Goal: Task Accomplishment & Management: Complete application form

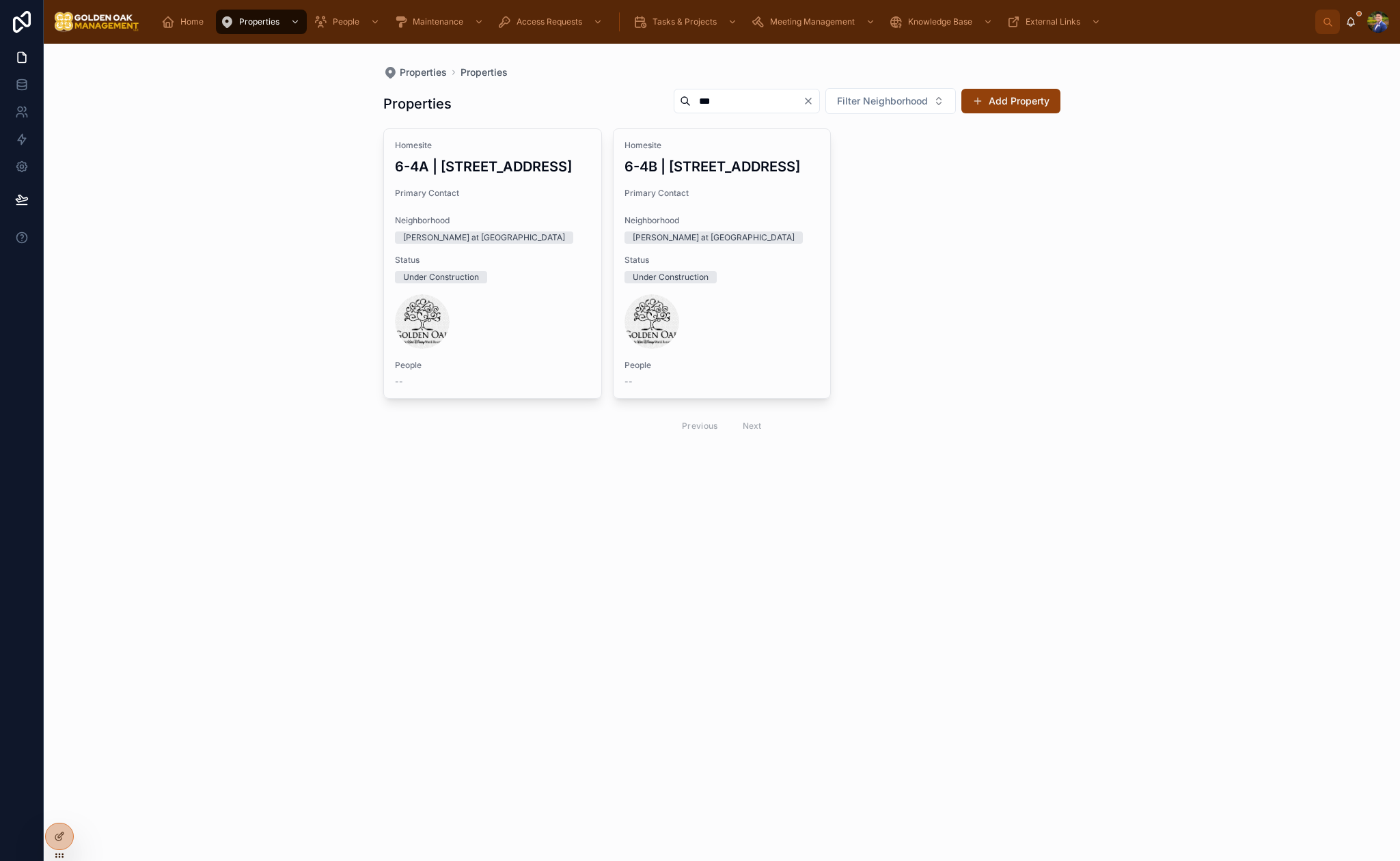
click at [738, 107] on input "***" at bounding box center [746, 101] width 112 height 20
type input "*"
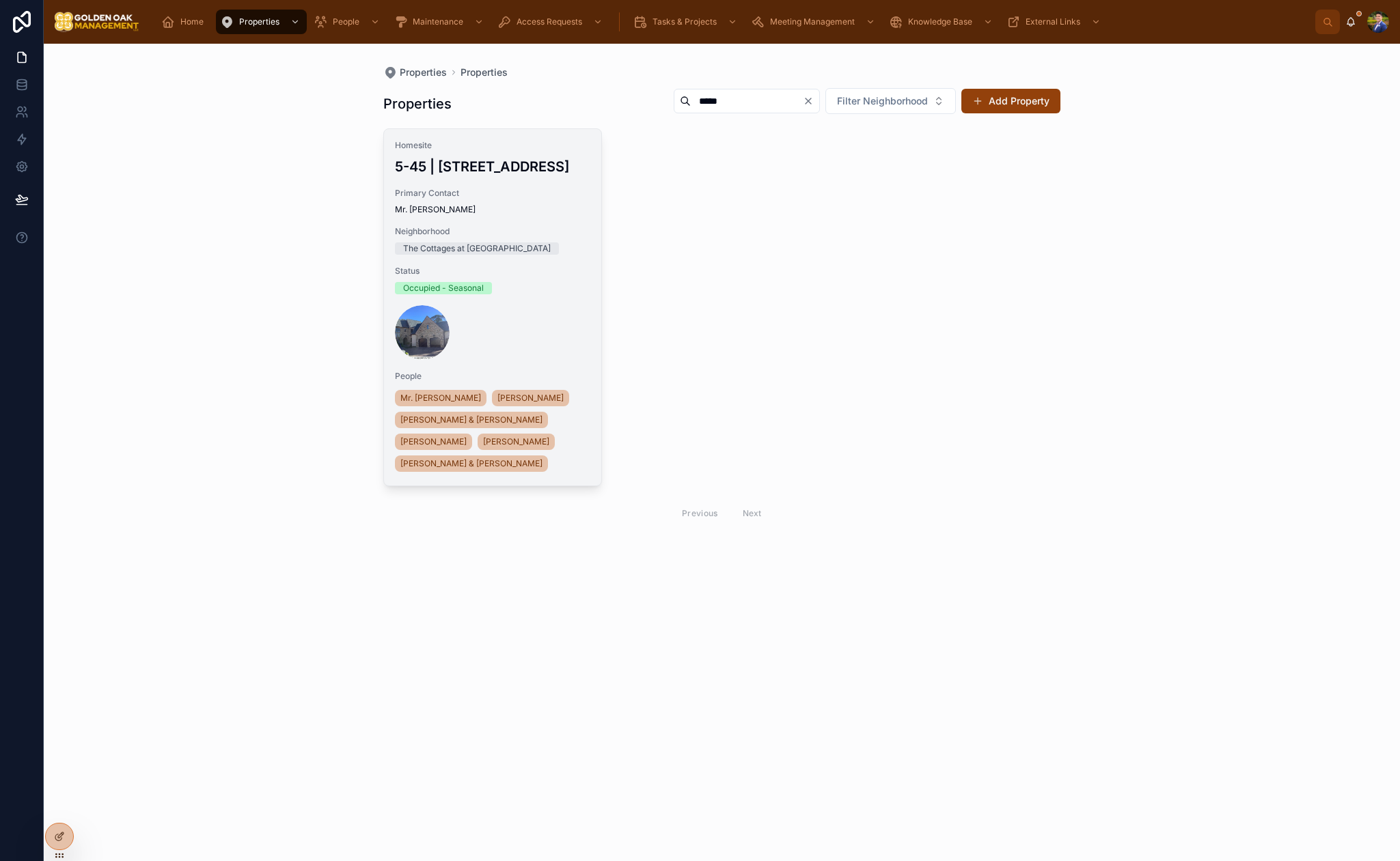
type input "*****"
click at [527, 176] on h3 "5-45 | [STREET_ADDRESS]" at bounding box center [493, 166] width 195 height 20
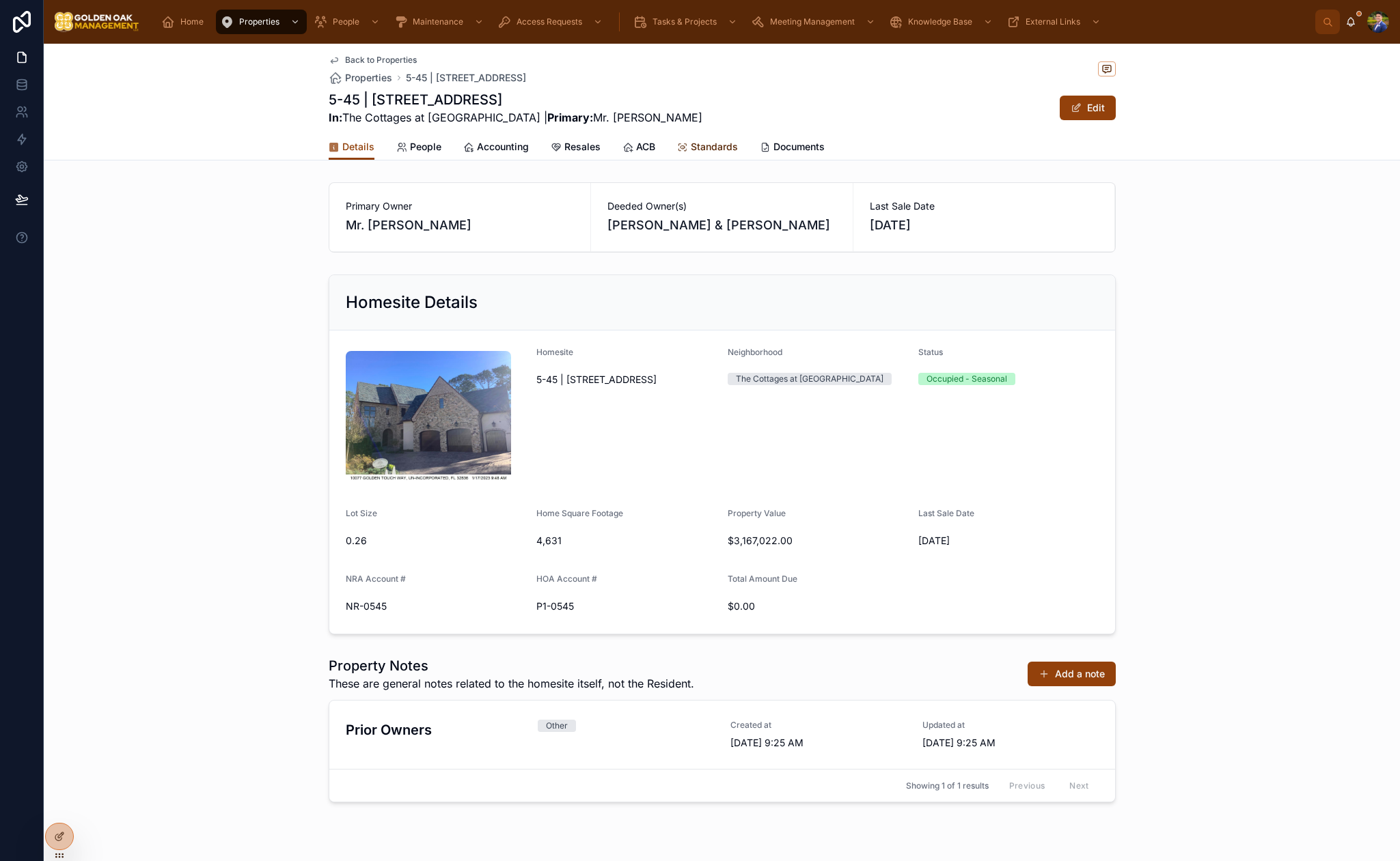
click at [706, 148] on span "Standards" at bounding box center [714, 147] width 47 height 14
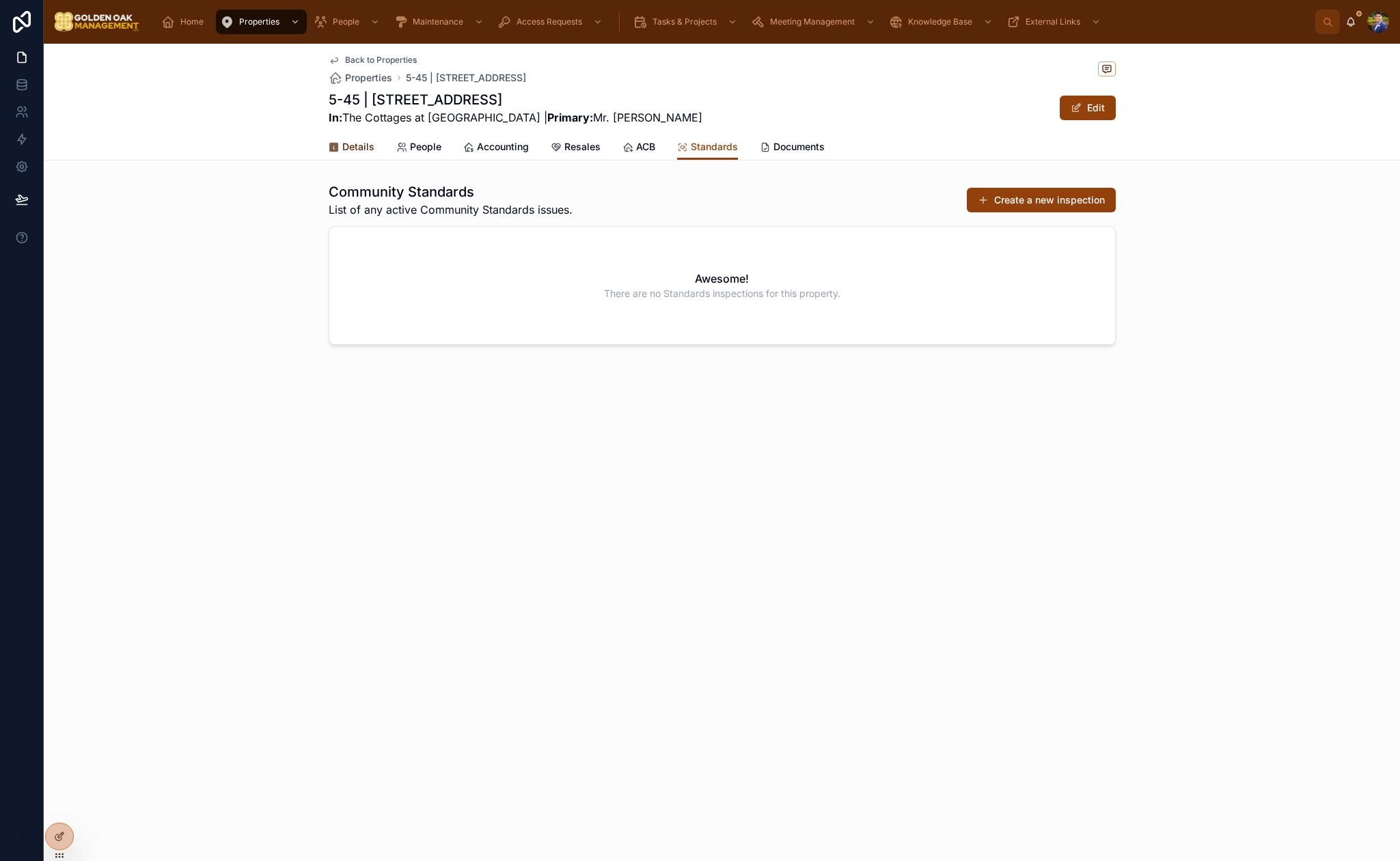
click at [352, 151] on span "Details" at bounding box center [358, 147] width 32 height 14
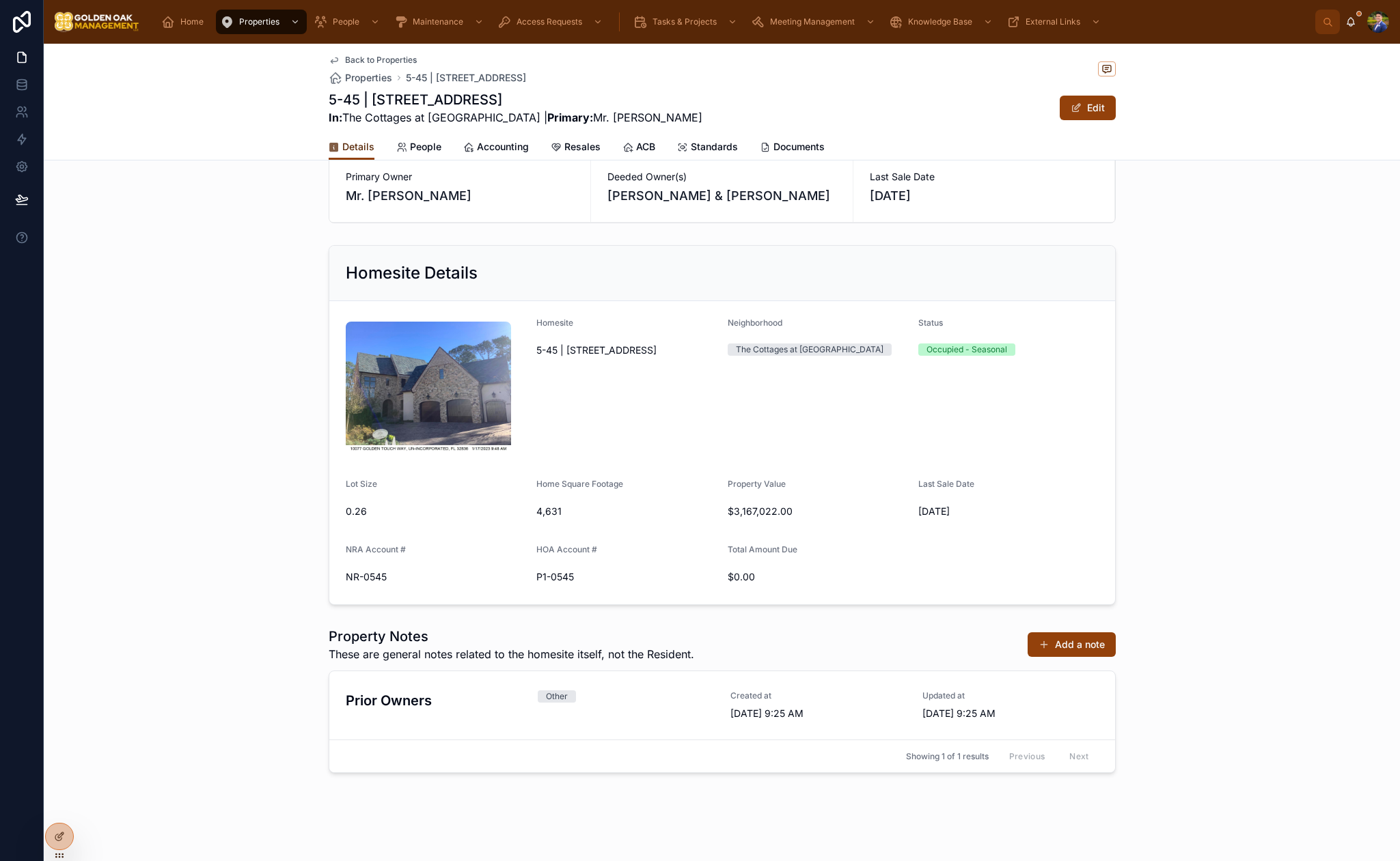
scroll to position [34, 0]
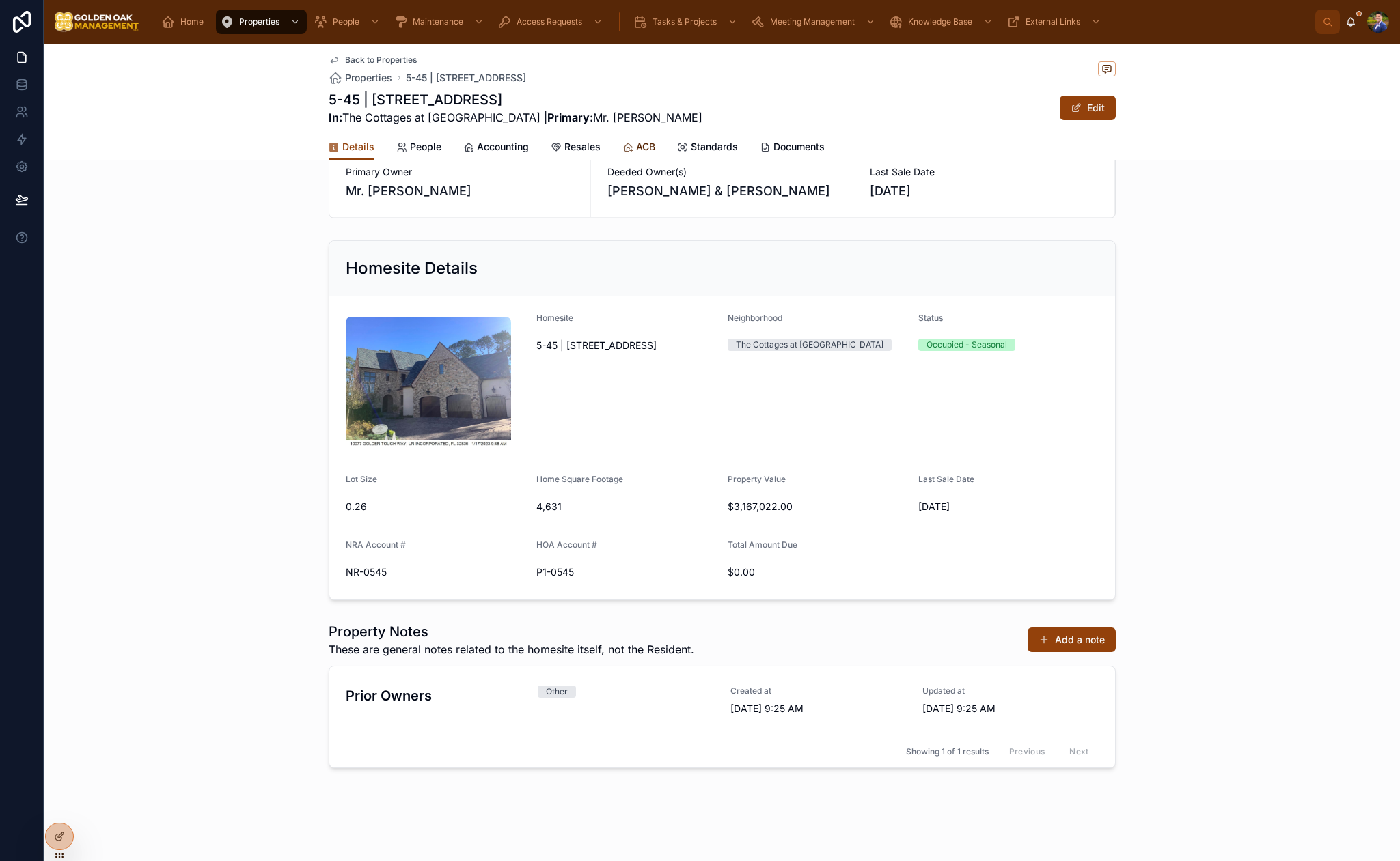
click at [641, 145] on span "ACB" at bounding box center [646, 147] width 20 height 14
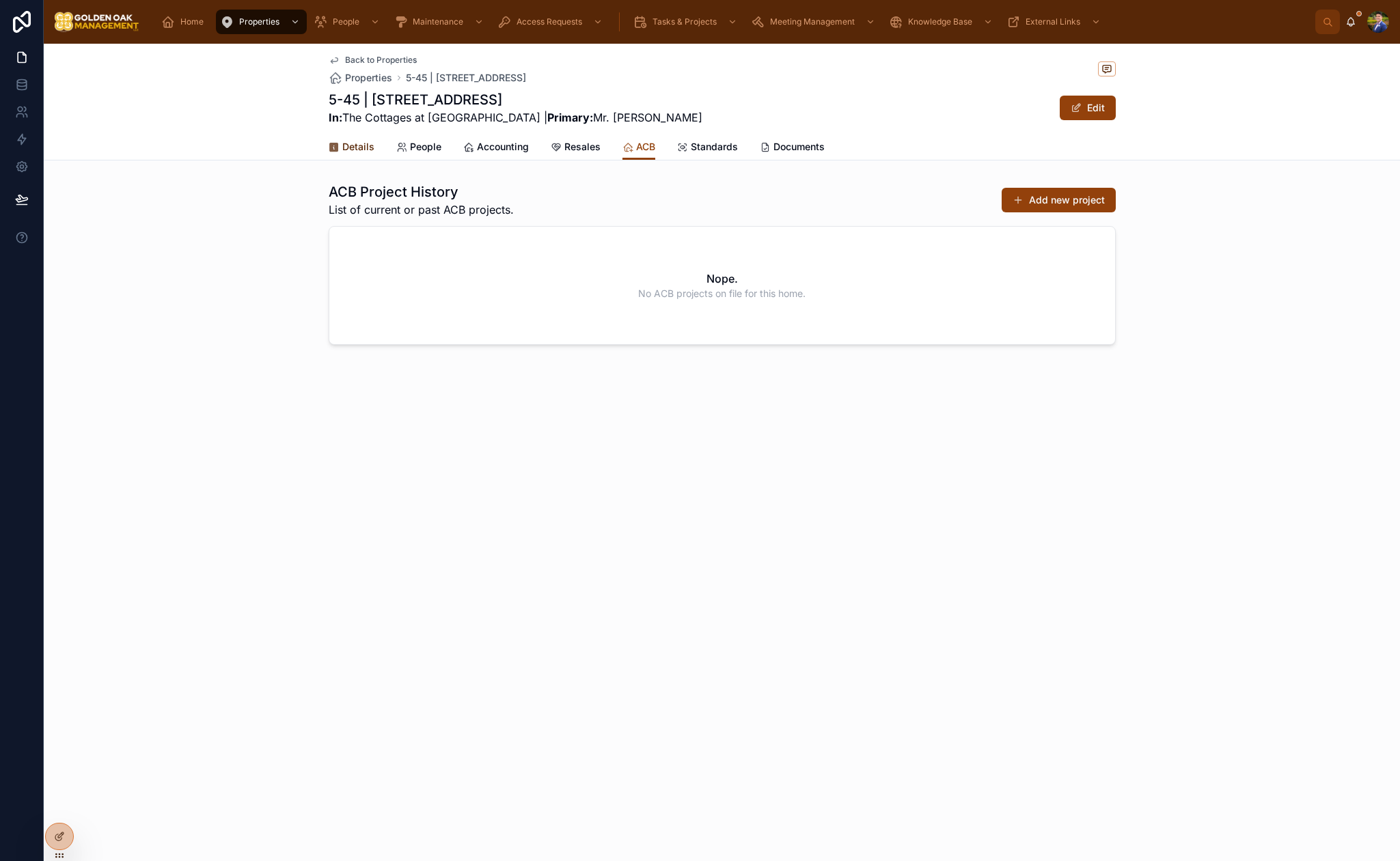
click at [357, 154] on link "Details" at bounding box center [351, 148] width 46 height 27
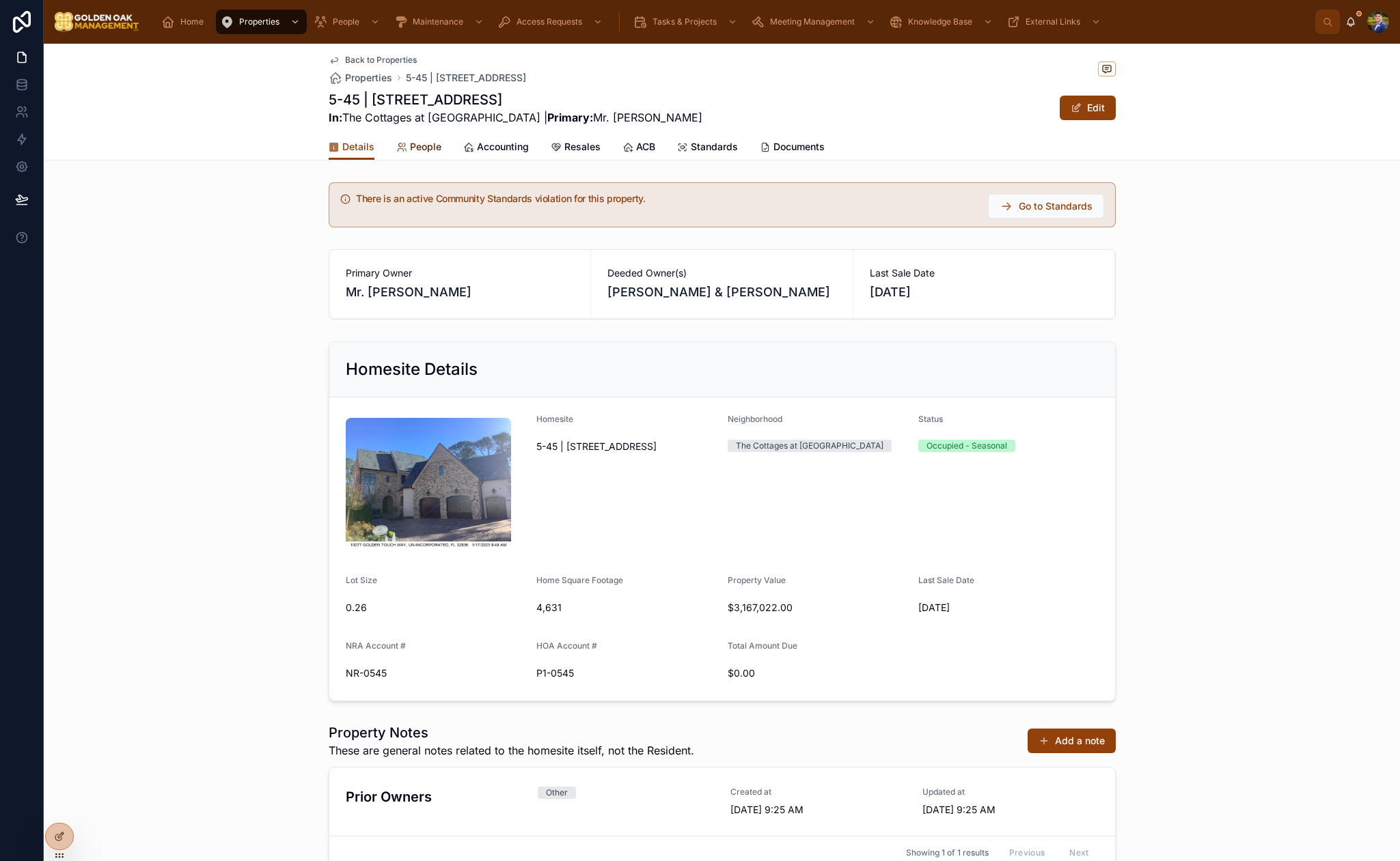
click at [419, 154] on link "People" at bounding box center [419, 148] width 45 height 27
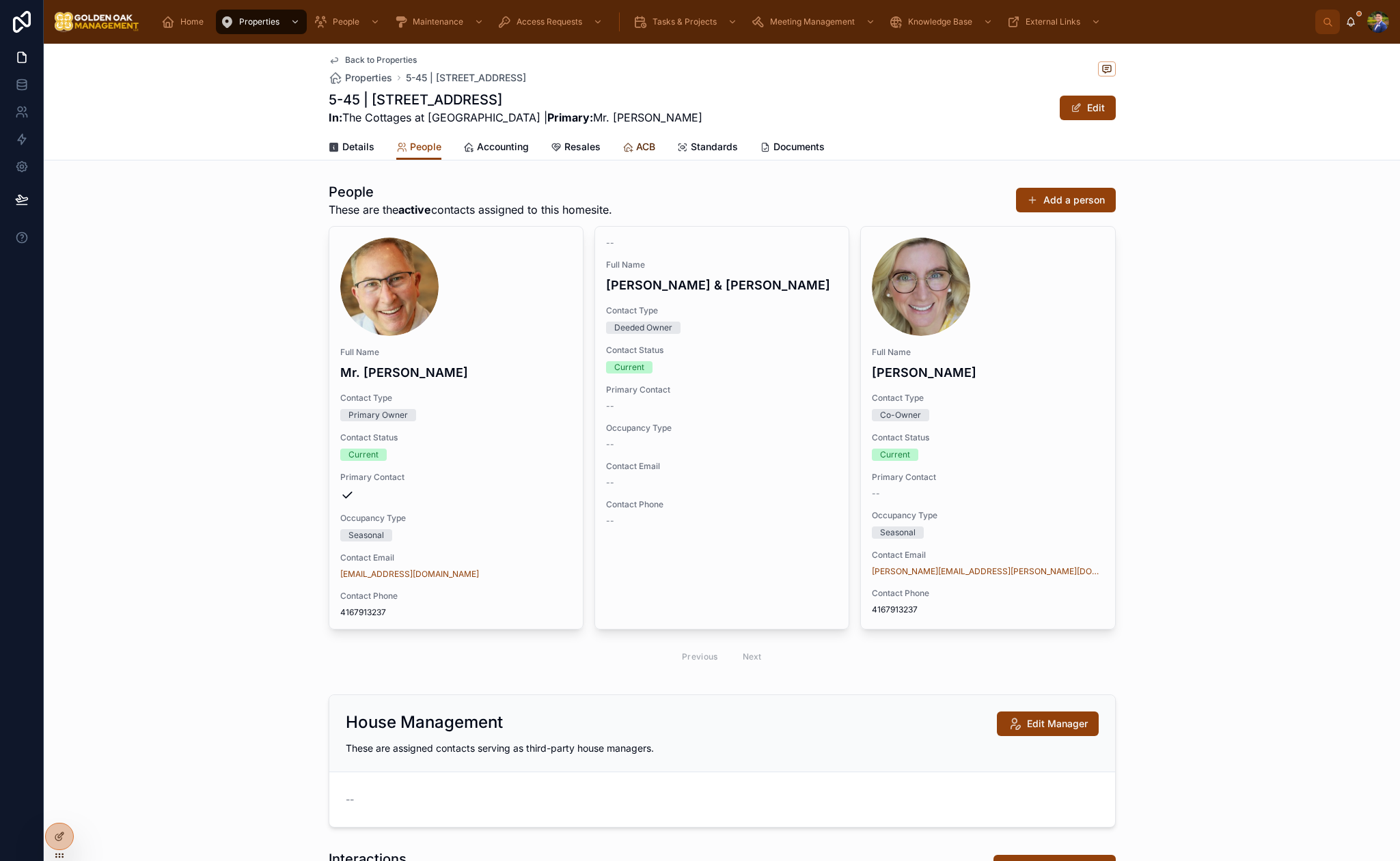
click at [647, 148] on span "ACB" at bounding box center [646, 147] width 20 height 14
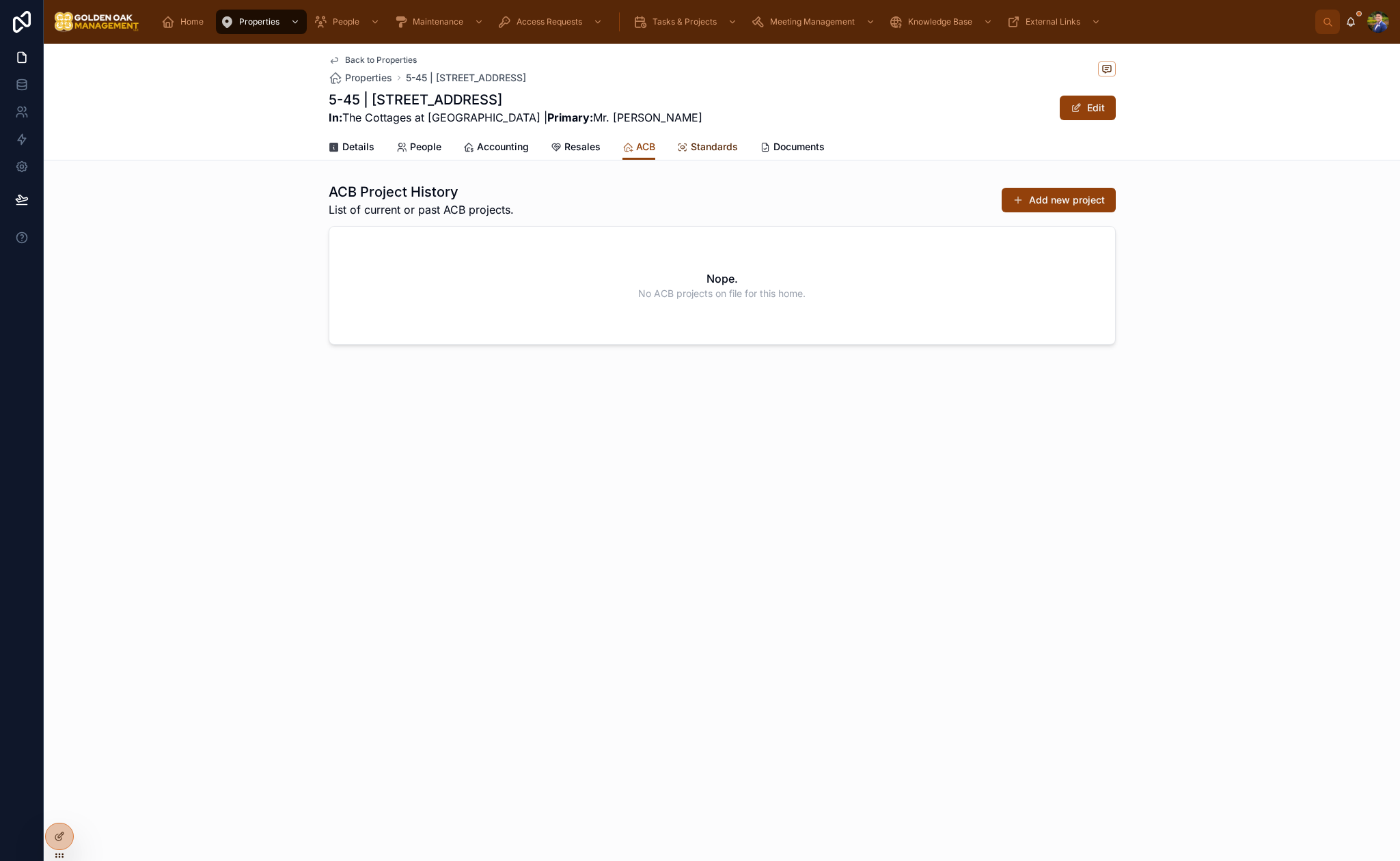
click at [685, 149] on icon at bounding box center [682, 147] width 11 height 11
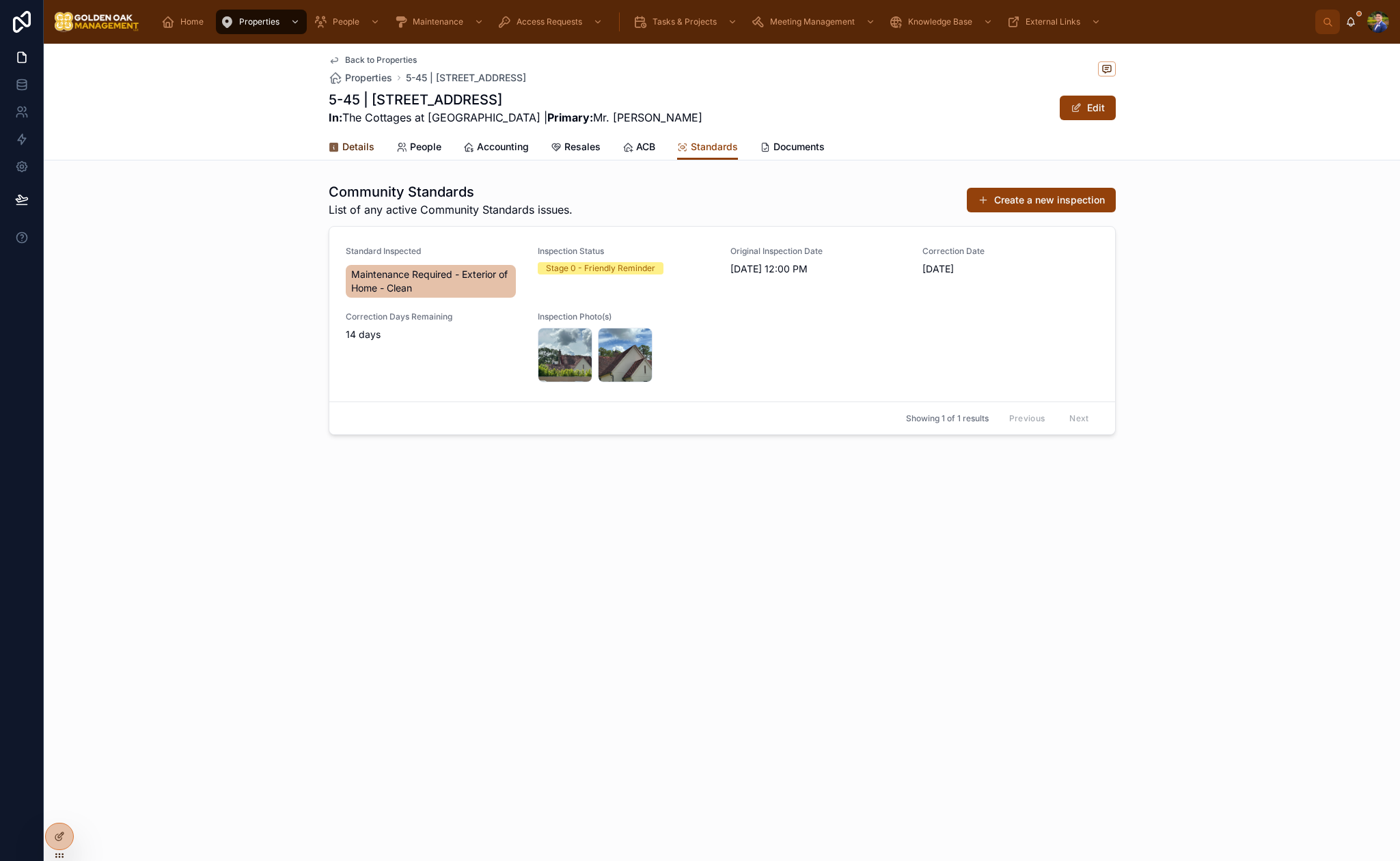
click at [366, 149] on span "Details" at bounding box center [358, 147] width 32 height 14
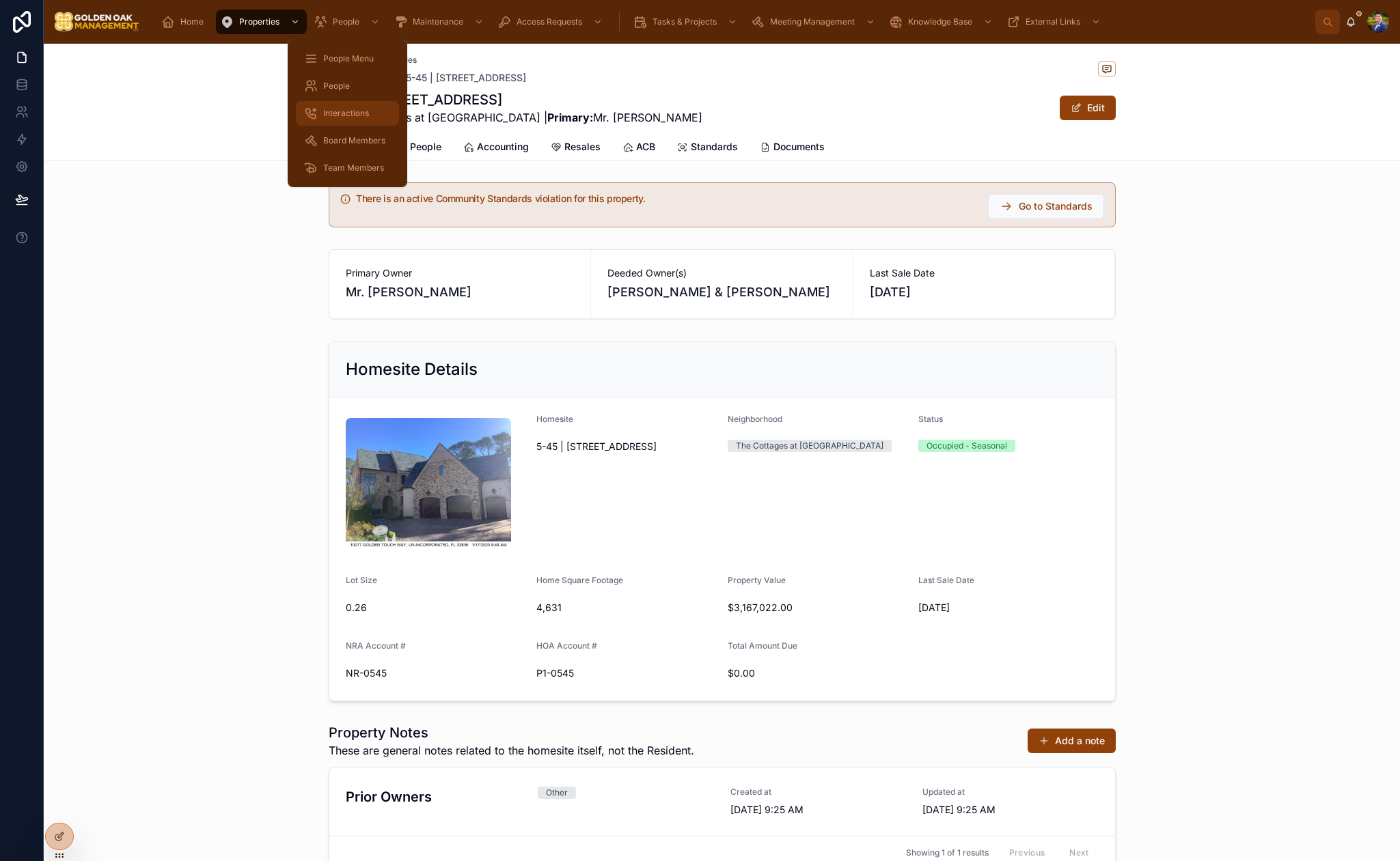
drag, startPoint x: 349, startPoint y: 104, endPoint x: 373, endPoint y: 103, distance: 24.0
click at [348, 104] on div "Interactions" at bounding box center [347, 113] width 87 height 21
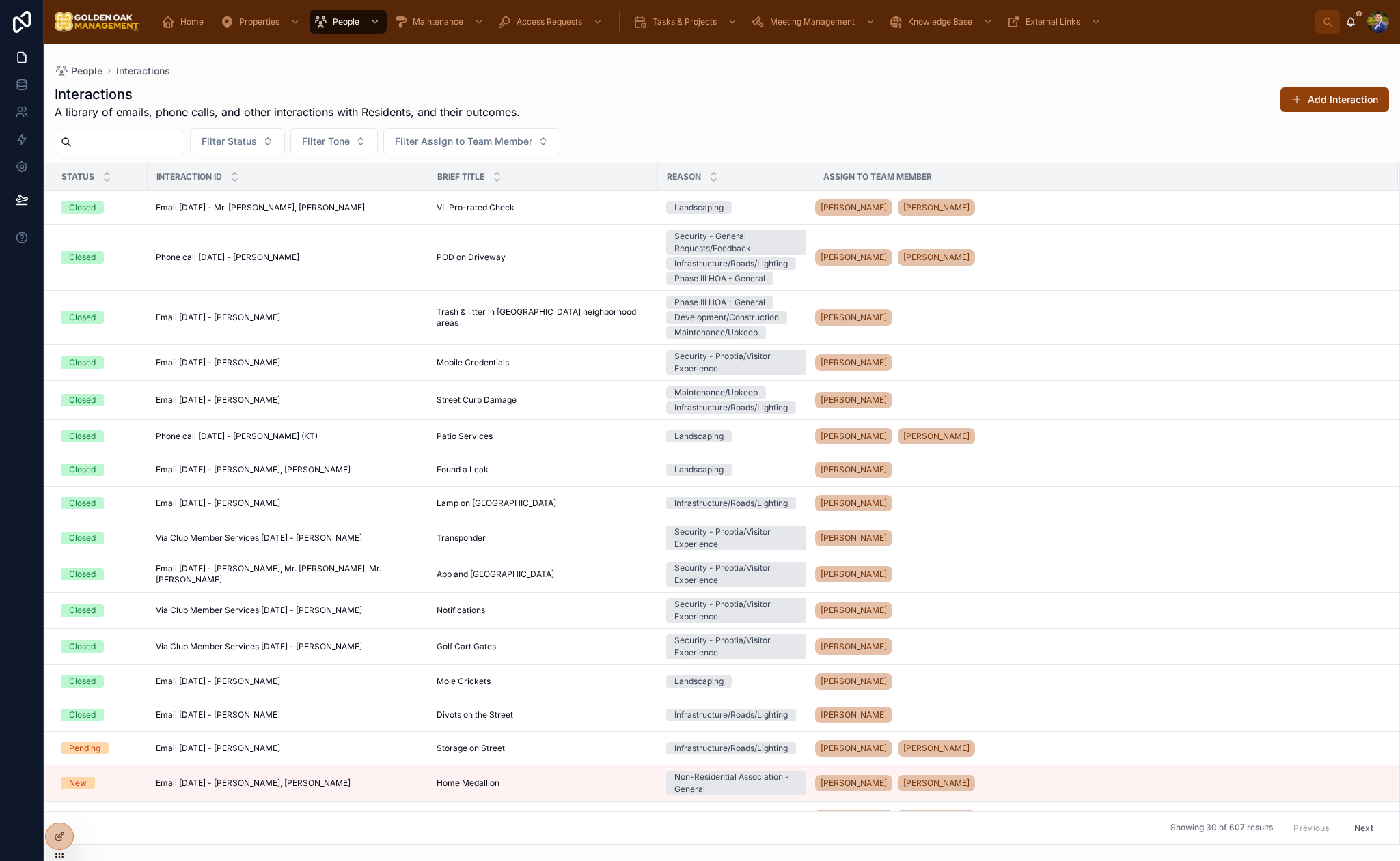
click at [1331, 106] on button "Add Interaction" at bounding box center [1334, 99] width 108 height 24
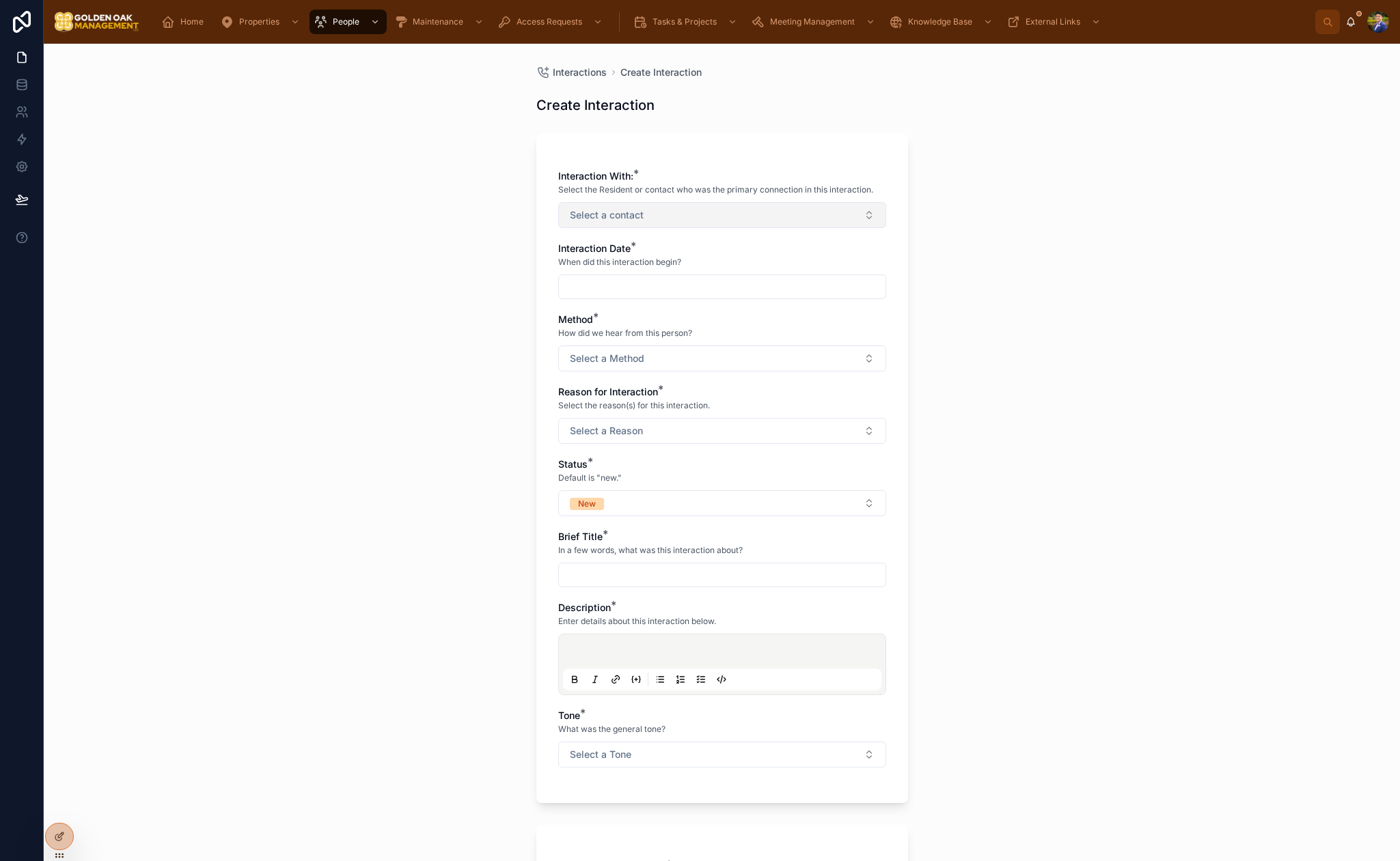
click at [641, 218] on span "Select a contact" at bounding box center [607, 215] width 74 height 14
click at [673, 278] on div "Mr. [PERSON_NAME]" at bounding box center [722, 270] width 321 height 21
click at [686, 238] on input "*****" at bounding box center [730, 245] width 294 height 24
click at [686, 247] on input "*****" at bounding box center [730, 245] width 294 height 24
type input "*****"
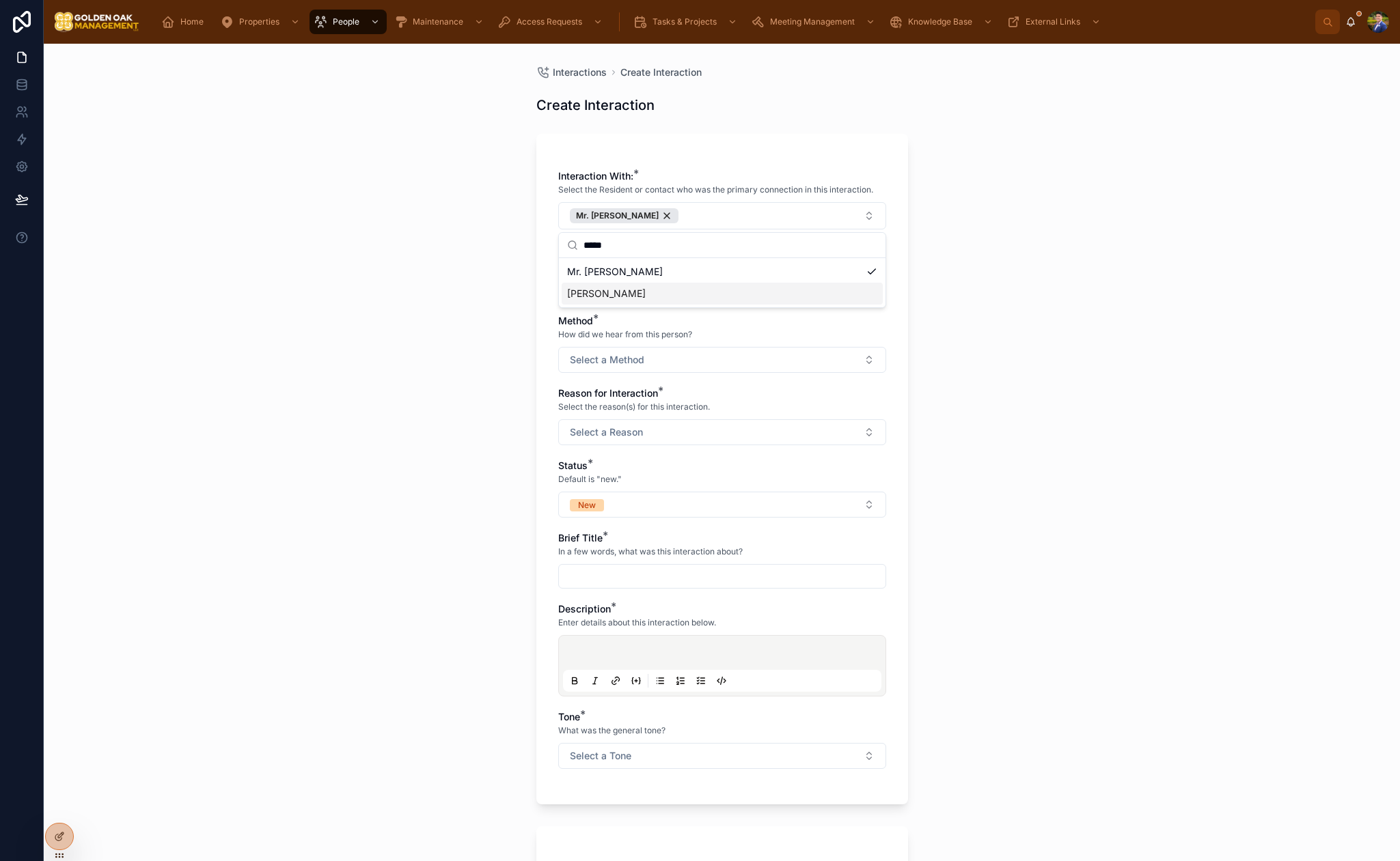
click at [646, 294] on span "[PERSON_NAME]" at bounding box center [606, 294] width 79 height 14
click at [463, 291] on div "Interactions Create Interaction Create Interaction Interaction With: * Select t…" at bounding box center [722, 452] width 1356 height 817
click at [628, 289] on input "text" at bounding box center [722, 289] width 327 height 20
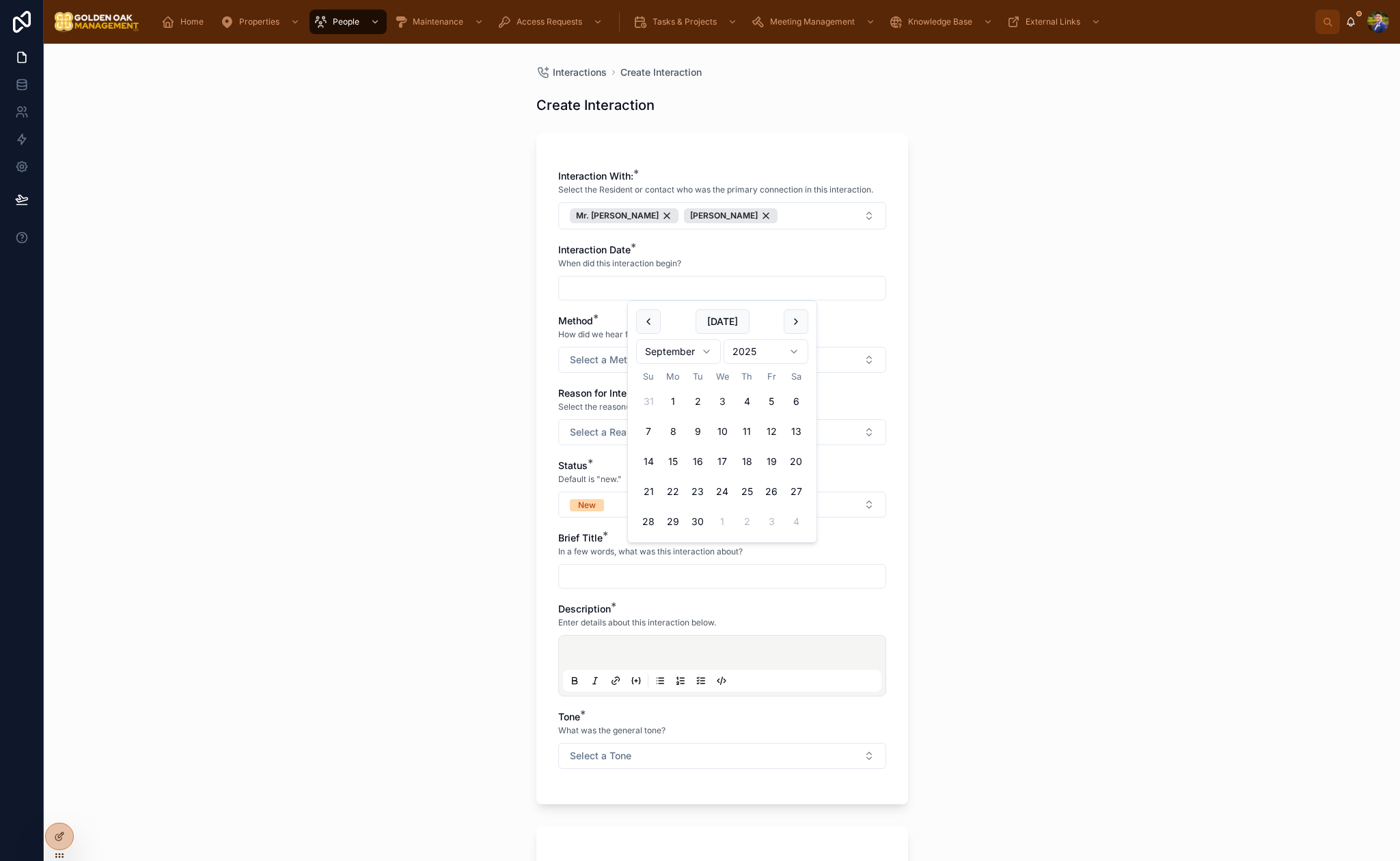
click at [724, 405] on button "3" at bounding box center [722, 401] width 24 height 24
type input "********"
click at [599, 367] on button "Select a Method" at bounding box center [722, 360] width 328 height 26
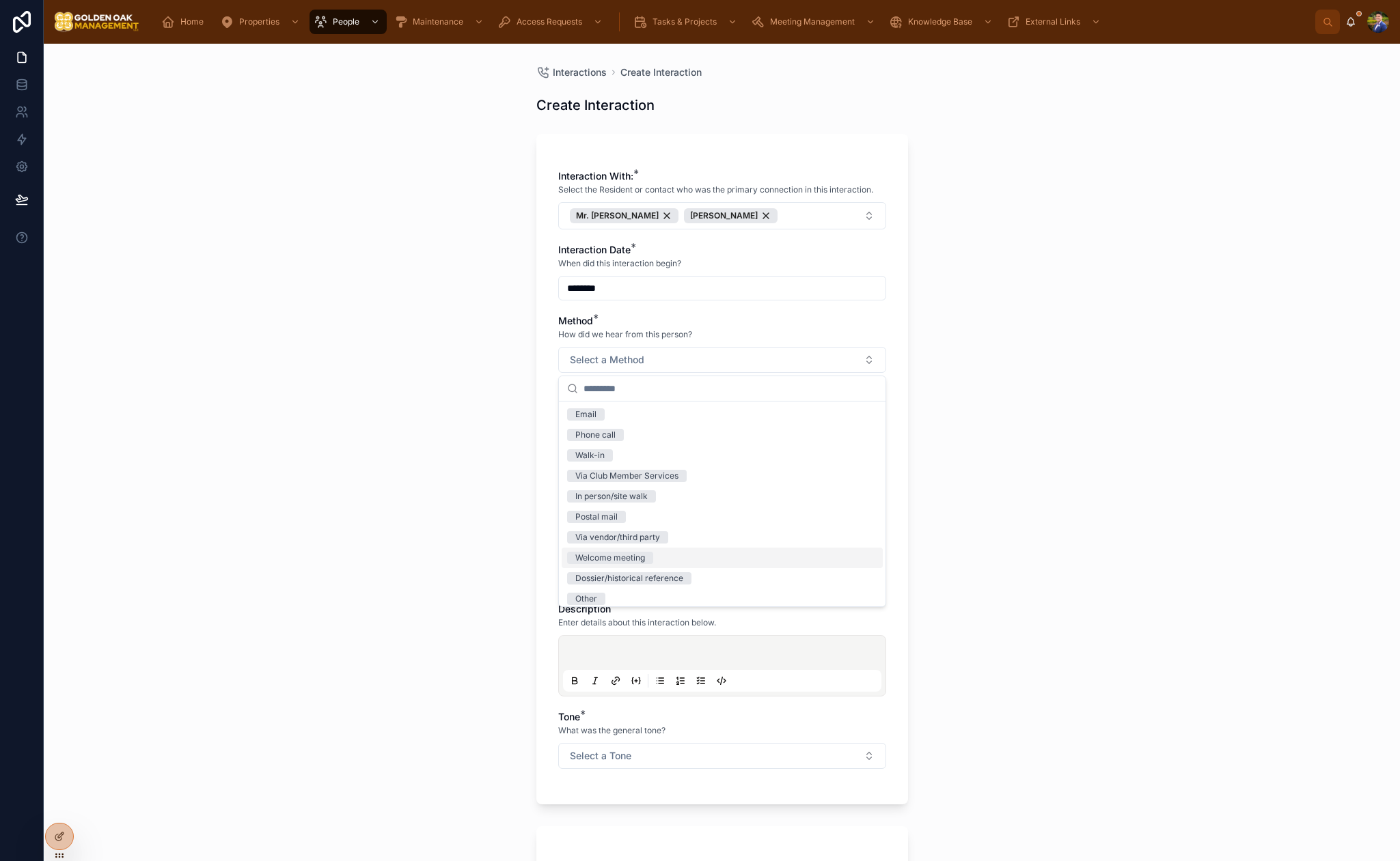
scroll to position [6, 0]
click at [592, 410] on div "Email" at bounding box center [586, 409] width 21 height 13
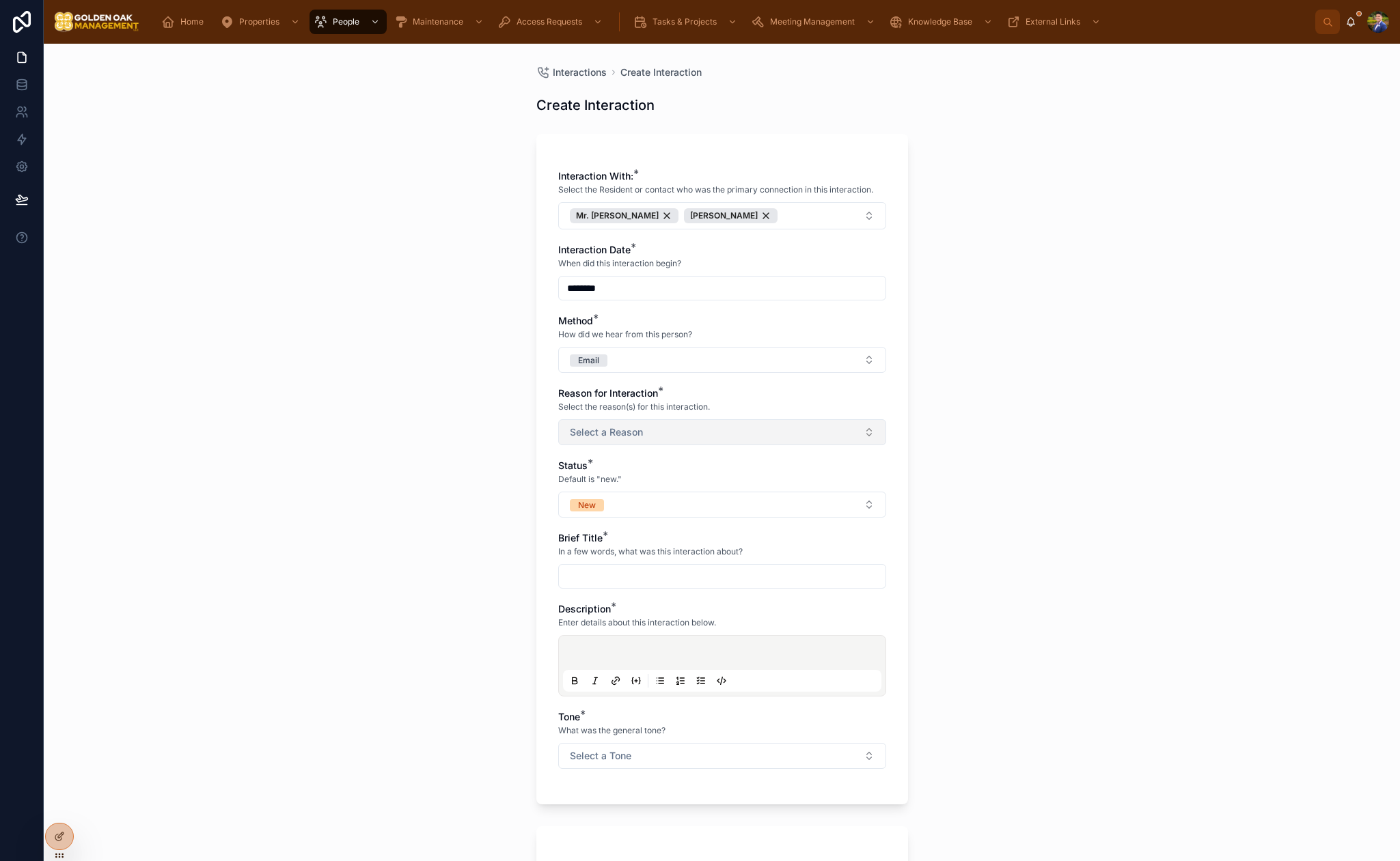
click at [633, 426] on span "Select a Reason" at bounding box center [606, 432] width 73 height 14
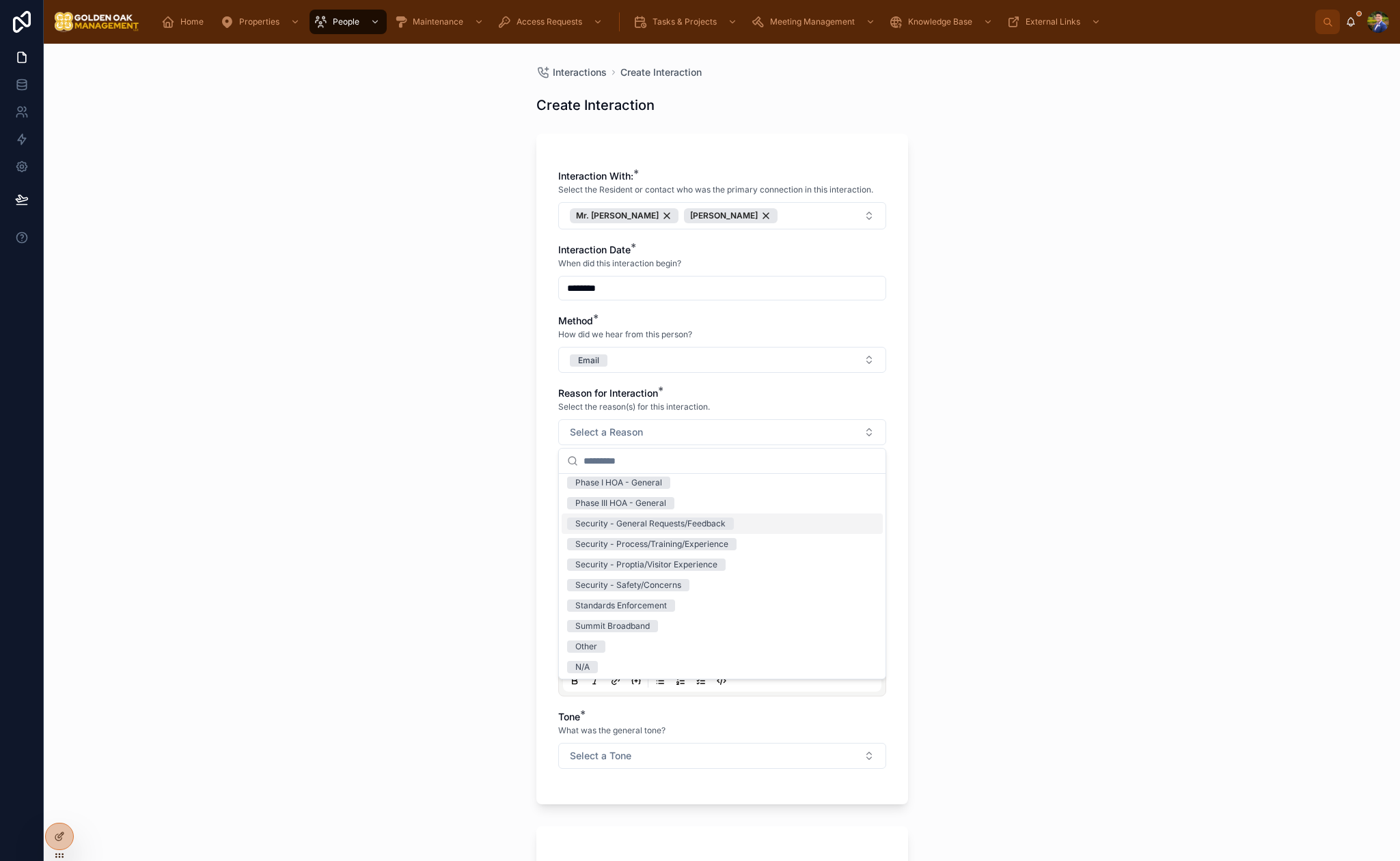
scroll to position [211, 0]
click at [674, 606] on span "Standards Enforcement" at bounding box center [620, 605] width 108 height 13
drag, startPoint x: 473, startPoint y: 461, endPoint x: 582, endPoint y: 468, distance: 109.2
click at [474, 461] on div "Interactions Create Interaction Create Interaction Interaction With: * Select t…" at bounding box center [722, 452] width 1356 height 817
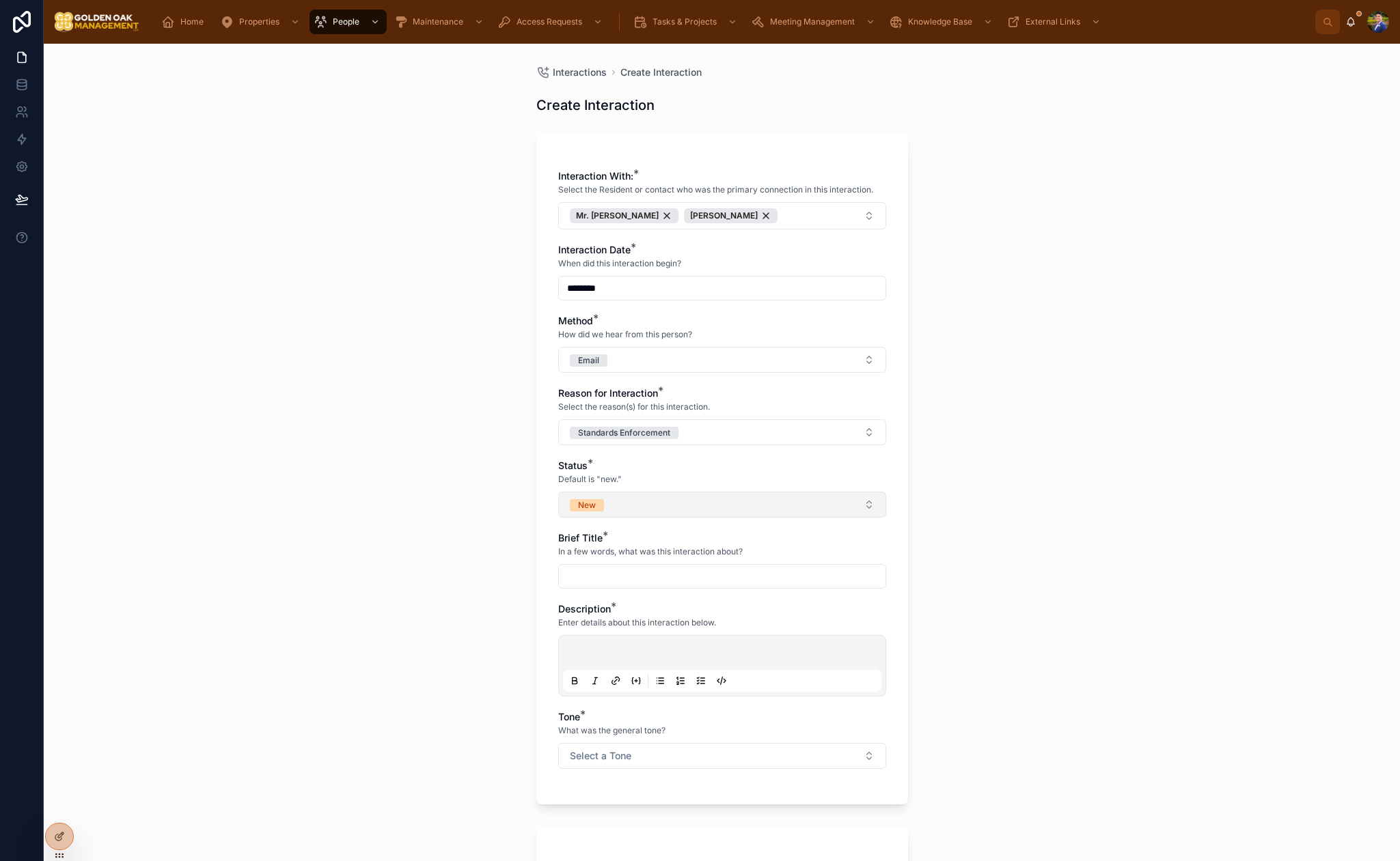
click at [622, 515] on button "New" at bounding box center [722, 504] width 328 height 26
click at [620, 601] on span "In Progress" at bounding box center [597, 600] width 60 height 13
drag, startPoint x: 468, startPoint y: 592, endPoint x: 631, endPoint y: 575, distance: 163.9
click at [473, 592] on div "Interactions Create Interaction Create Interaction Interaction With: * Select t…" at bounding box center [722, 452] width 1356 height 817
click at [638, 575] on input "text" at bounding box center [722, 576] width 327 height 20
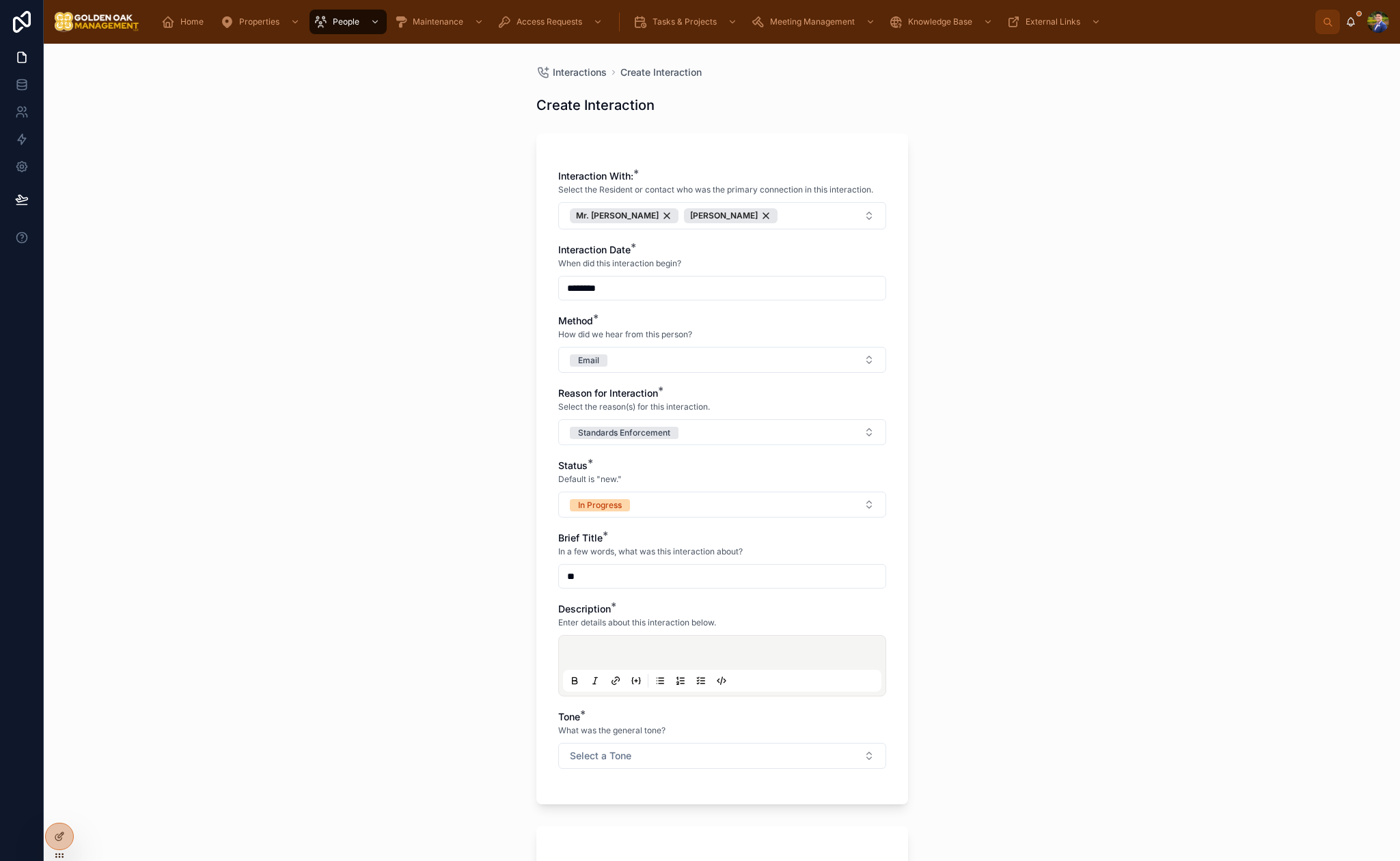
type input "*"
type input "**********"
click at [633, 650] on p at bounding box center [725, 655] width 318 height 14
drag, startPoint x: 838, startPoint y: 670, endPoint x: 872, endPoint y: 669, distance: 34.0
click at [839, 669] on span "**********" at bounding box center [720, 662] width 308 height 23
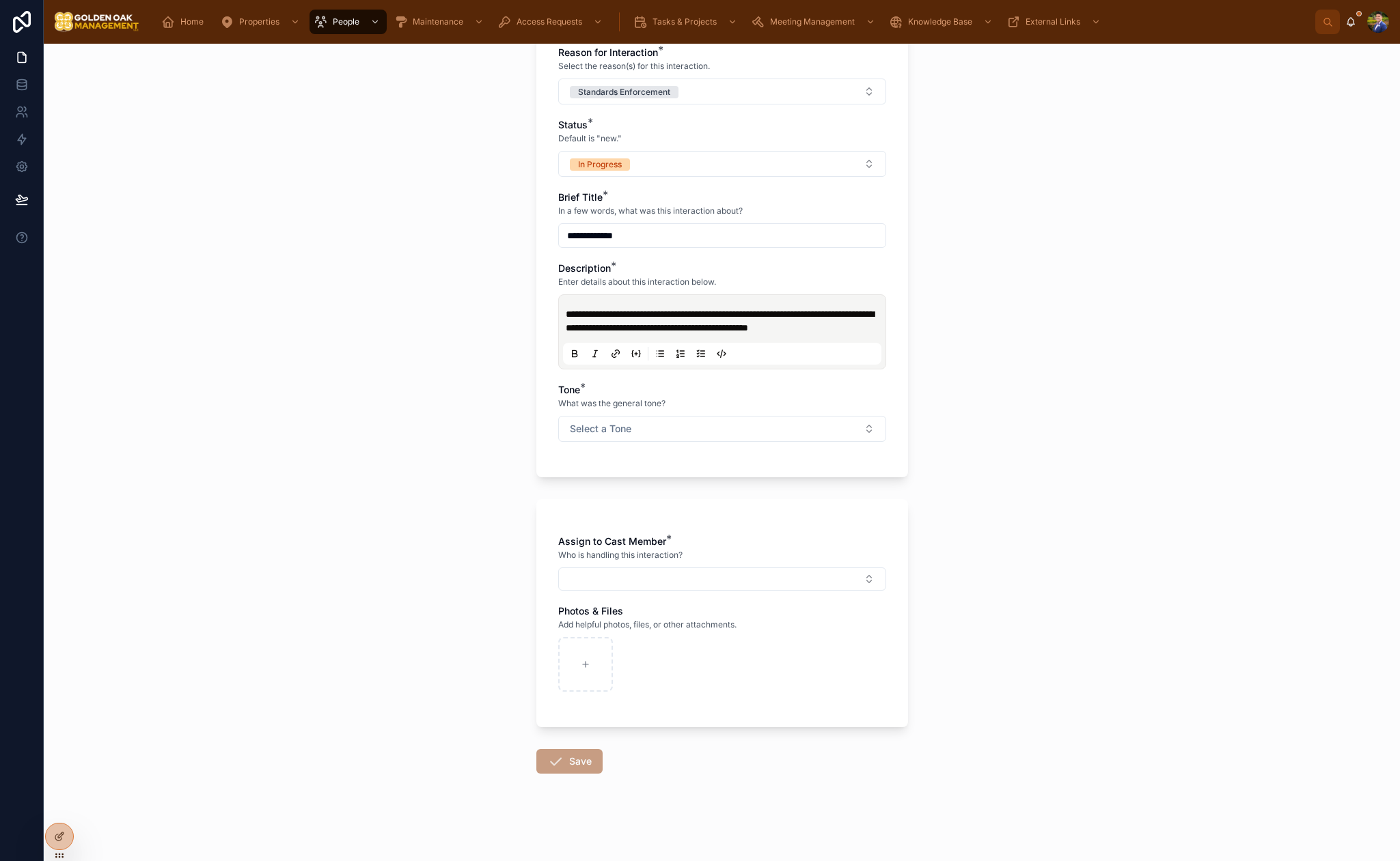
scroll to position [354, 0]
click at [599, 416] on button "Select a Tone" at bounding box center [722, 429] width 328 height 26
drag, startPoint x: 628, startPoint y: 523, endPoint x: 615, endPoint y: 588, distance: 66.3
click at [628, 523] on div "Negative/Complaint" at bounding box center [614, 525] width 77 height 13
click at [623, 577] on button "Select Button" at bounding box center [722, 579] width 328 height 23
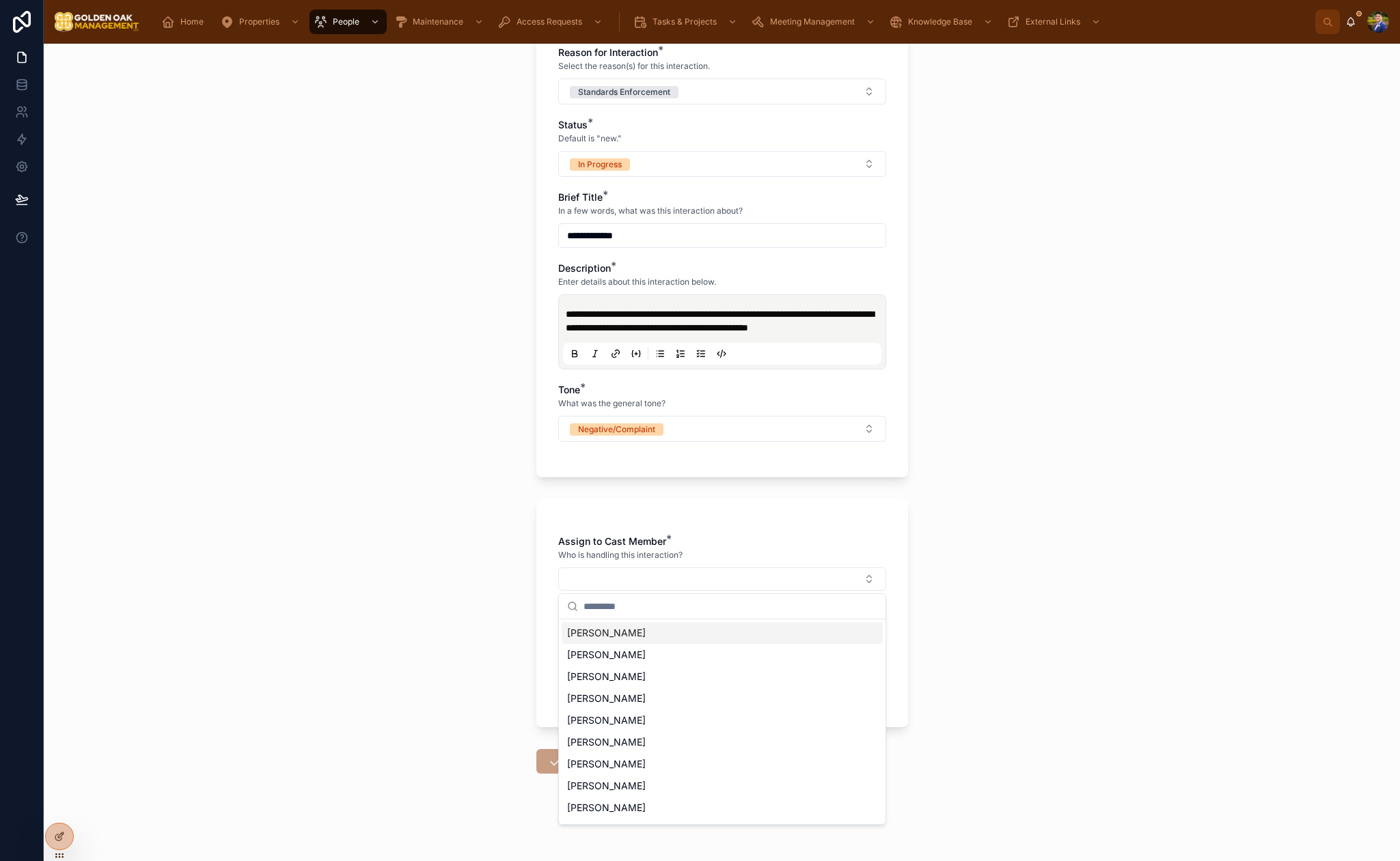
click at [612, 631] on span "[PERSON_NAME]" at bounding box center [606, 633] width 79 height 14
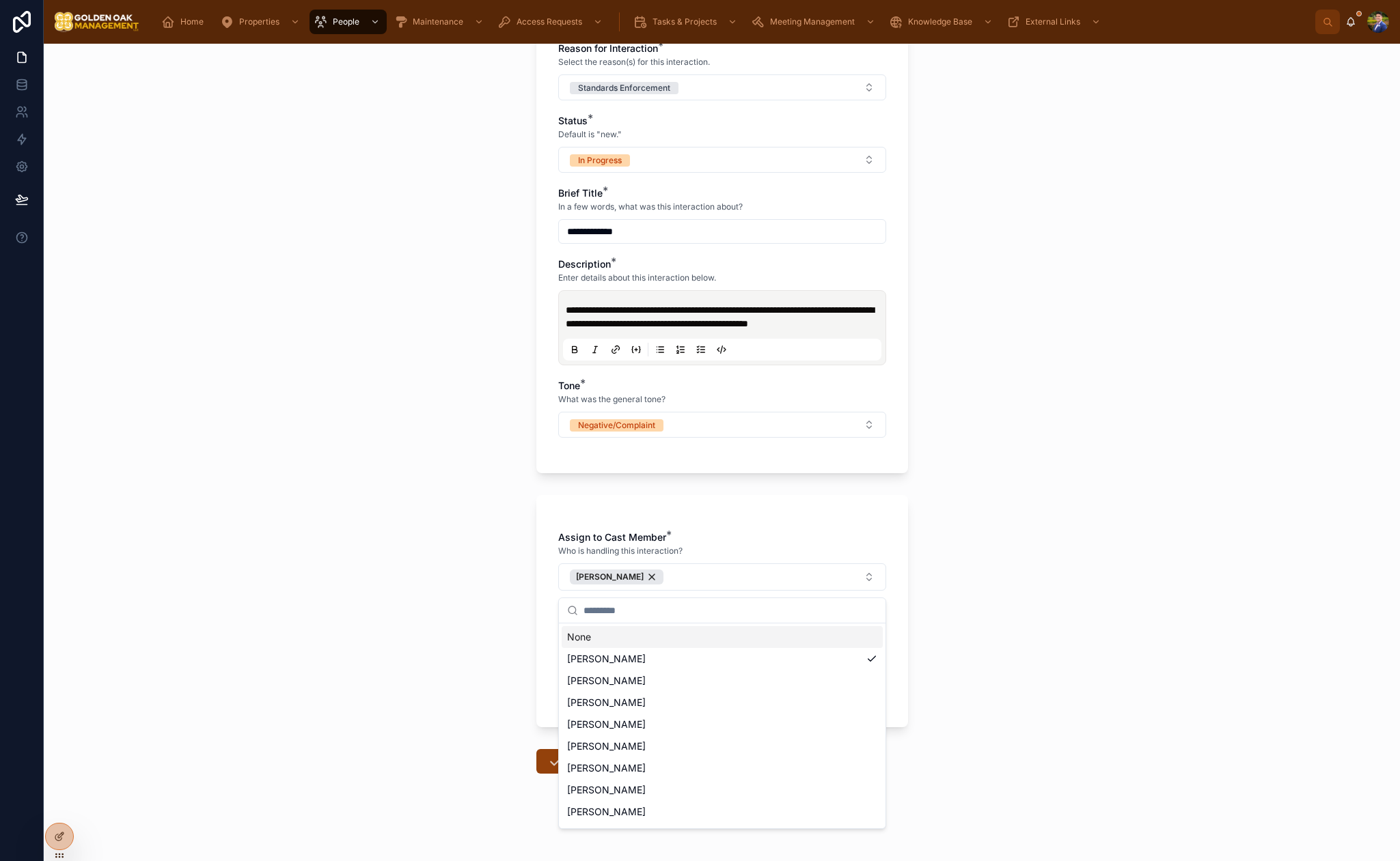
click at [442, 612] on div "**********" at bounding box center [722, 452] width 1356 height 817
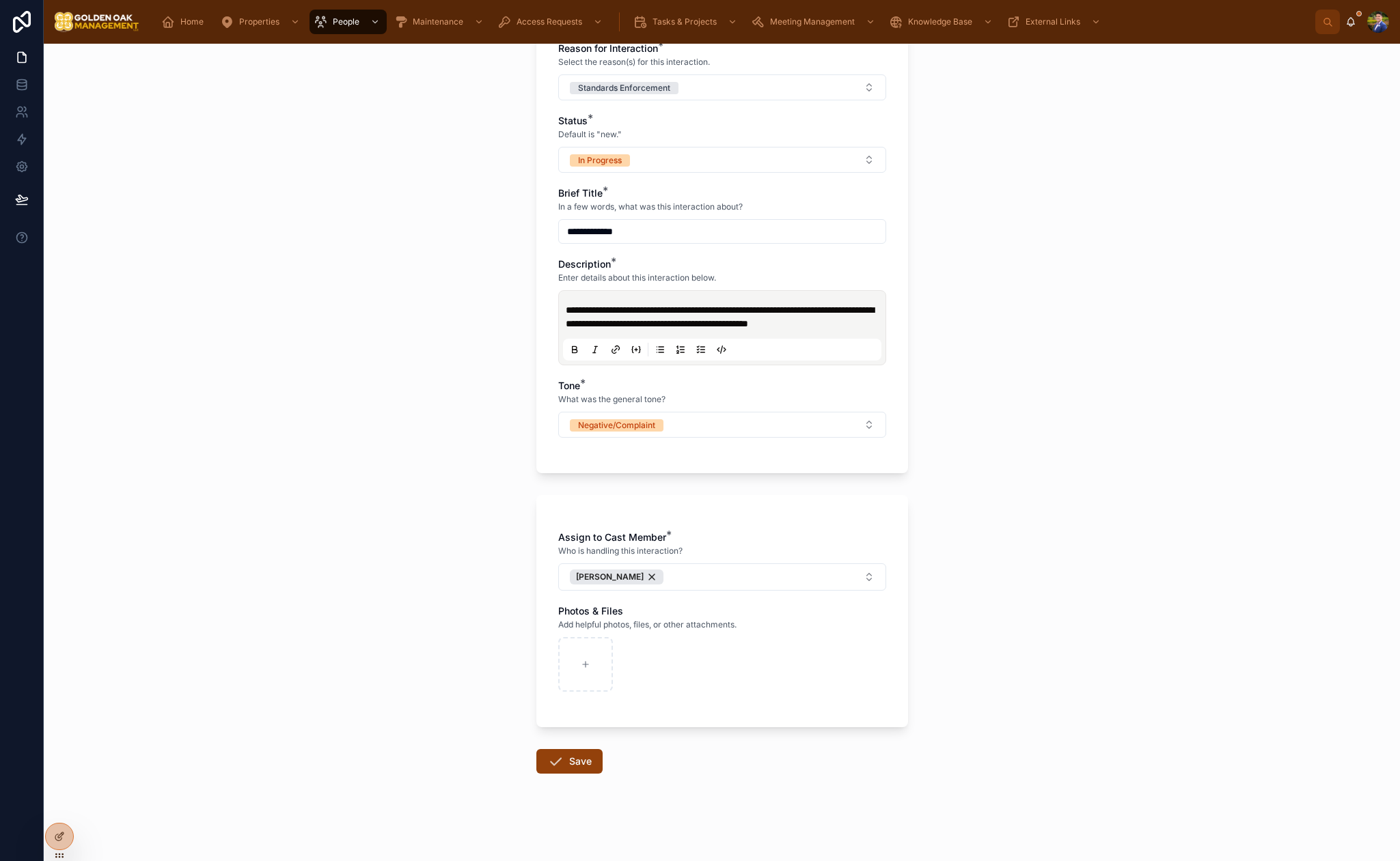
click at [584, 771] on button "Save" at bounding box center [570, 761] width 66 height 24
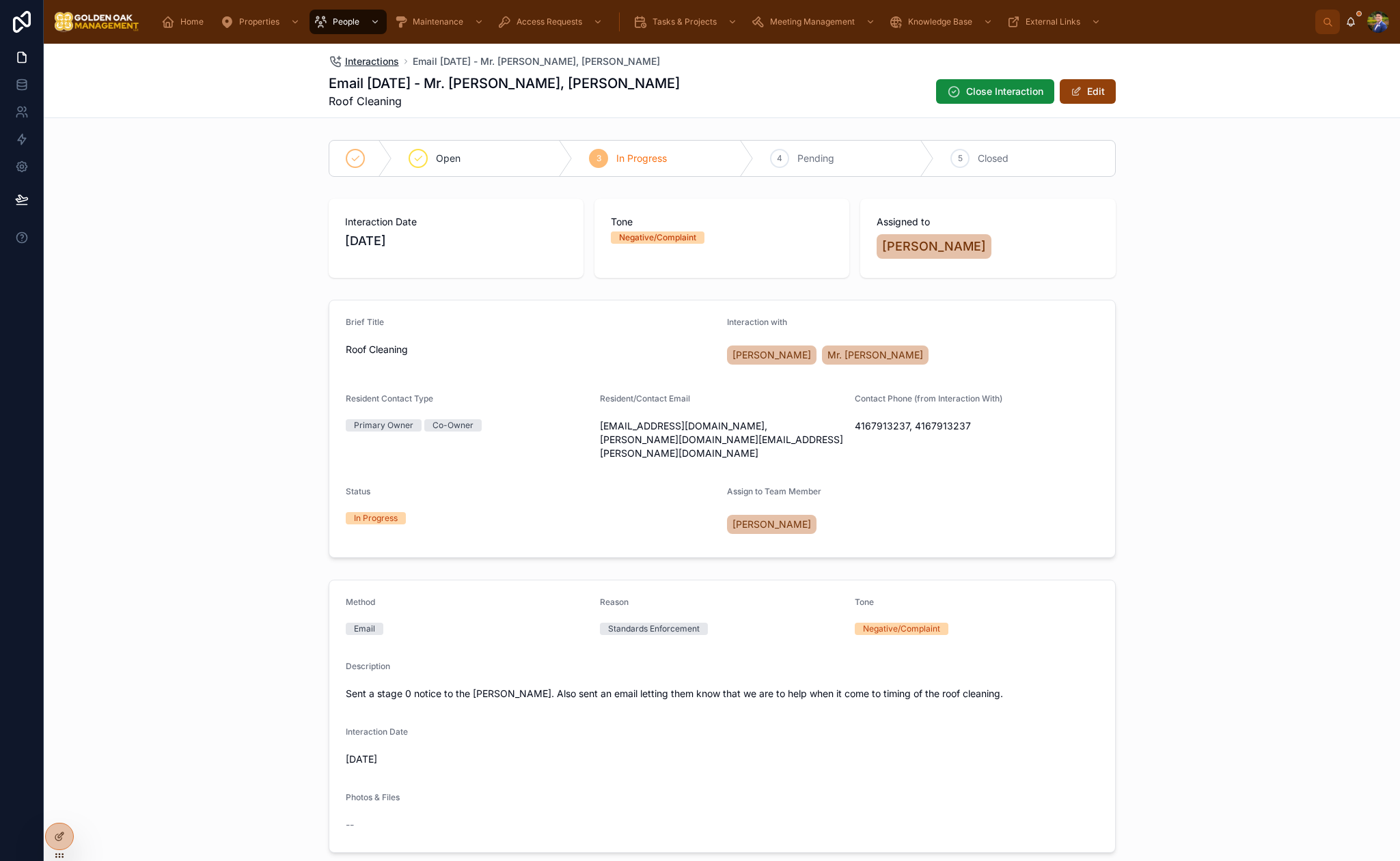
click at [371, 61] on span "Interactions" at bounding box center [372, 61] width 54 height 14
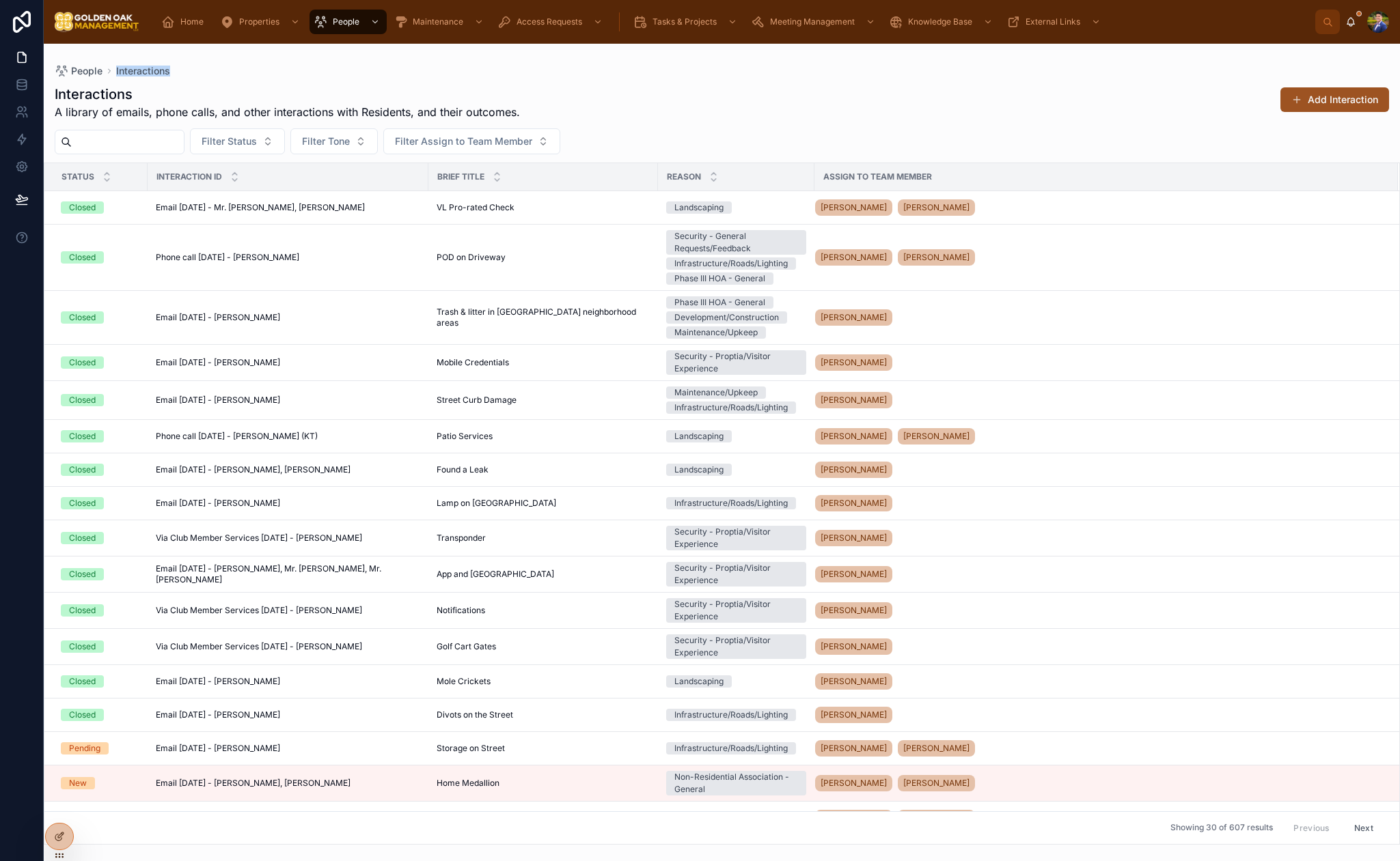
click at [1344, 100] on button "Add Interaction" at bounding box center [1334, 99] width 108 height 24
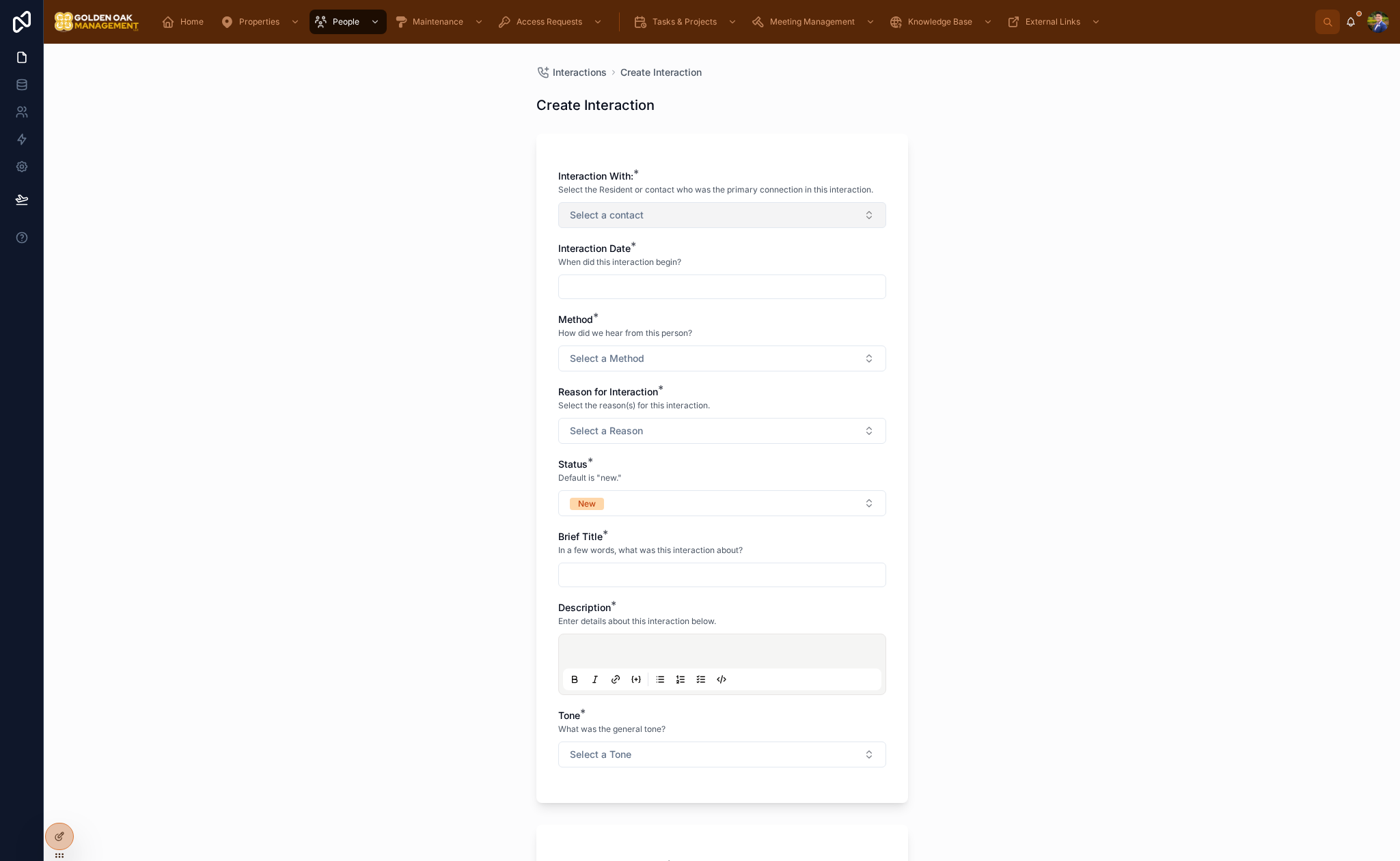
click at [652, 220] on button "Select a contact" at bounding box center [722, 215] width 328 height 26
type input "****"
click at [671, 270] on div "[PERSON_NAME]" at bounding box center [722, 270] width 321 height 21
drag, startPoint x: 1180, startPoint y: 325, endPoint x: 1171, endPoint y: 324, distance: 9.1
click at [1178, 325] on div "Interactions Create Interaction Create Interaction Interaction With: * Select t…" at bounding box center [722, 452] width 1356 height 817
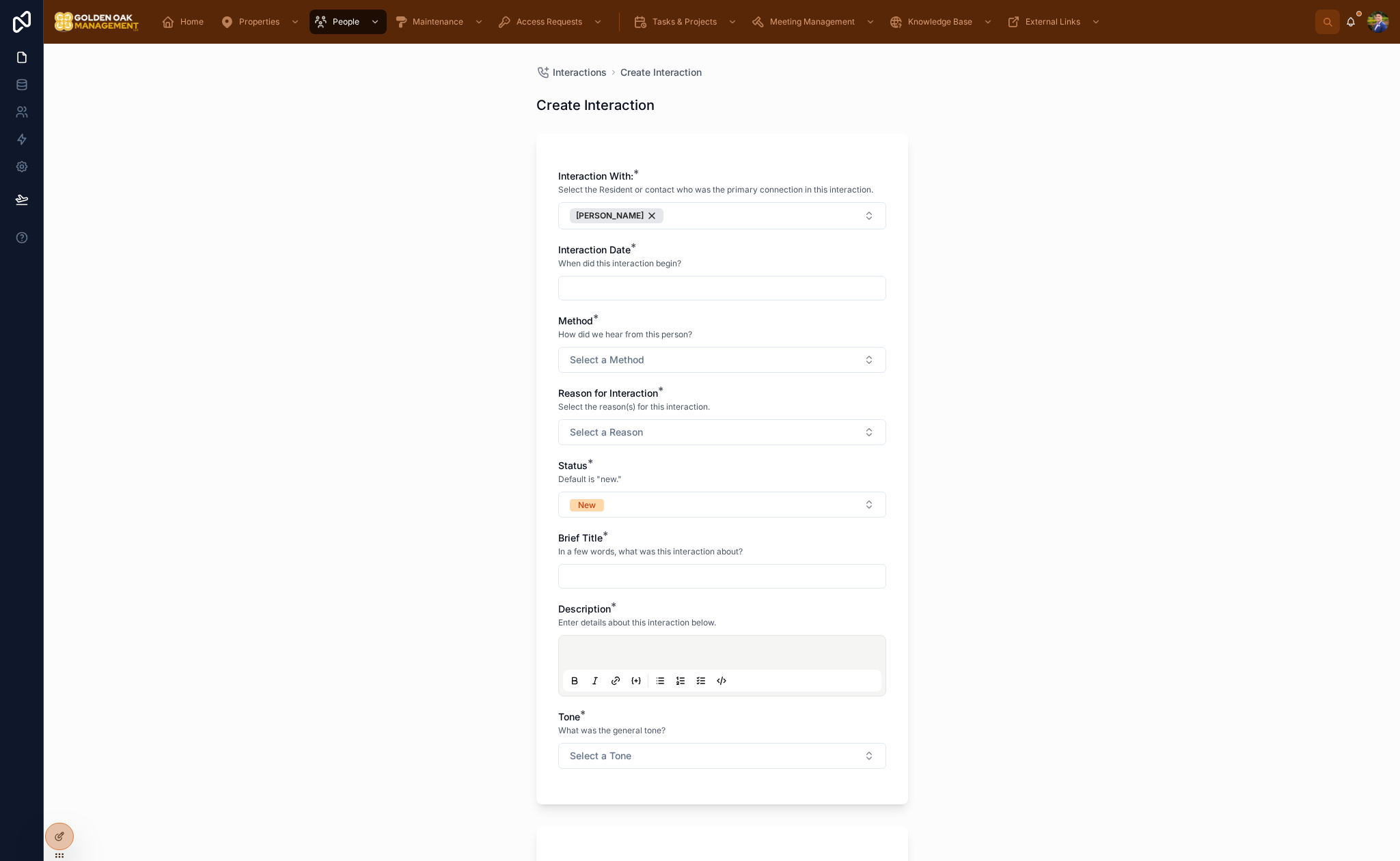
click at [667, 295] on input "text" at bounding box center [722, 289] width 327 height 20
click at [731, 405] on button "3" at bounding box center [722, 401] width 24 height 24
type input "********"
click at [548, 364] on div "Interaction With: * Select the Resident or contact who was the primary connecti…" at bounding box center [722, 469] width 372 height 671
click at [608, 357] on span "Select a Method" at bounding box center [607, 360] width 74 height 14
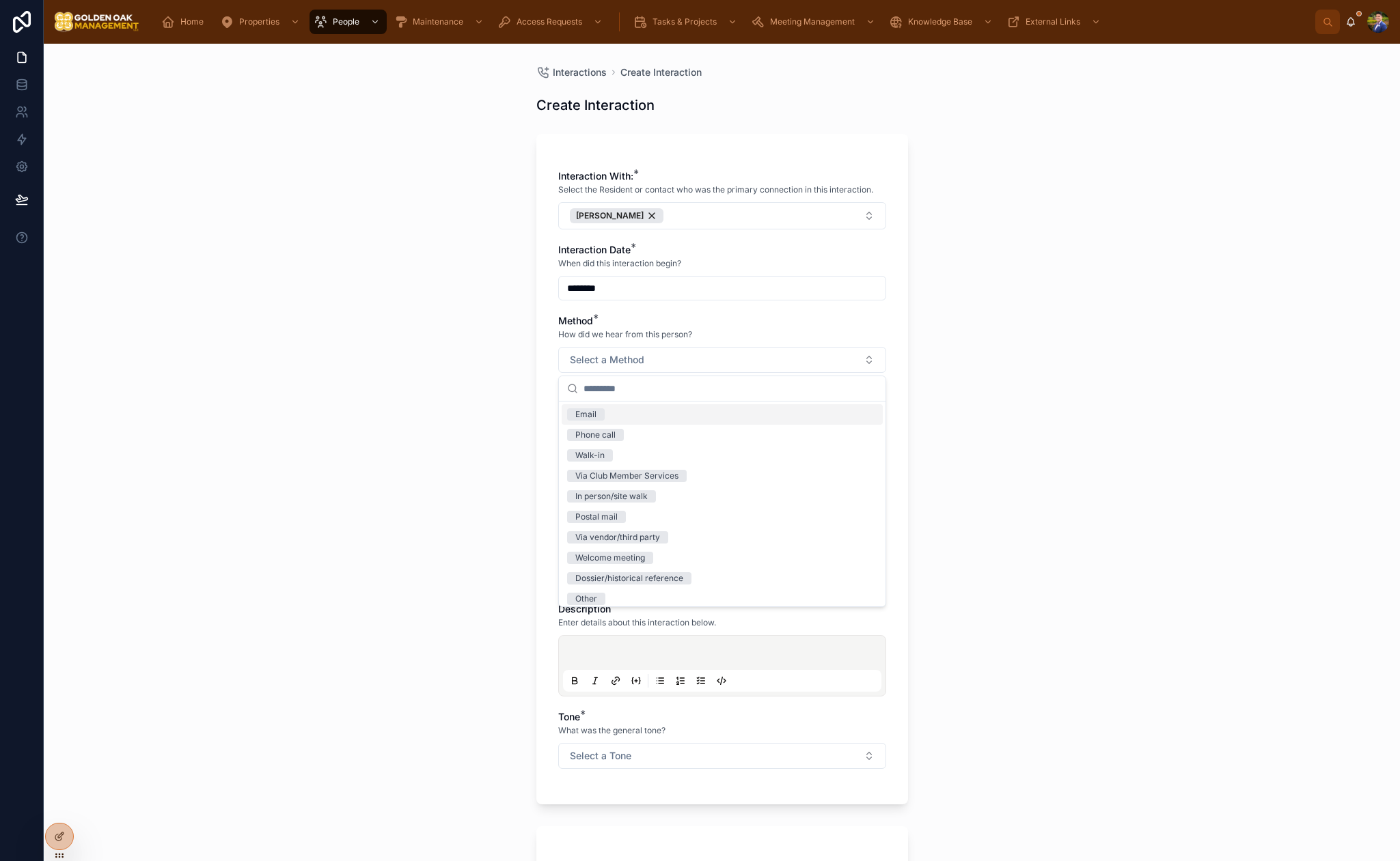
drag, startPoint x: 608, startPoint y: 418, endPoint x: 517, endPoint y: 422, distance: 91.1
click at [608, 418] on div "Email" at bounding box center [722, 414] width 321 height 20
click at [484, 420] on div "Interactions Create Interaction Create Interaction Interaction With: * Select t…" at bounding box center [722, 452] width 1356 height 817
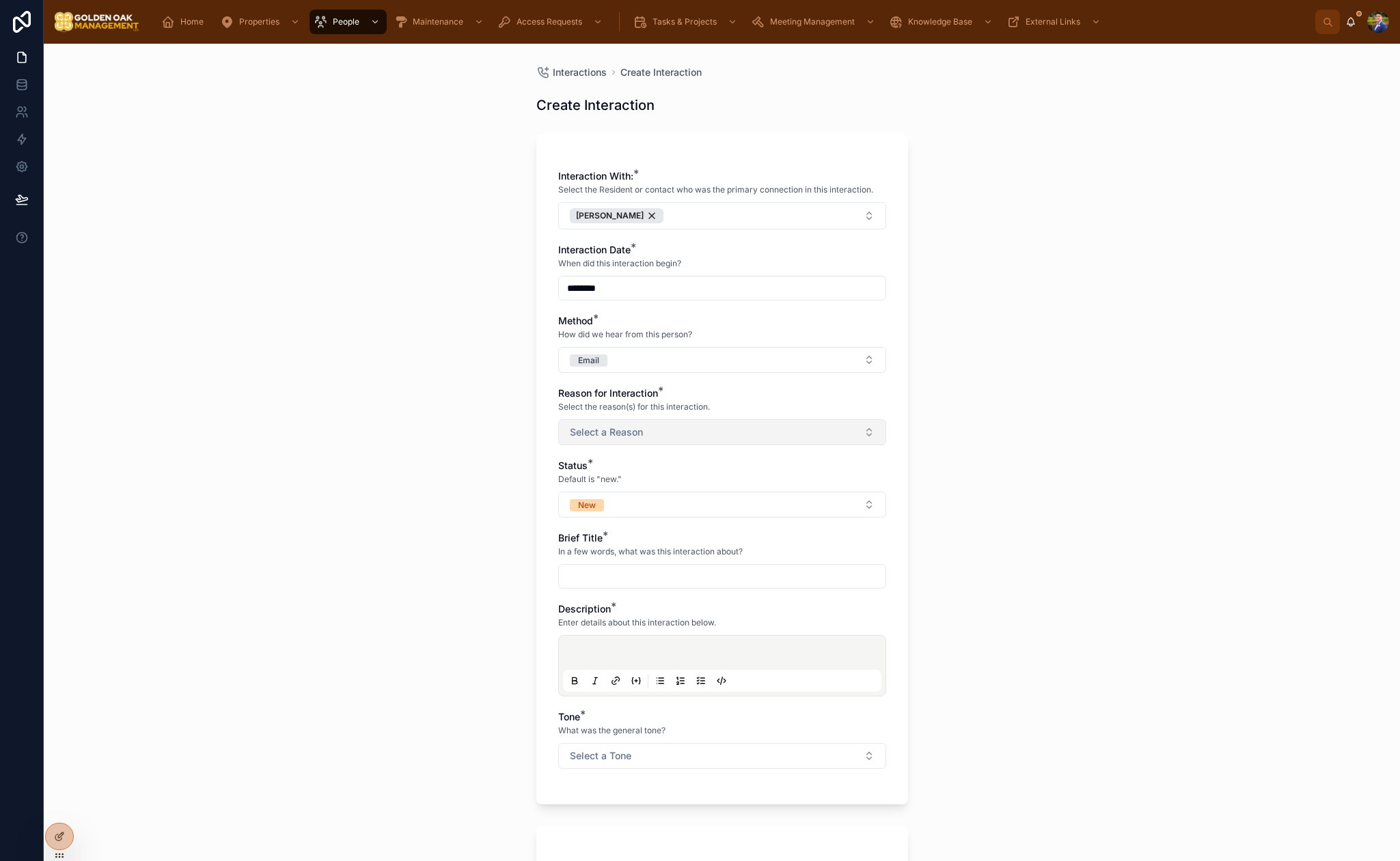
click at [617, 425] on span "Select a Reason" at bounding box center [606, 432] width 73 height 14
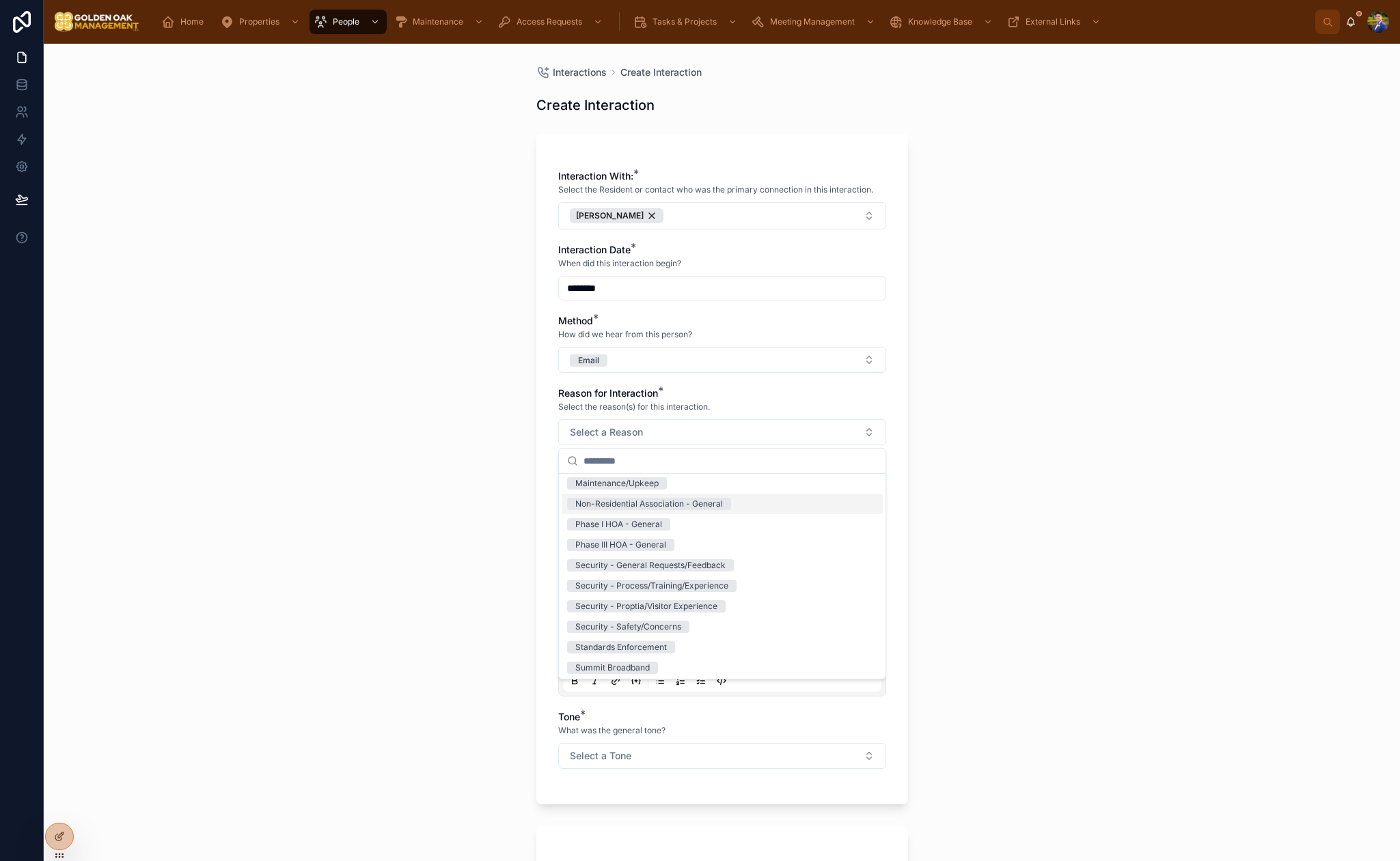
scroll to position [211, 0]
drag, startPoint x: 668, startPoint y: 606, endPoint x: 525, endPoint y: 583, distance: 144.8
click at [668, 606] on span "Standards Enforcement" at bounding box center [620, 605] width 108 height 13
click at [441, 564] on div "Interactions Create Interaction Create Interaction Interaction With: * Select t…" at bounding box center [722, 452] width 1356 height 817
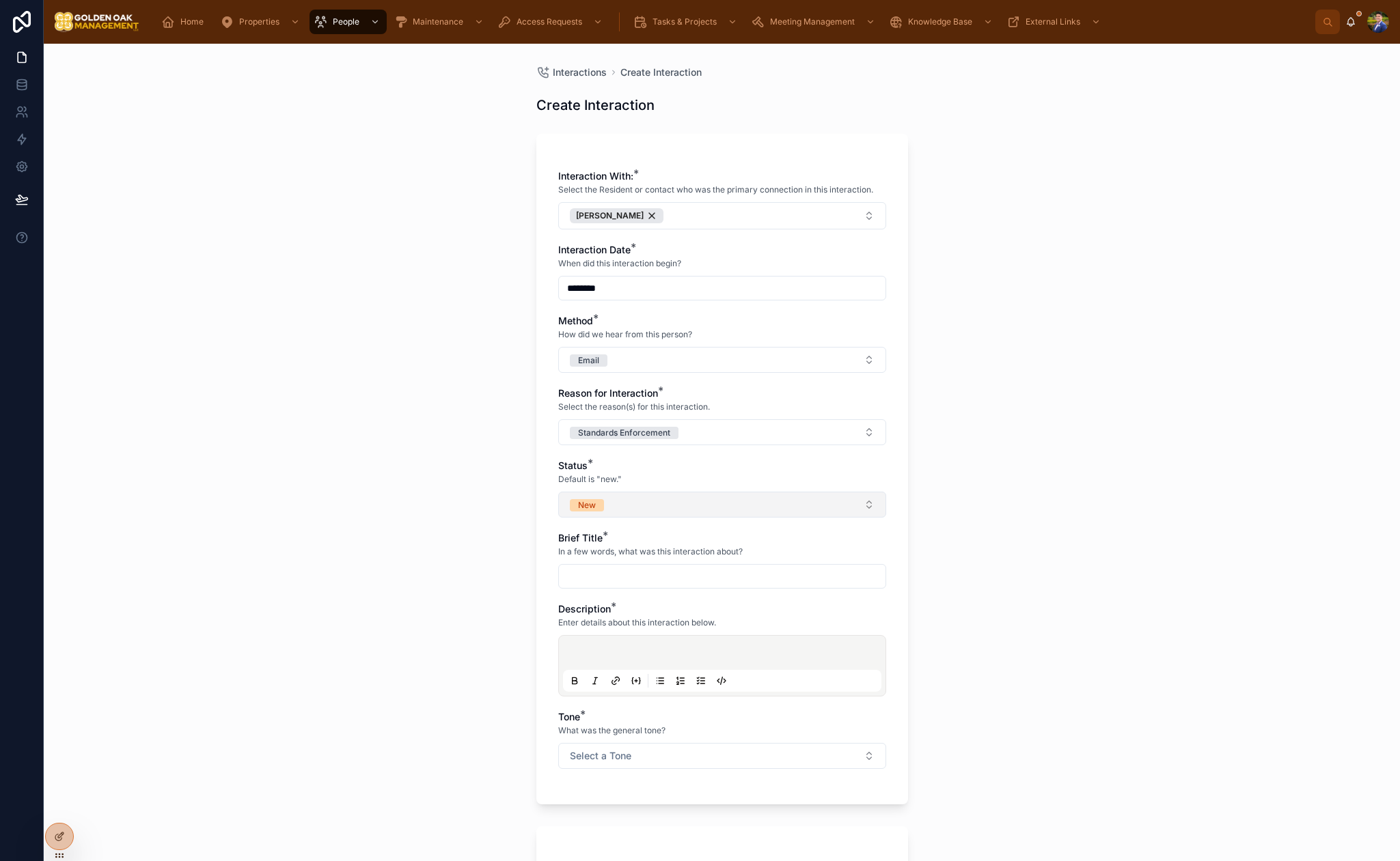
click at [620, 502] on button "New" at bounding box center [722, 504] width 328 height 26
click at [623, 648] on div "Closed" at bounding box center [722, 641] width 321 height 20
click at [623, 577] on input "text" at bounding box center [722, 576] width 327 height 20
type input "**********"
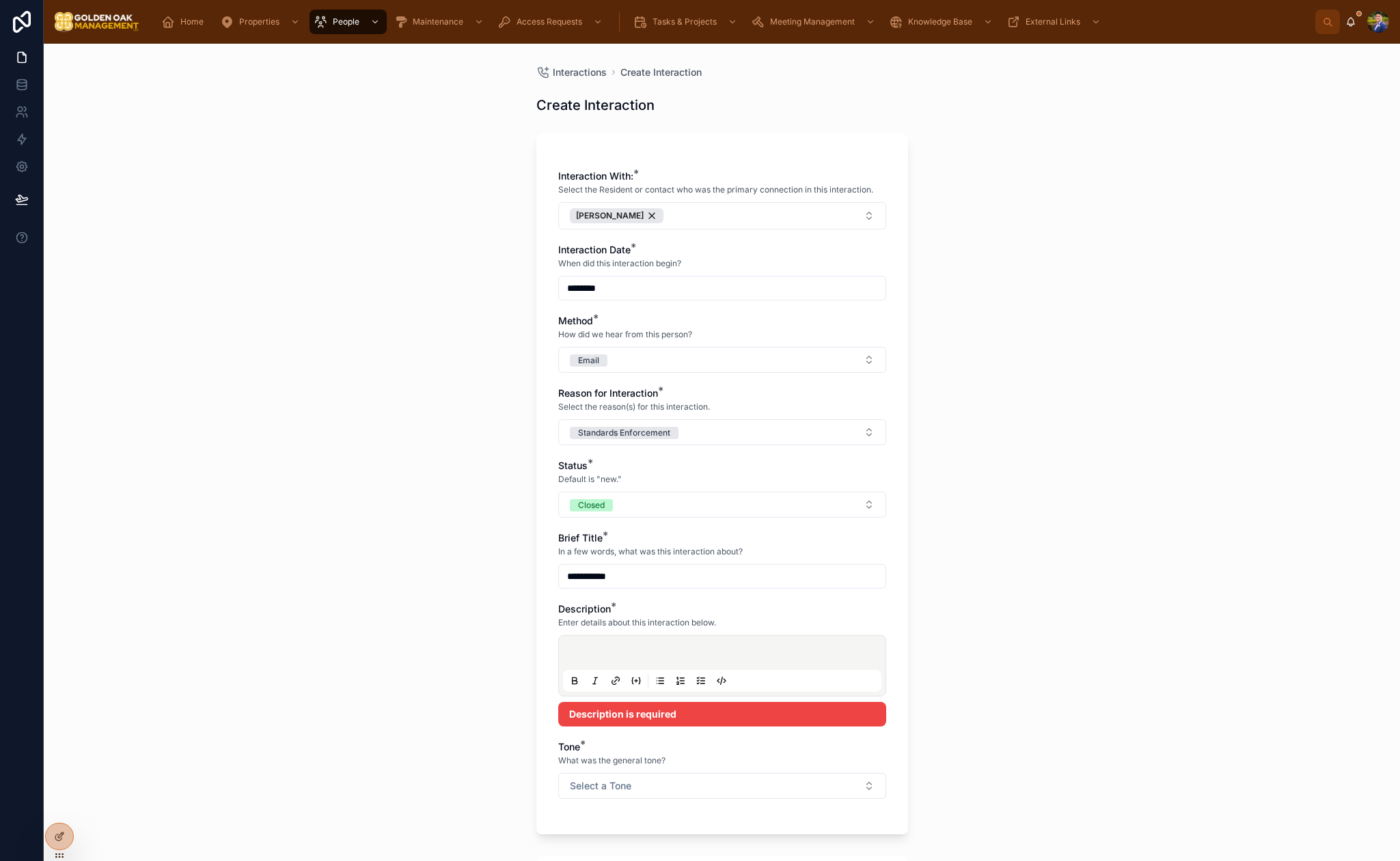
click at [630, 655] on p at bounding box center [725, 655] width 318 height 14
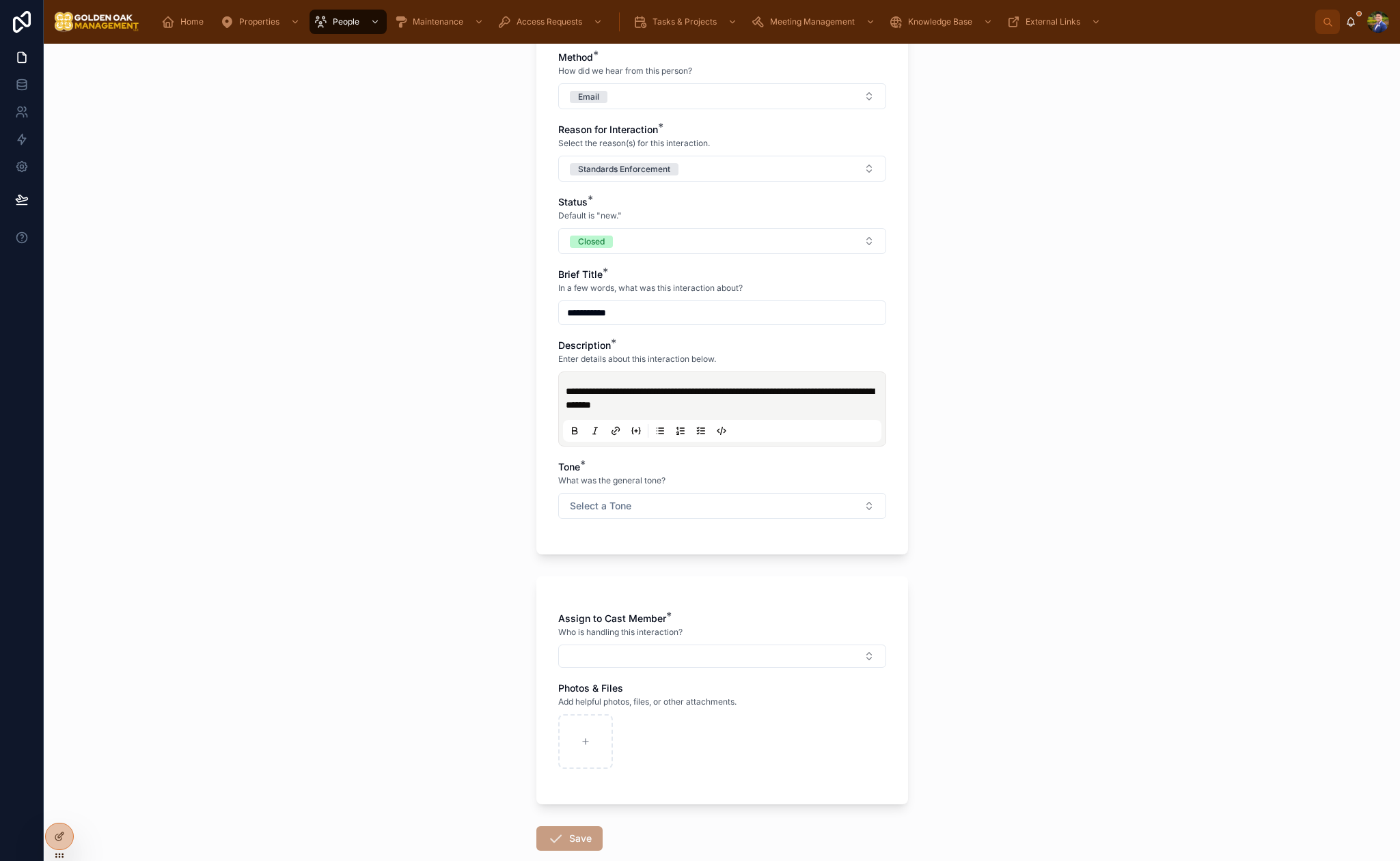
scroll to position [290, 0]
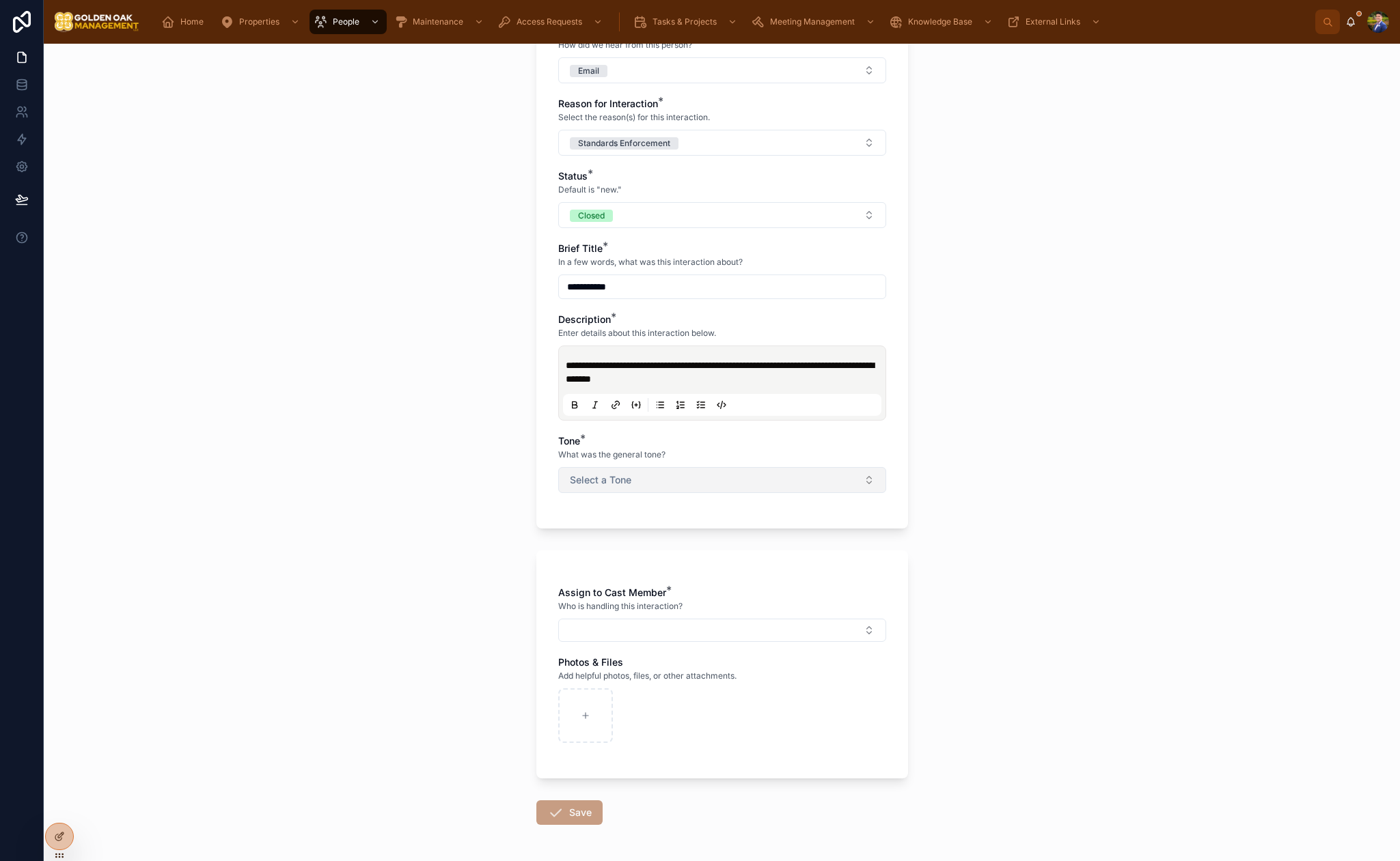
click at [608, 480] on span "Select a Tone" at bounding box center [600, 480] width 61 height 14
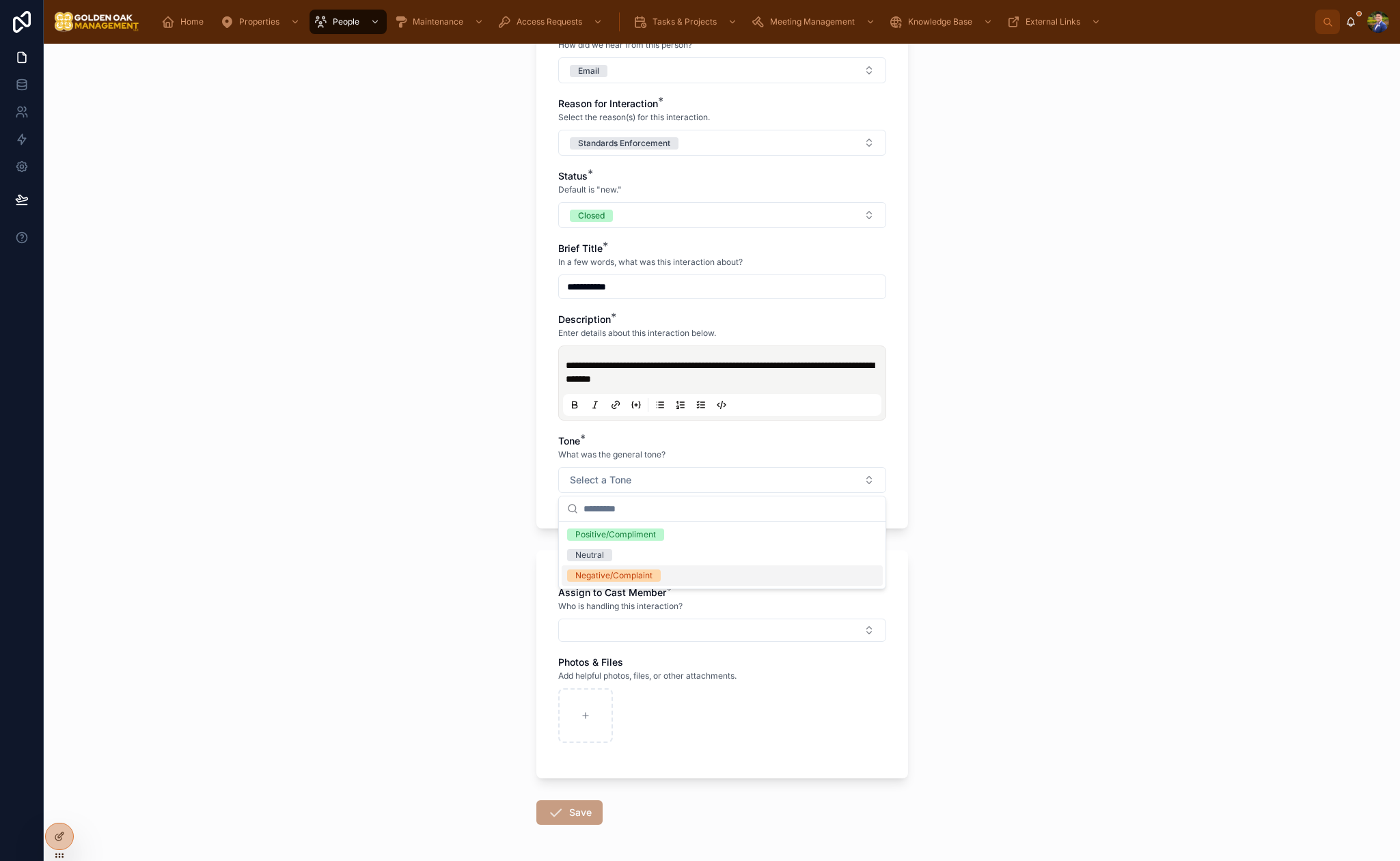
drag, startPoint x: 619, startPoint y: 571, endPoint x: 644, endPoint y: 573, distance: 25.1
click at [619, 571] on div "Negative/Complaint" at bounding box center [614, 575] width 77 height 13
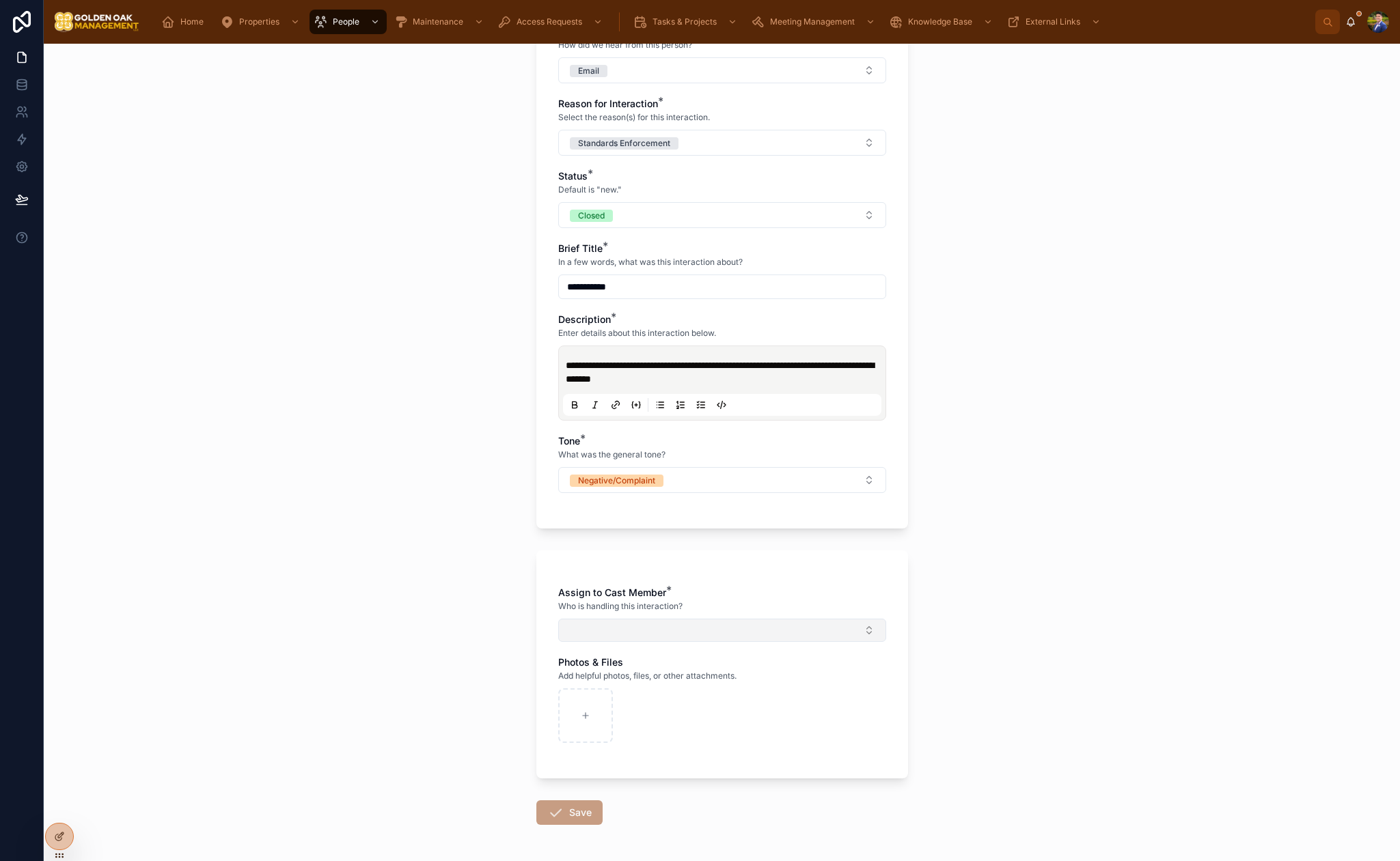
click at [639, 633] on button "Select Button" at bounding box center [722, 631] width 328 height 23
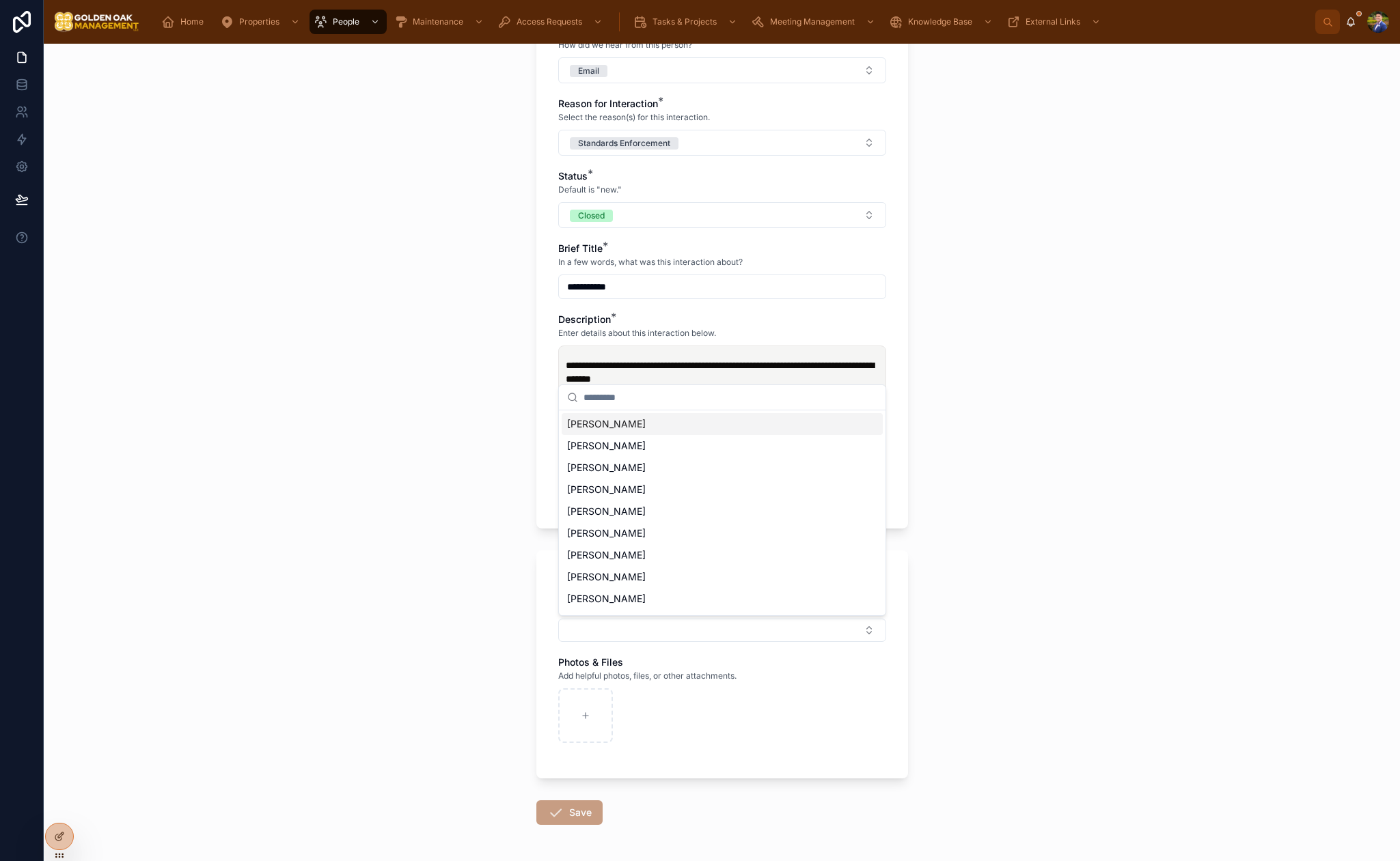
click at [608, 425] on span "[PERSON_NAME]" at bounding box center [606, 424] width 79 height 14
drag, startPoint x: 407, startPoint y: 459, endPoint x: 469, endPoint y: 550, distance: 110.1
click at [407, 458] on div "**********" at bounding box center [722, 452] width 1356 height 817
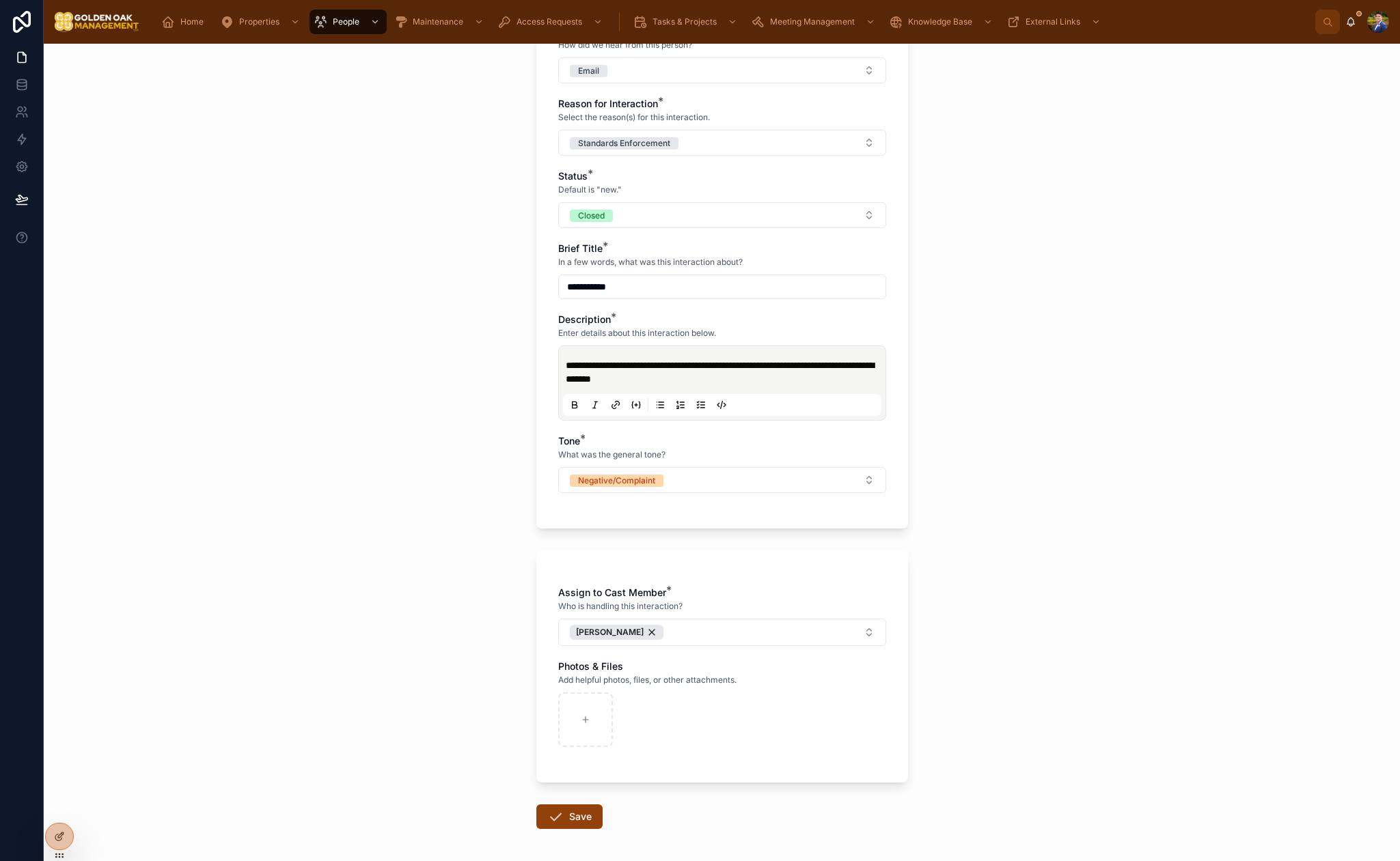
scroll to position [345, 0]
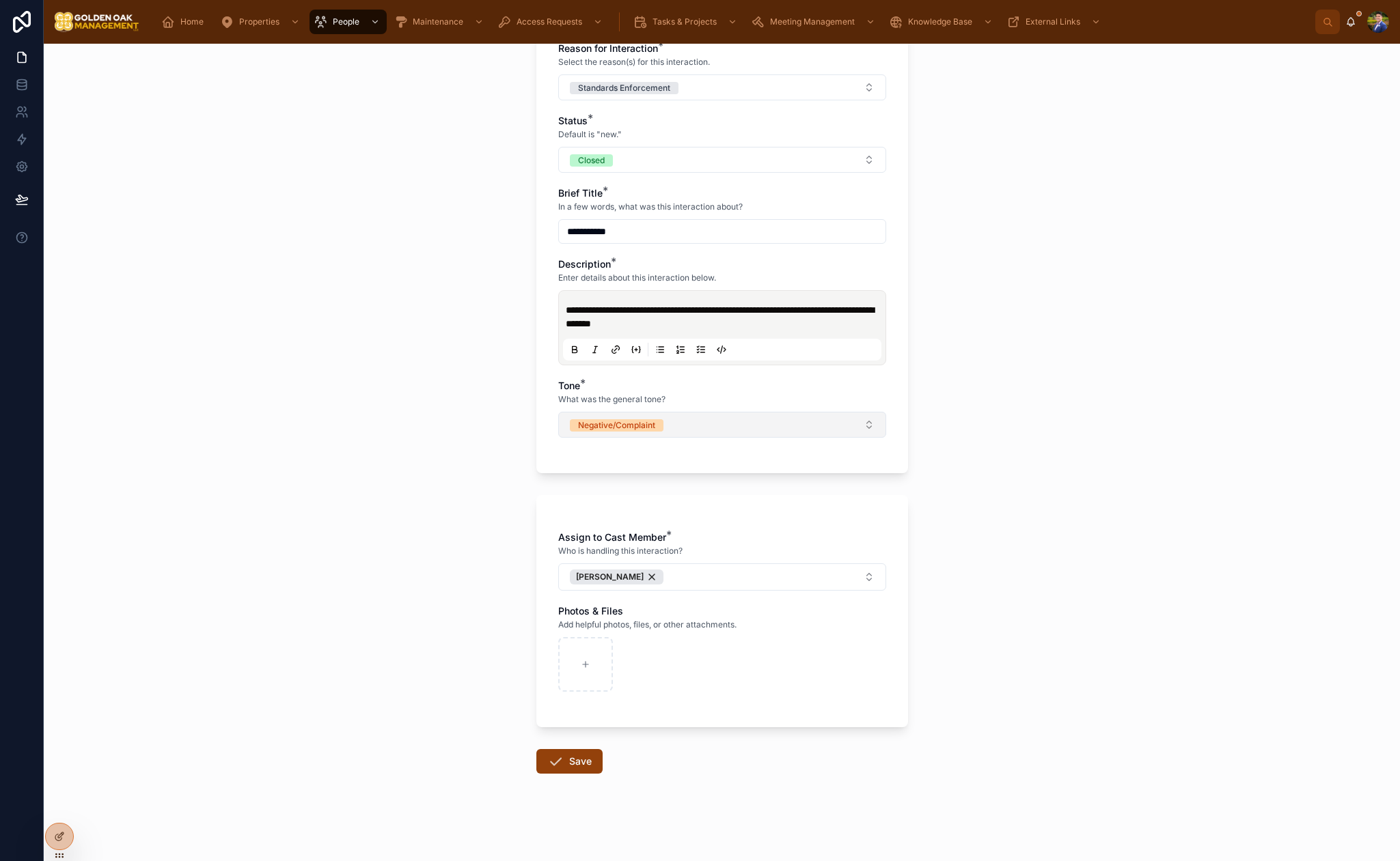
drag, startPoint x: 656, startPoint y: 425, endPoint x: 632, endPoint y: 436, distance: 26.4
click at [656, 425] on span "Negative/Complaint" at bounding box center [617, 425] width 94 height 13
drag, startPoint x: 610, startPoint y: 498, endPoint x: 444, endPoint y: 500, distance: 166.0
click at [610, 498] on span "Neutral" at bounding box center [589, 499] width 45 height 13
click at [444, 500] on div "**********" at bounding box center [722, 452] width 1356 height 817
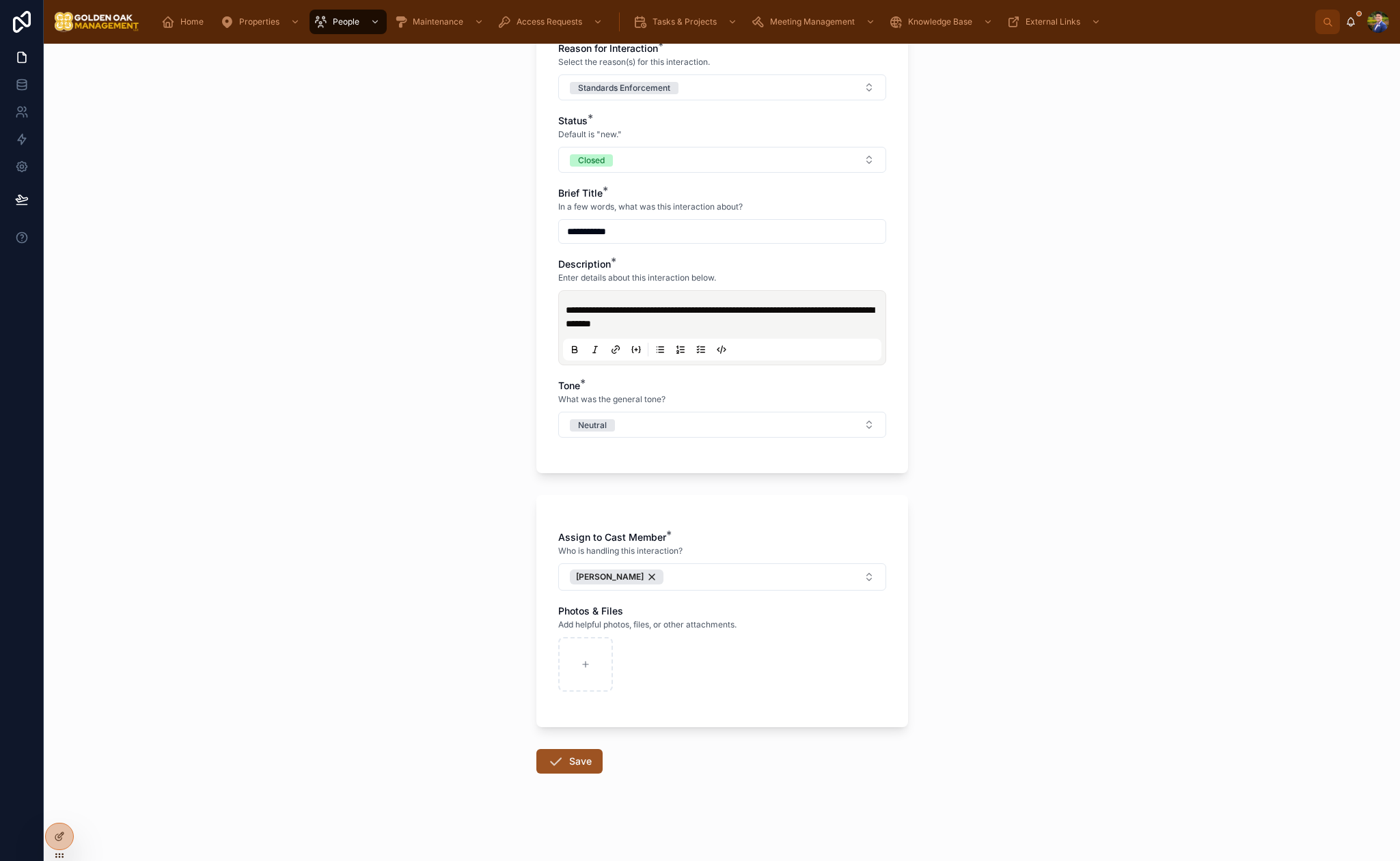
click at [576, 761] on button "Save" at bounding box center [570, 761] width 66 height 24
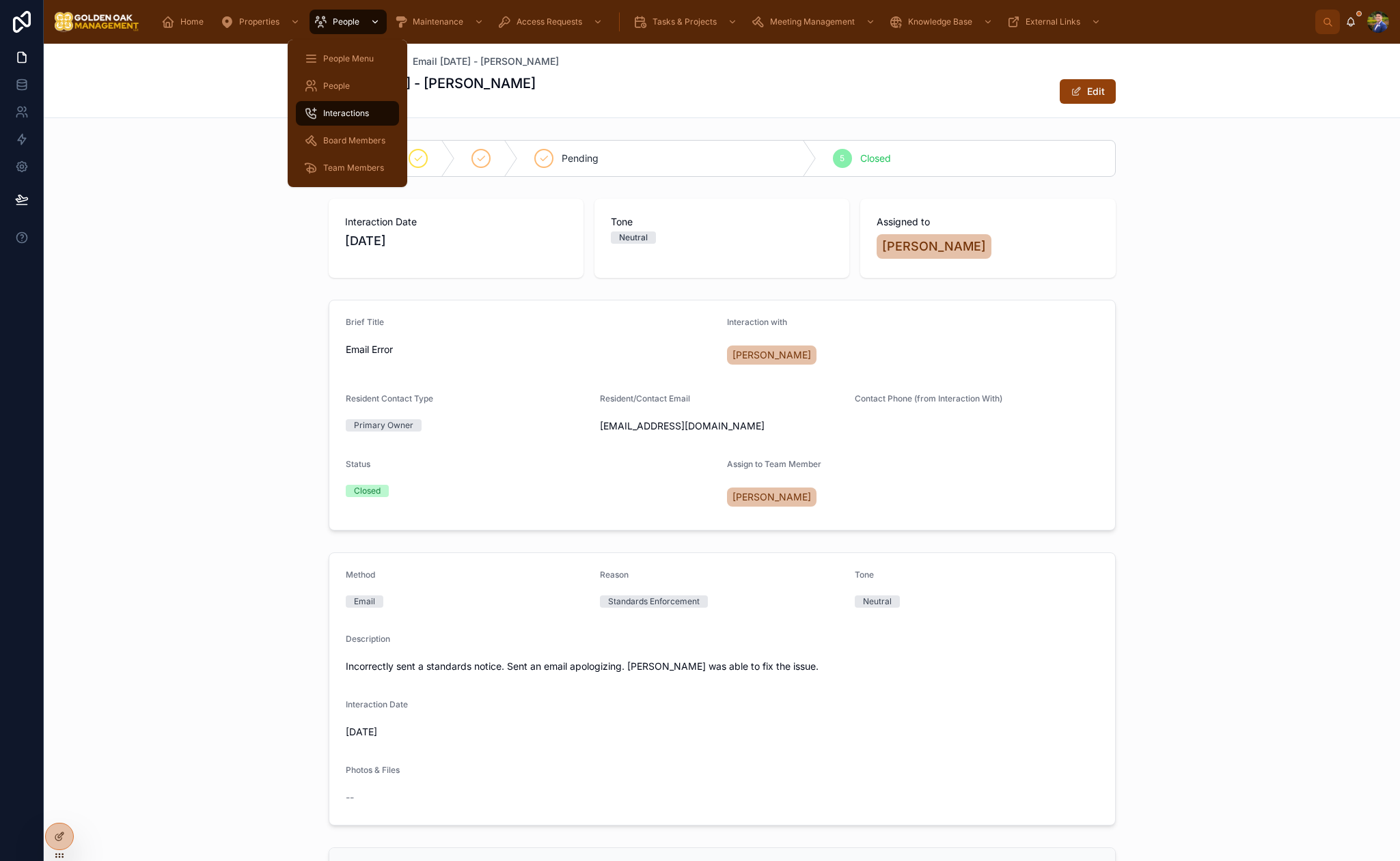
click at [356, 24] on span "People" at bounding box center [345, 21] width 26 height 11
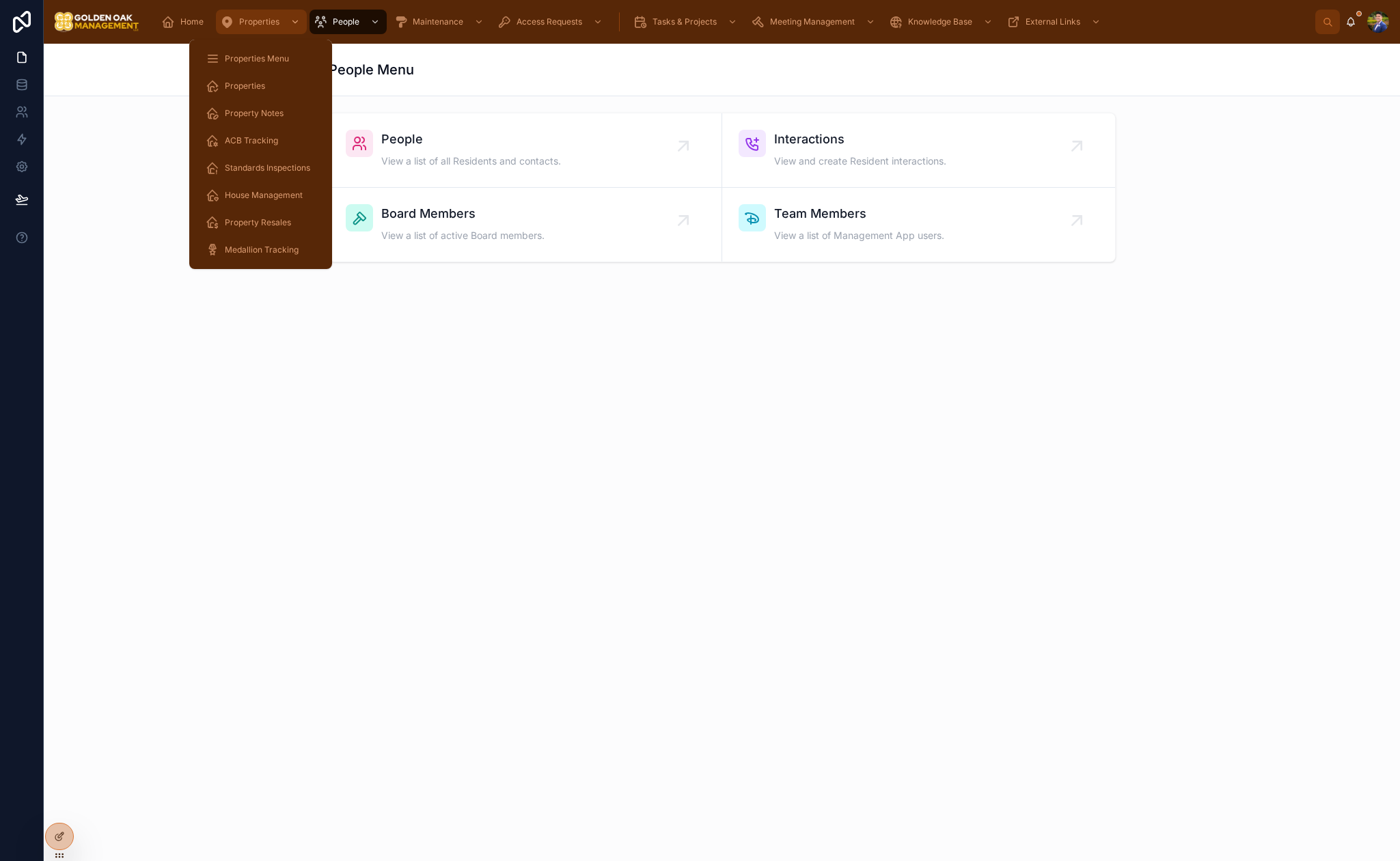
click at [268, 20] on span "Properties" at bounding box center [259, 21] width 40 height 11
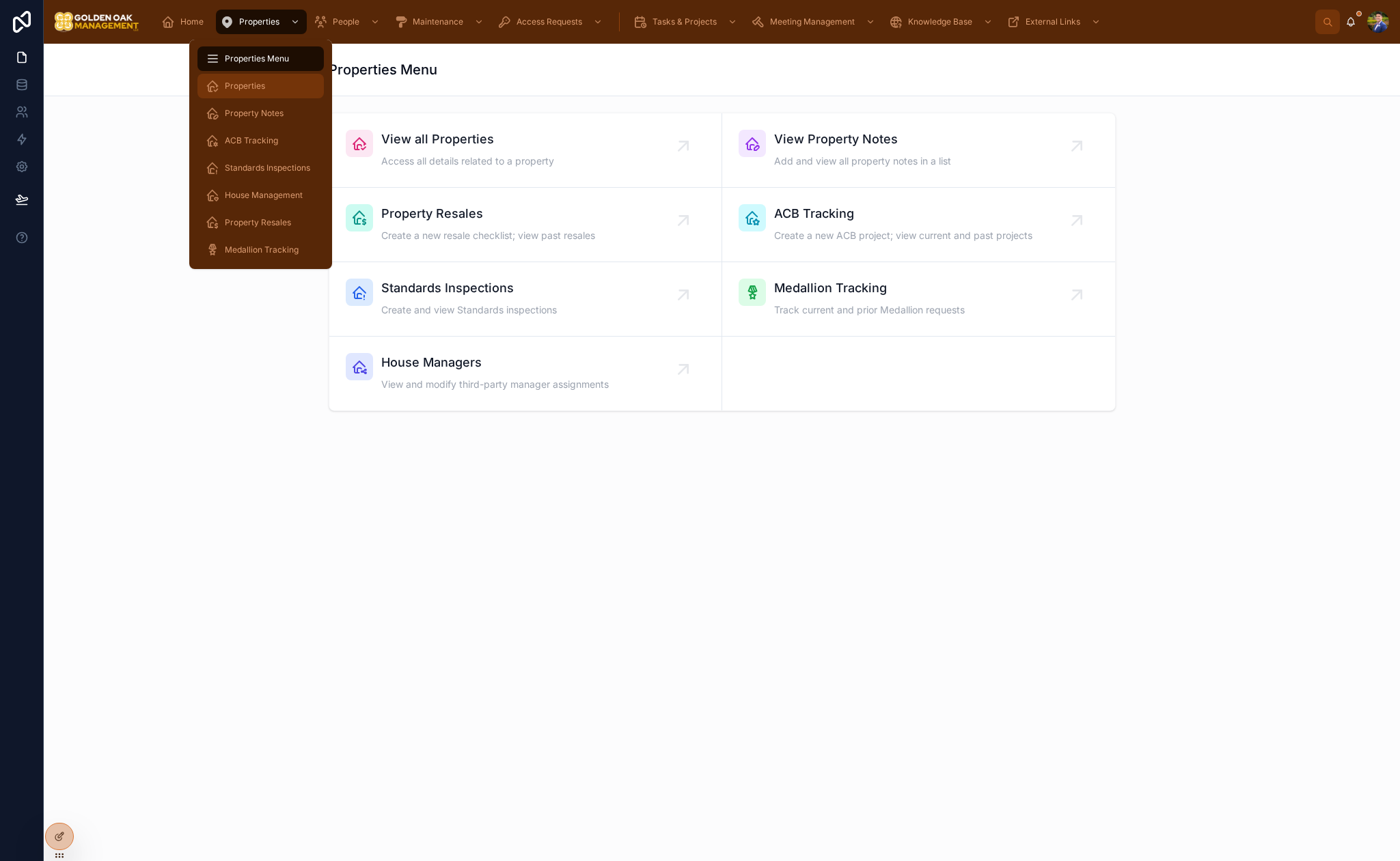
click at [275, 90] on div "Properties" at bounding box center [260, 86] width 110 height 21
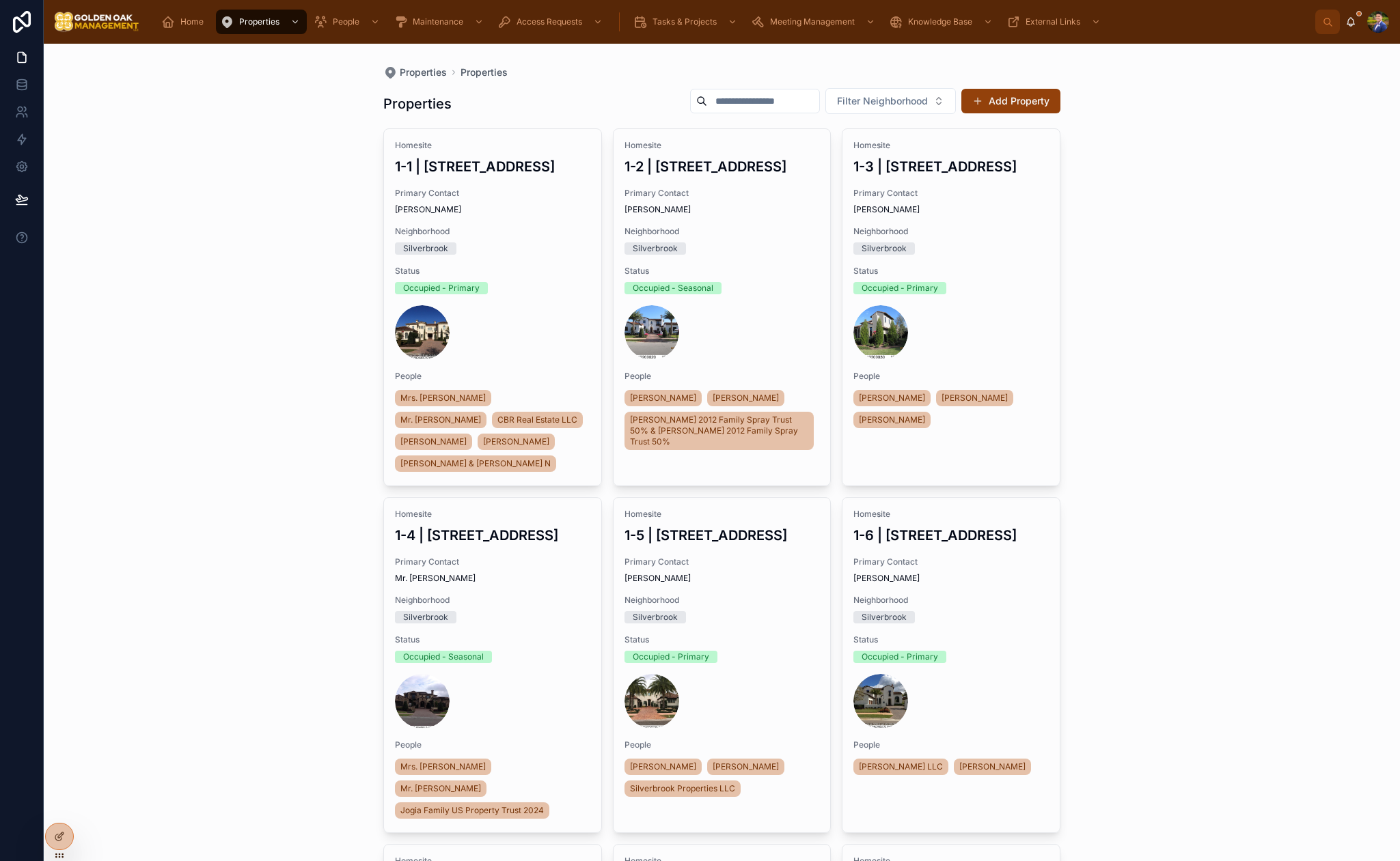
click at [775, 98] on input "text" at bounding box center [763, 101] width 112 height 20
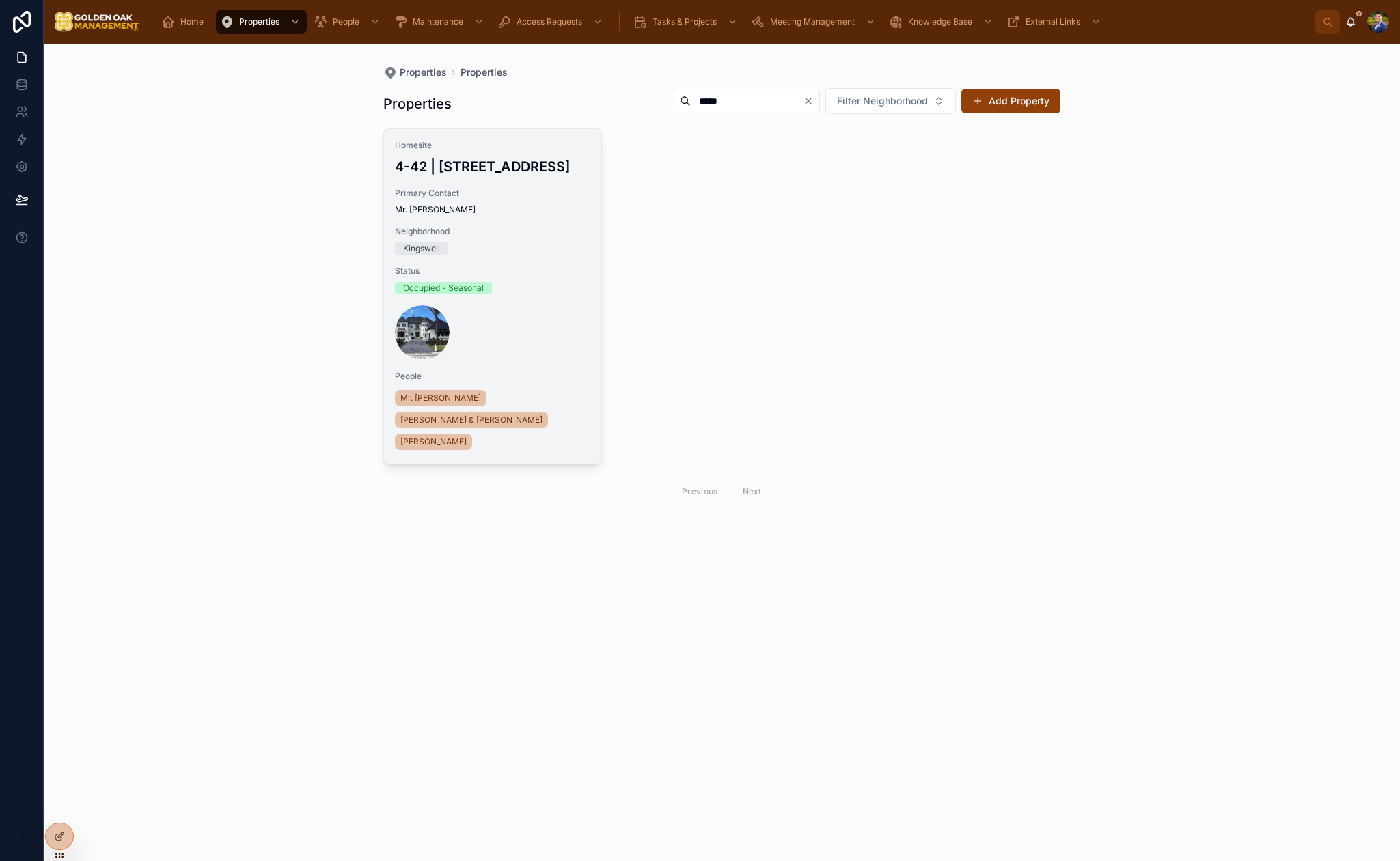
type input "*****"
click at [528, 226] on span "Neighborhood" at bounding box center [493, 231] width 195 height 11
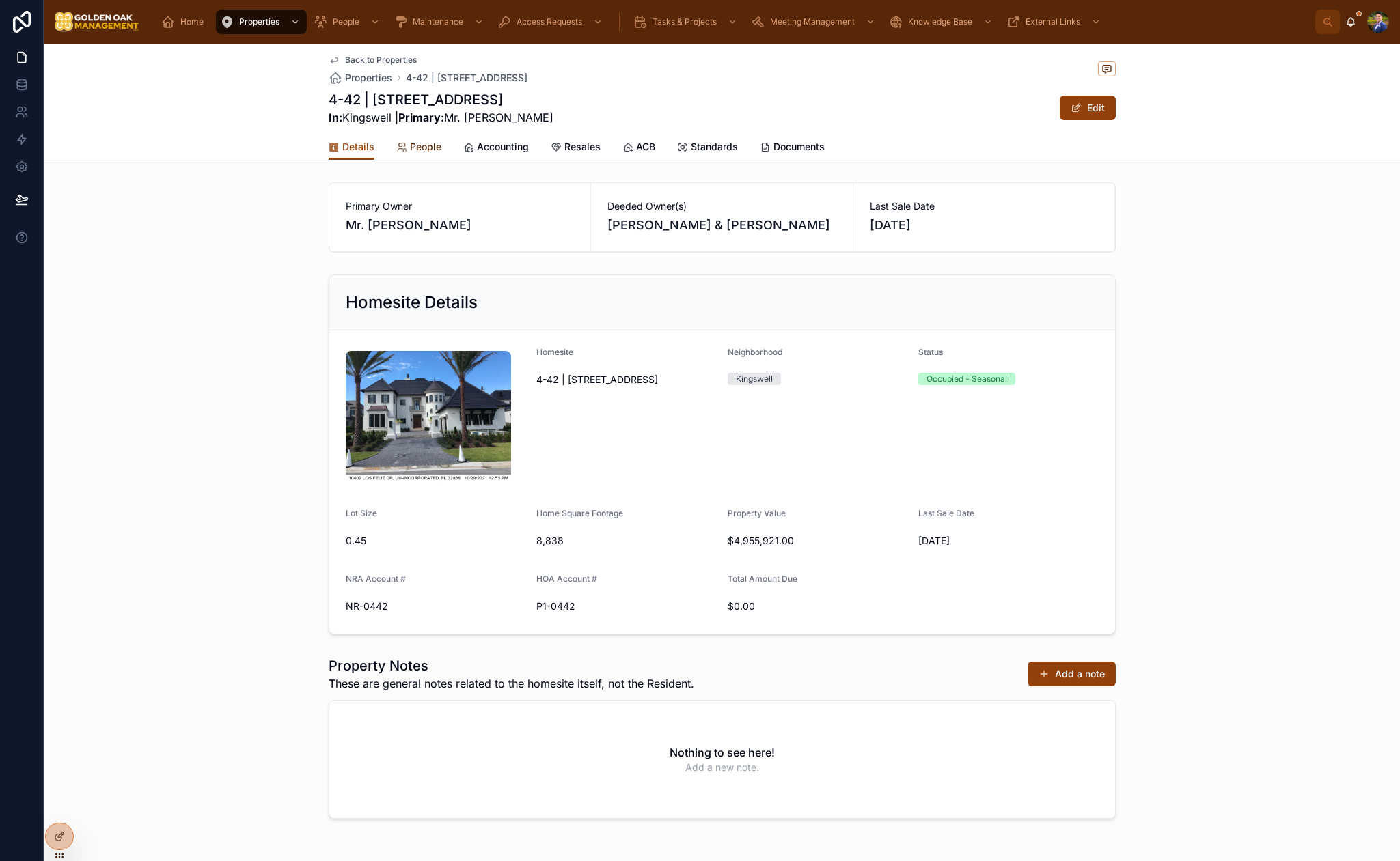
click at [430, 138] on link "People" at bounding box center [419, 148] width 45 height 27
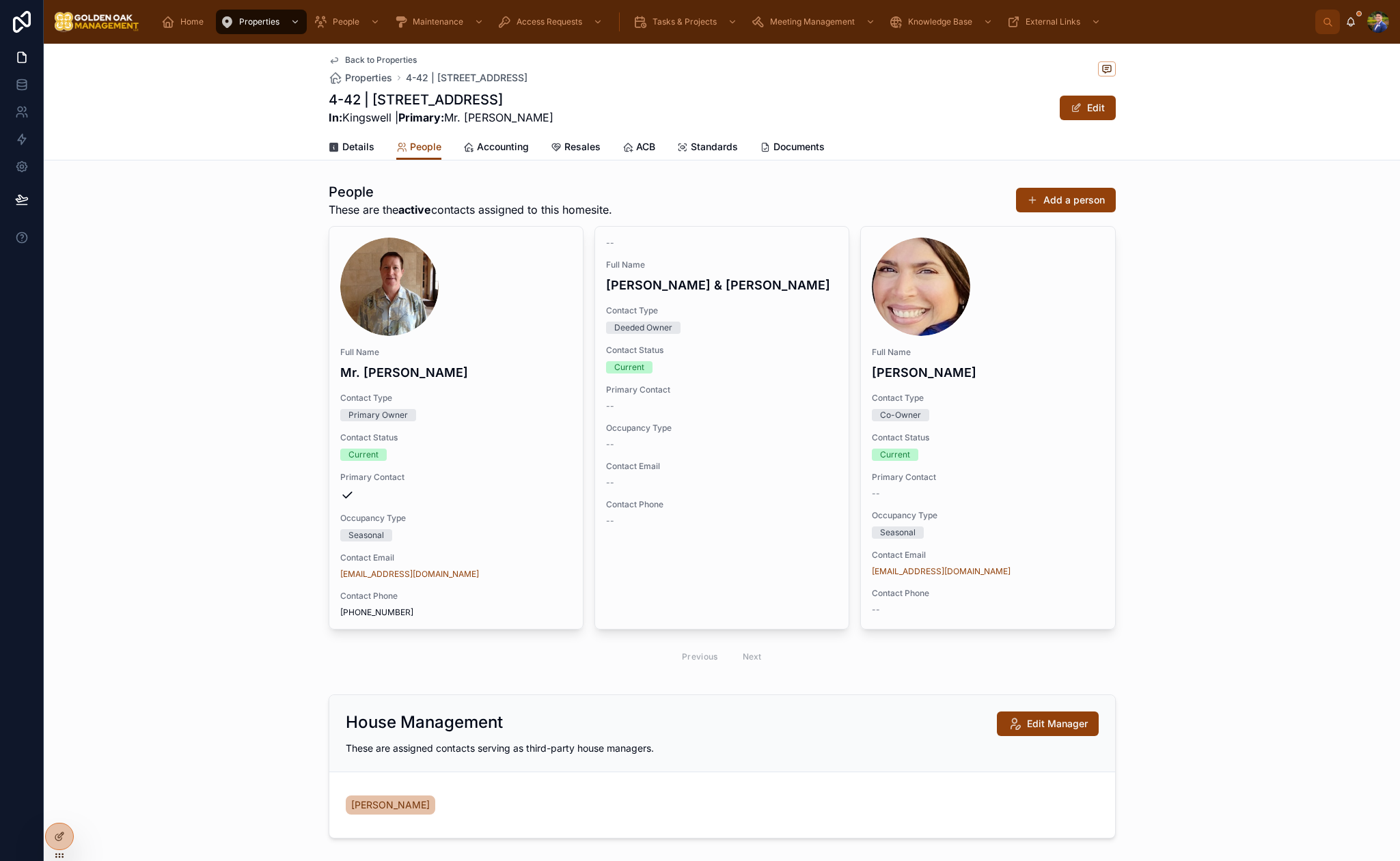
drag, startPoint x: 559, startPoint y: 121, endPoint x: 501, endPoint y: 124, distance: 58.1
click at [502, 124] on div "4-42 | [STREET_ADDRESS] In: [GEOGRAPHIC_DATA] | Primary: Mr. [PERSON_NAME] Edit" at bounding box center [722, 107] width 787 height 35
copy span "[PERSON_NAME]"
click at [567, 853] on div "People These are the active contacts assigned to this homesite. Add a person Fu…" at bounding box center [722, 601] width 1356 height 849
click at [855, 137] on div "Details People Accounting Resales ACB Standards Documents" at bounding box center [722, 146] width 787 height 26
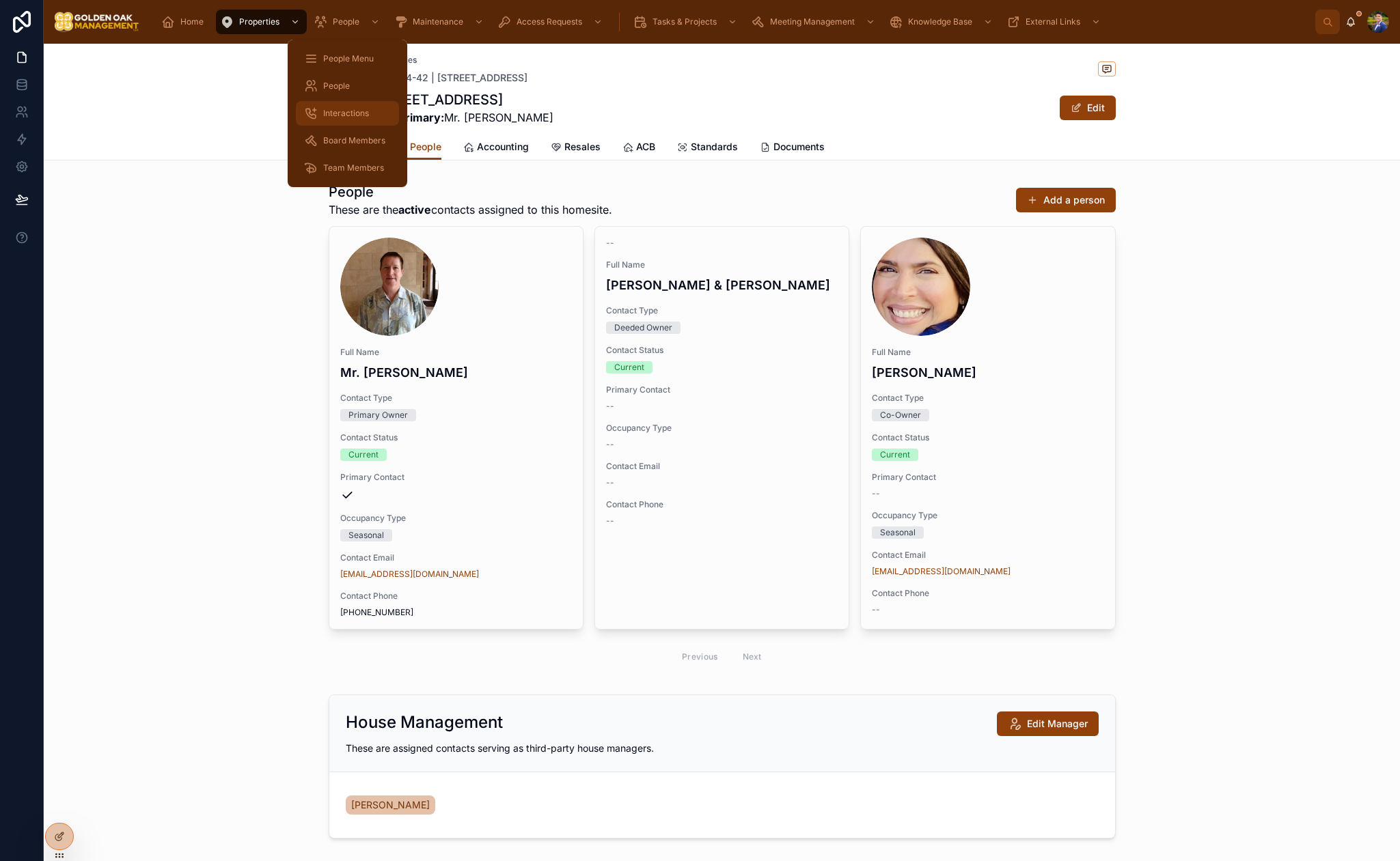
drag, startPoint x: 360, startPoint y: 109, endPoint x: 353, endPoint y: 106, distance: 7.6
click at [360, 109] on span "Interactions" at bounding box center [345, 113] width 46 height 11
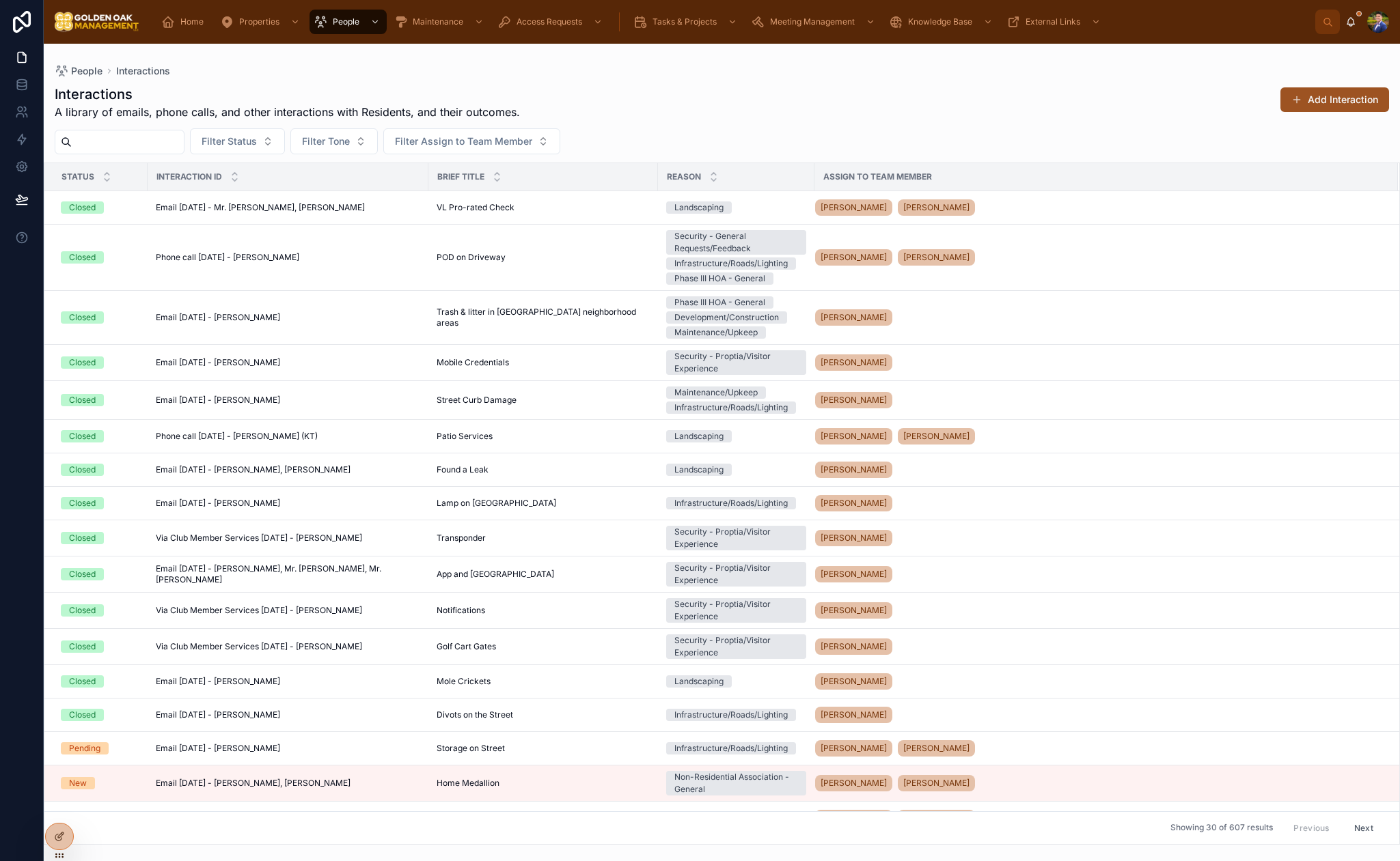
click at [1300, 106] on button "Add Interaction" at bounding box center [1334, 99] width 108 height 24
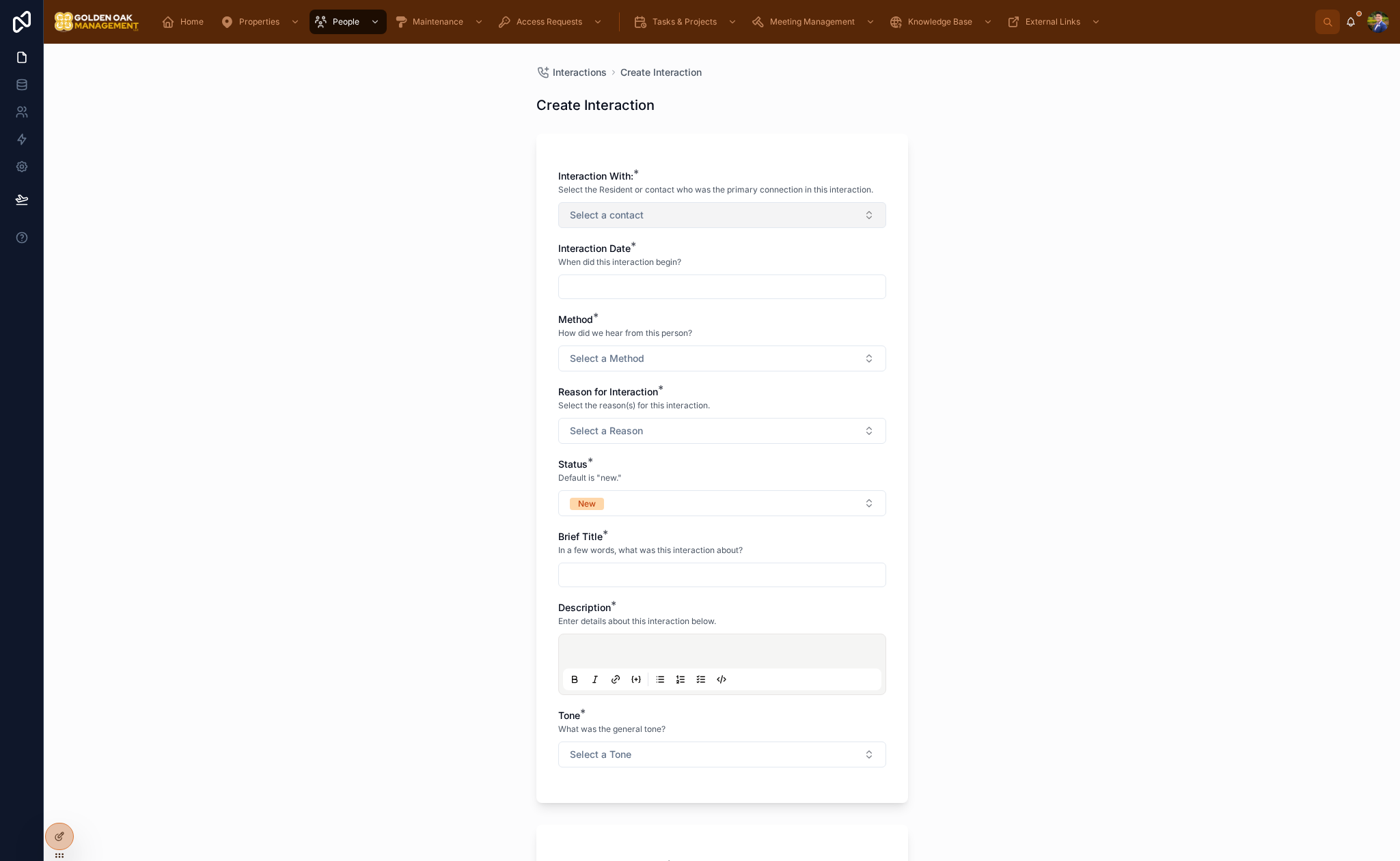
click at [609, 211] on span "Select a contact" at bounding box center [607, 215] width 74 height 14
type input "****"
click at [651, 295] on span "Mr. [PERSON_NAME]" at bounding box center [615, 293] width 96 height 14
click at [646, 275] on span "[PERSON_NAME]" at bounding box center [606, 272] width 79 height 14
click at [993, 268] on div "Interactions Create Interaction Create Interaction Interaction With: * Select t…" at bounding box center [722, 452] width 1356 height 817
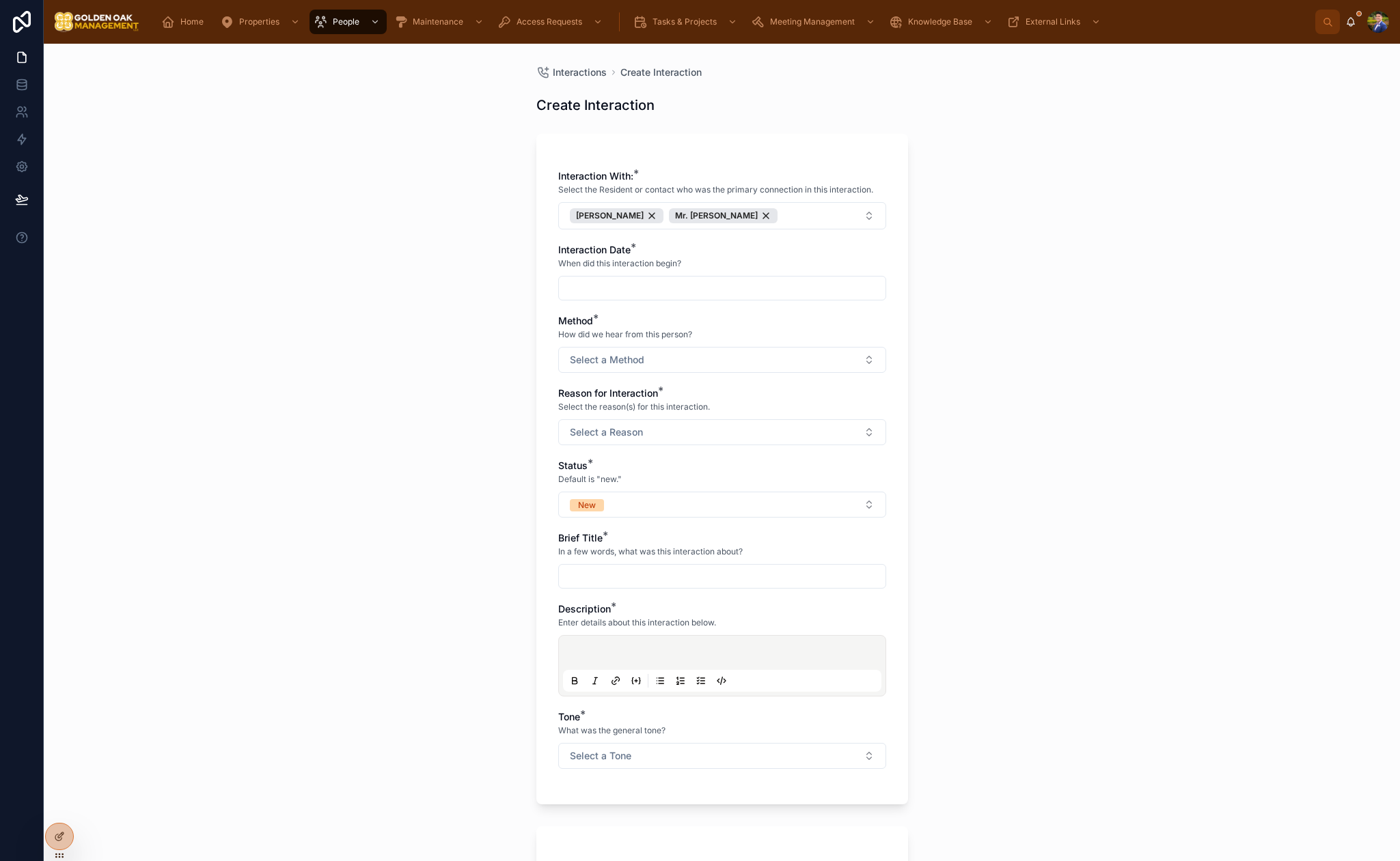
click at [637, 291] on input "text" at bounding box center [722, 289] width 327 height 20
click at [726, 398] on button "3" at bounding box center [722, 401] width 24 height 24
type input "********"
drag, startPoint x: 448, startPoint y: 407, endPoint x: 574, endPoint y: 375, distance: 130.0
click at [450, 406] on div "Interactions Create Interaction Create Interaction Interaction With: * Select t…" at bounding box center [722, 452] width 1356 height 817
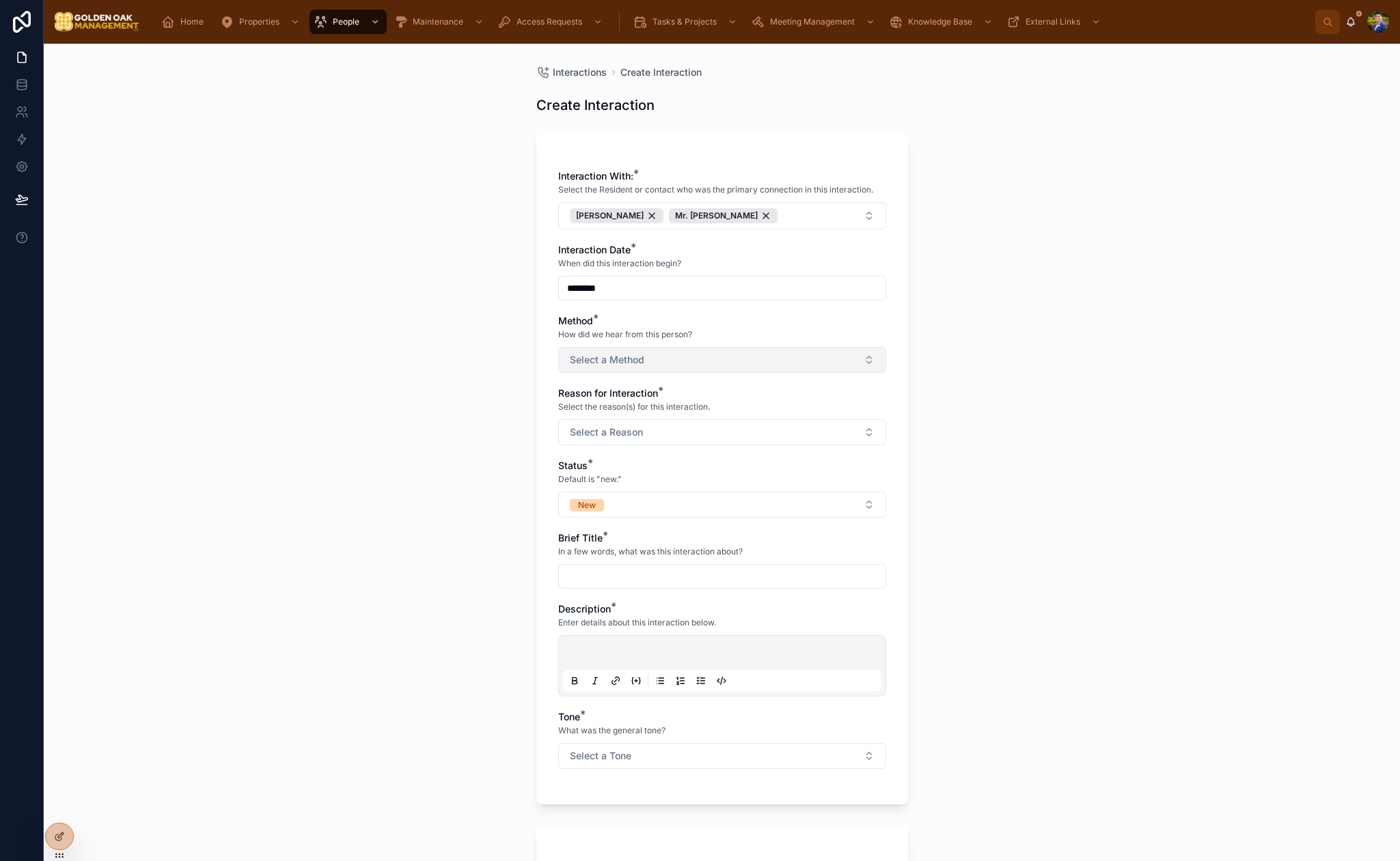
click at [582, 363] on span "Select a Method" at bounding box center [607, 360] width 74 height 14
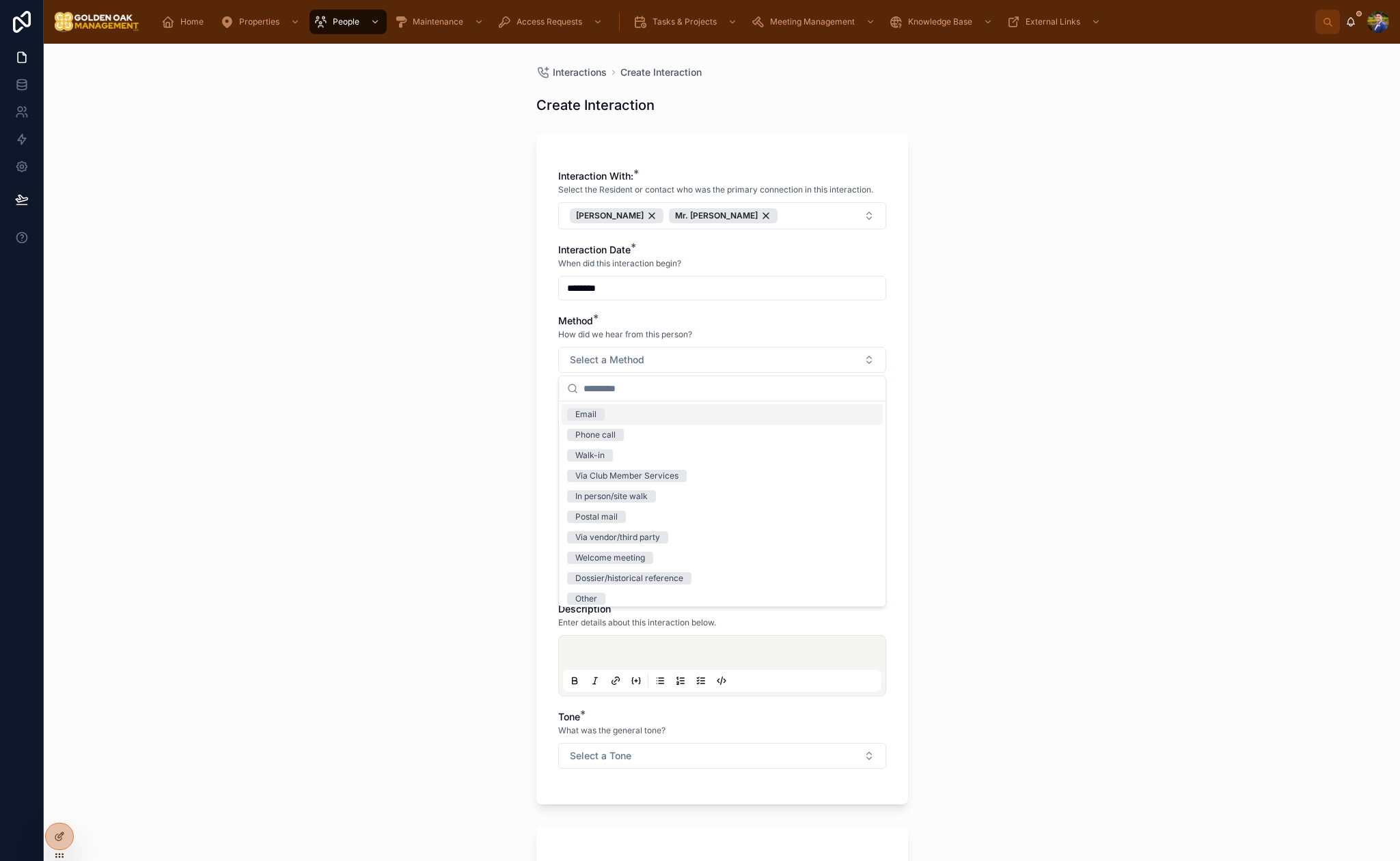
click at [611, 417] on div "Email" at bounding box center [722, 414] width 321 height 20
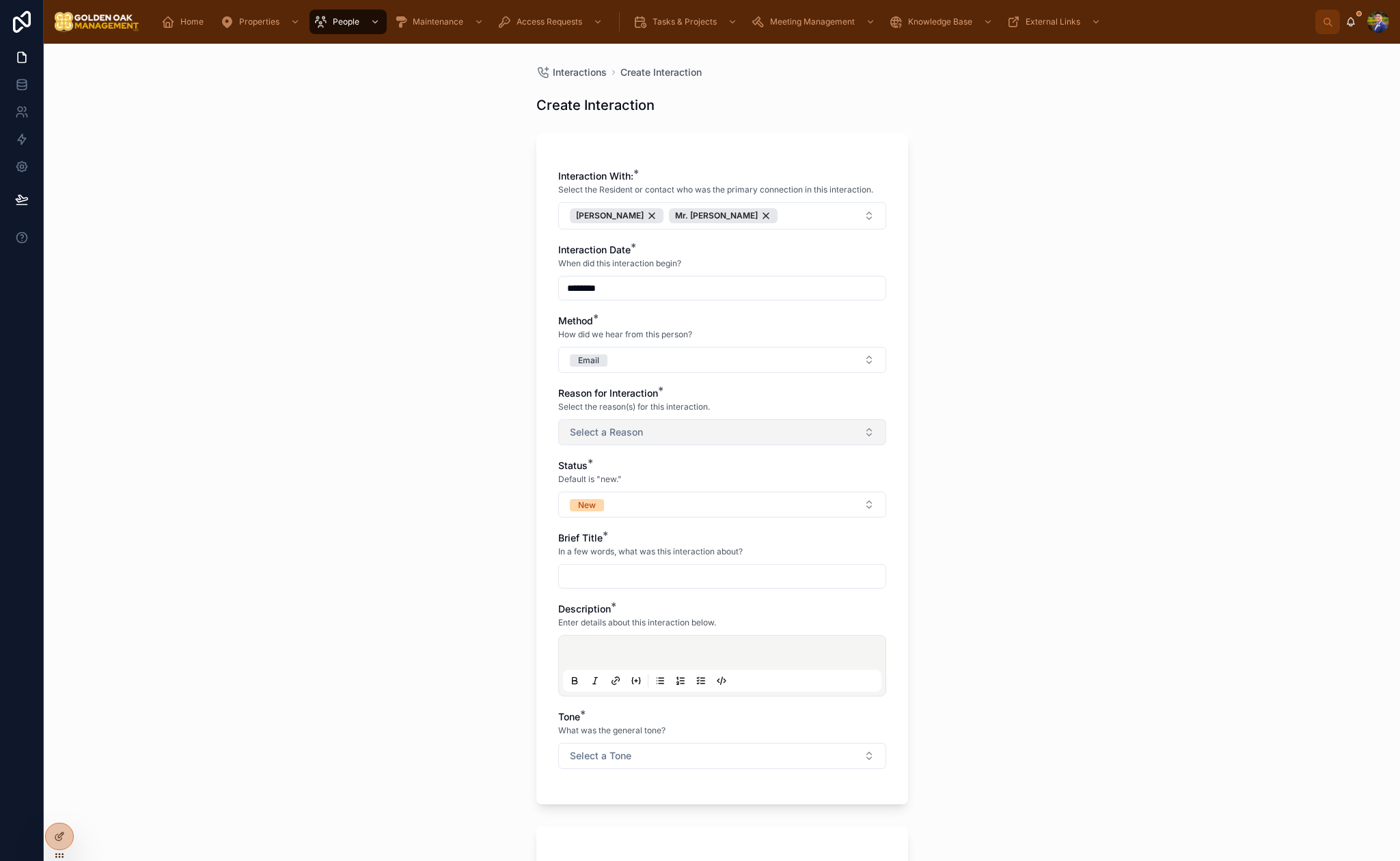
click at [567, 436] on button "Select a Reason" at bounding box center [722, 432] width 328 height 26
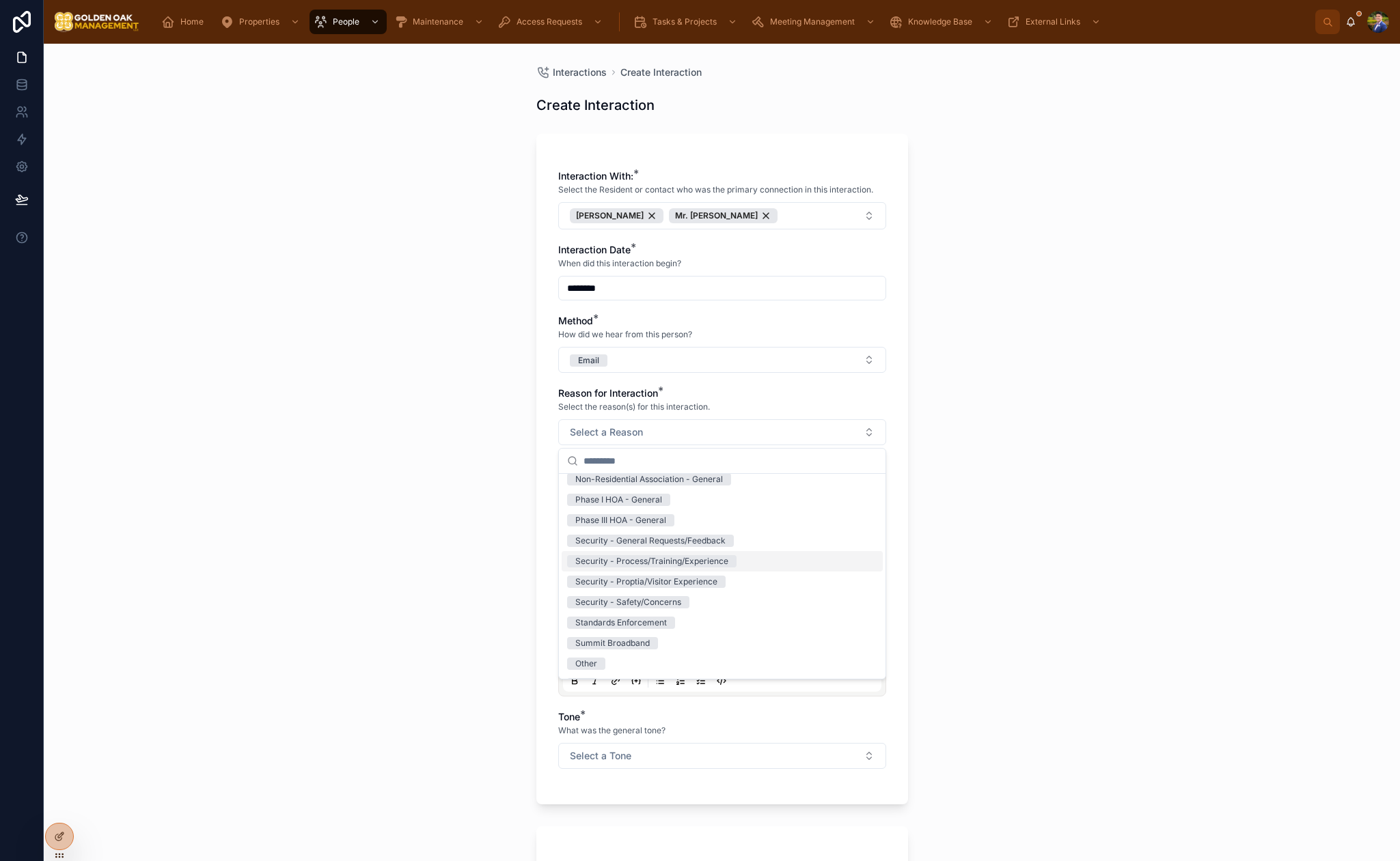
scroll to position [193, 0]
click at [656, 624] on div "Standards Enforcement" at bounding box center [621, 622] width 92 height 13
drag, startPoint x: 427, startPoint y: 544, endPoint x: 561, endPoint y: 526, distance: 135.2
click at [430, 543] on div "Interactions Create Interaction Create Interaction Interaction With: * Select t…" at bounding box center [722, 452] width 1356 height 817
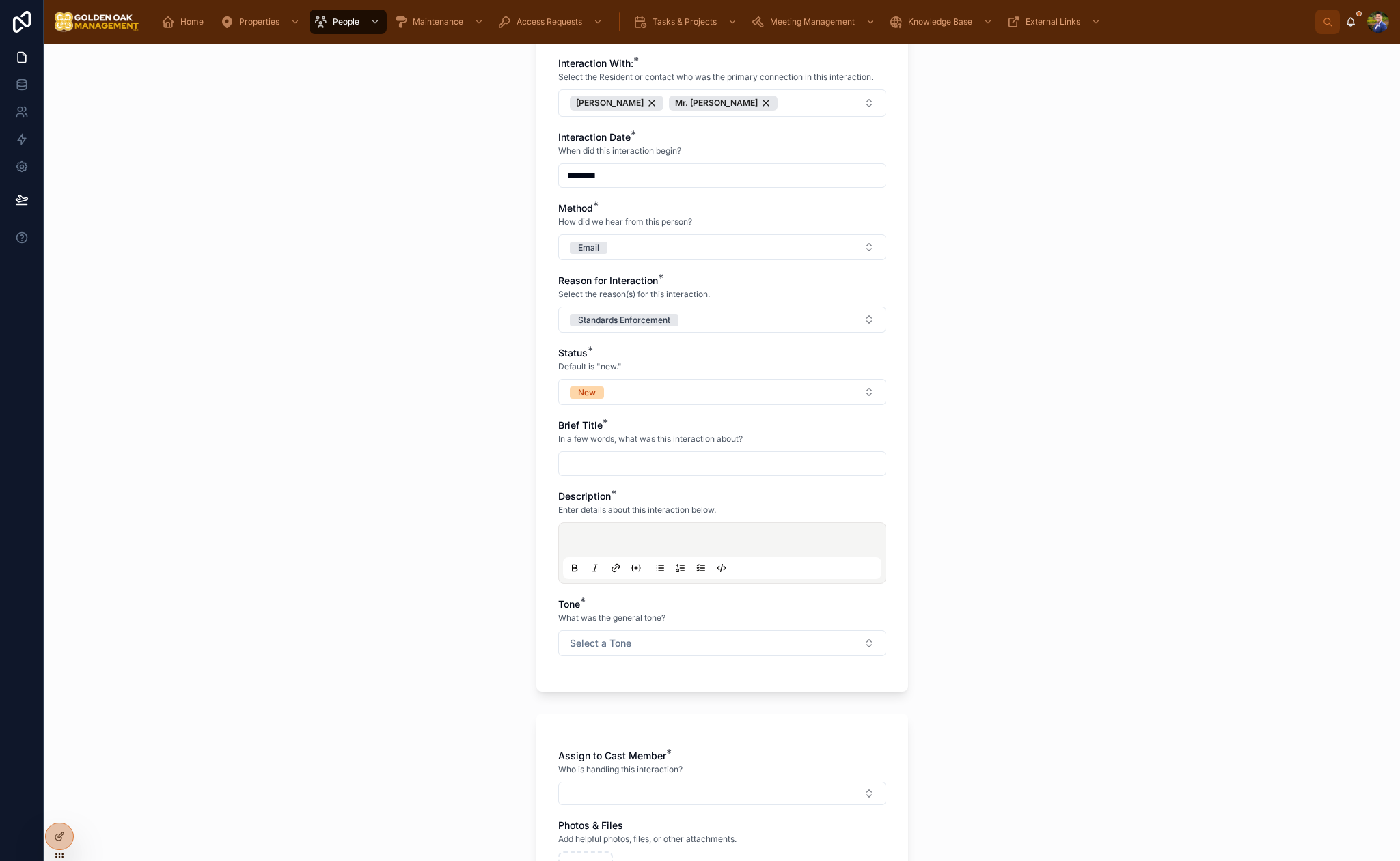
scroll to position [117, 0]
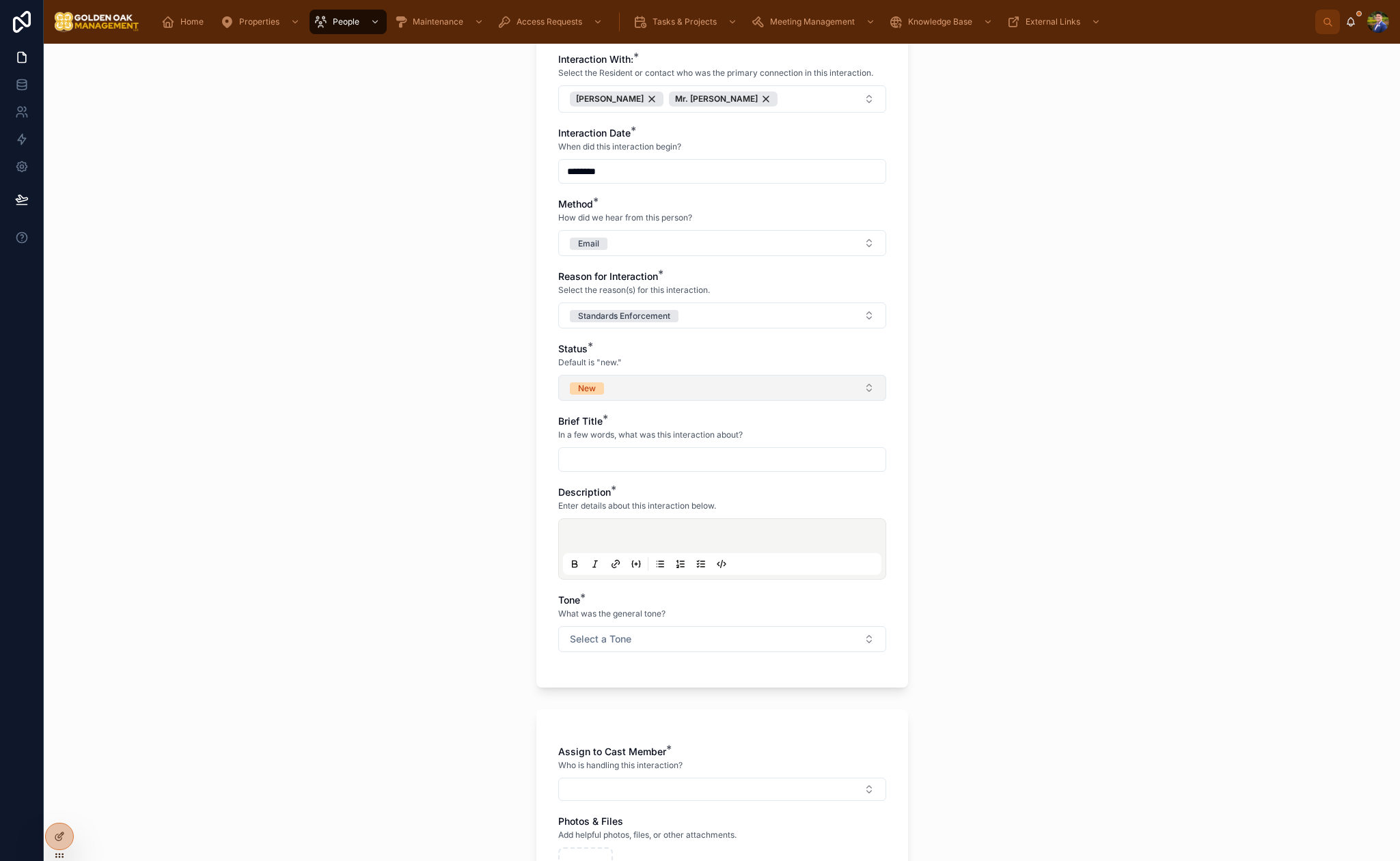
click at [616, 391] on button "New" at bounding box center [722, 388] width 328 height 26
click at [610, 480] on div "In Progress" at bounding box center [597, 484] width 44 height 13
drag, startPoint x: 442, startPoint y: 477, endPoint x: 606, endPoint y: 458, distance: 165.1
click at [456, 475] on div "Interactions Create Interaction Create Interaction Interaction With: * Select t…" at bounding box center [722, 452] width 1356 height 817
click at [608, 459] on input "text" at bounding box center [722, 460] width 327 height 20
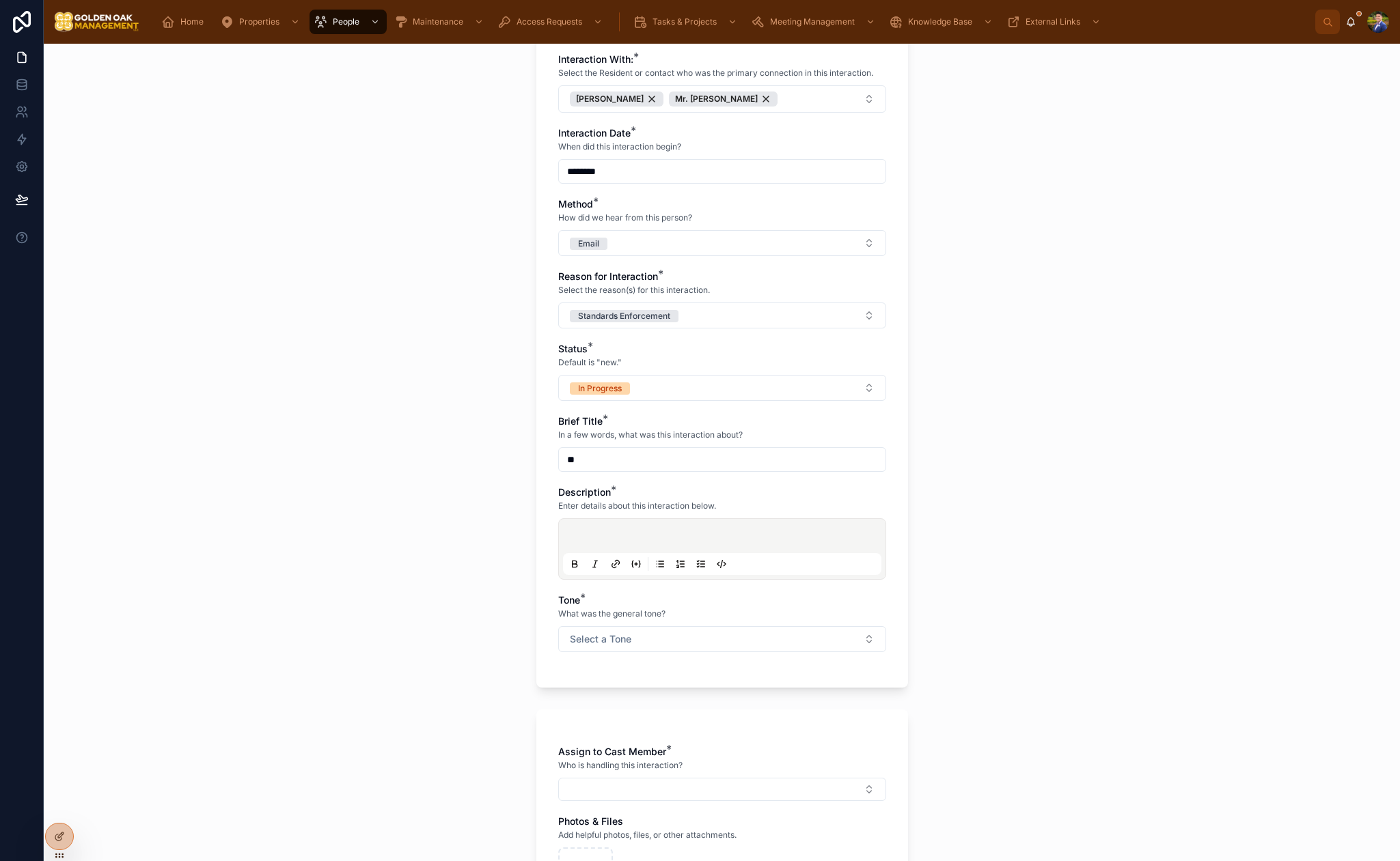
type input "*"
type input "**********"
click at [627, 529] on div at bounding box center [722, 548] width 318 height 52
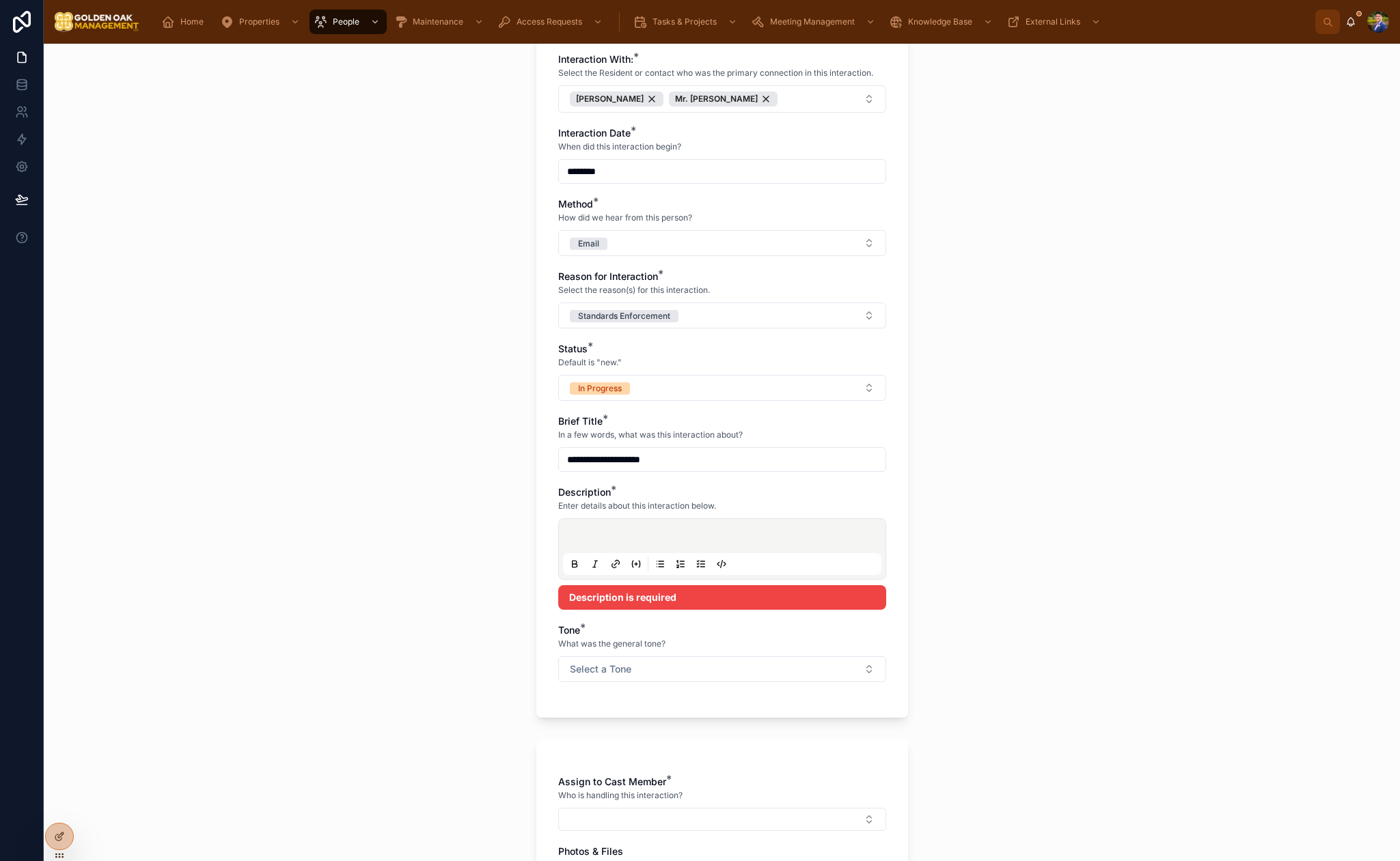
click at [630, 531] on p at bounding box center [725, 538] width 318 height 14
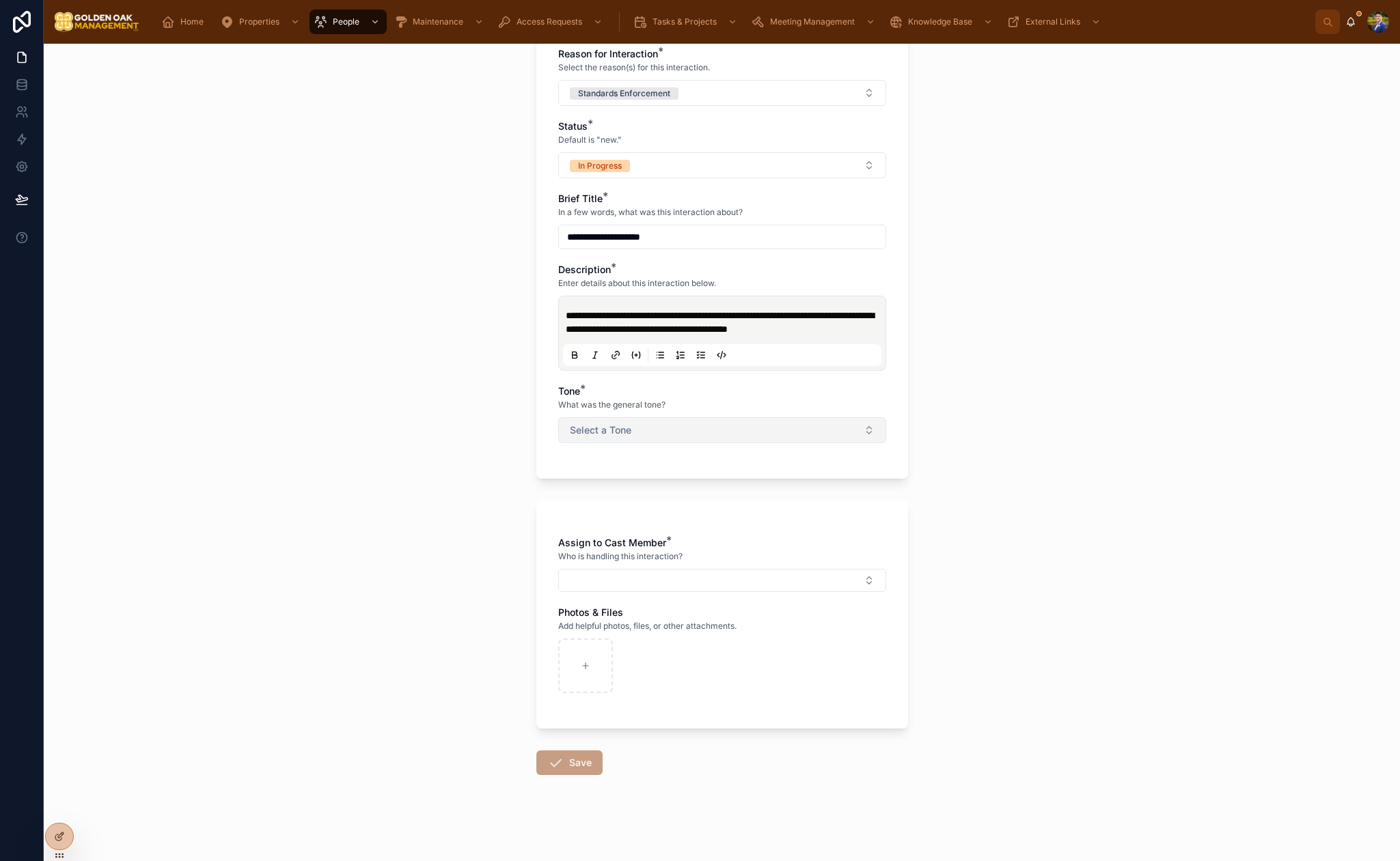
scroll to position [341, 0]
click at [598, 435] on span "Select a Tone" at bounding box center [600, 429] width 61 height 14
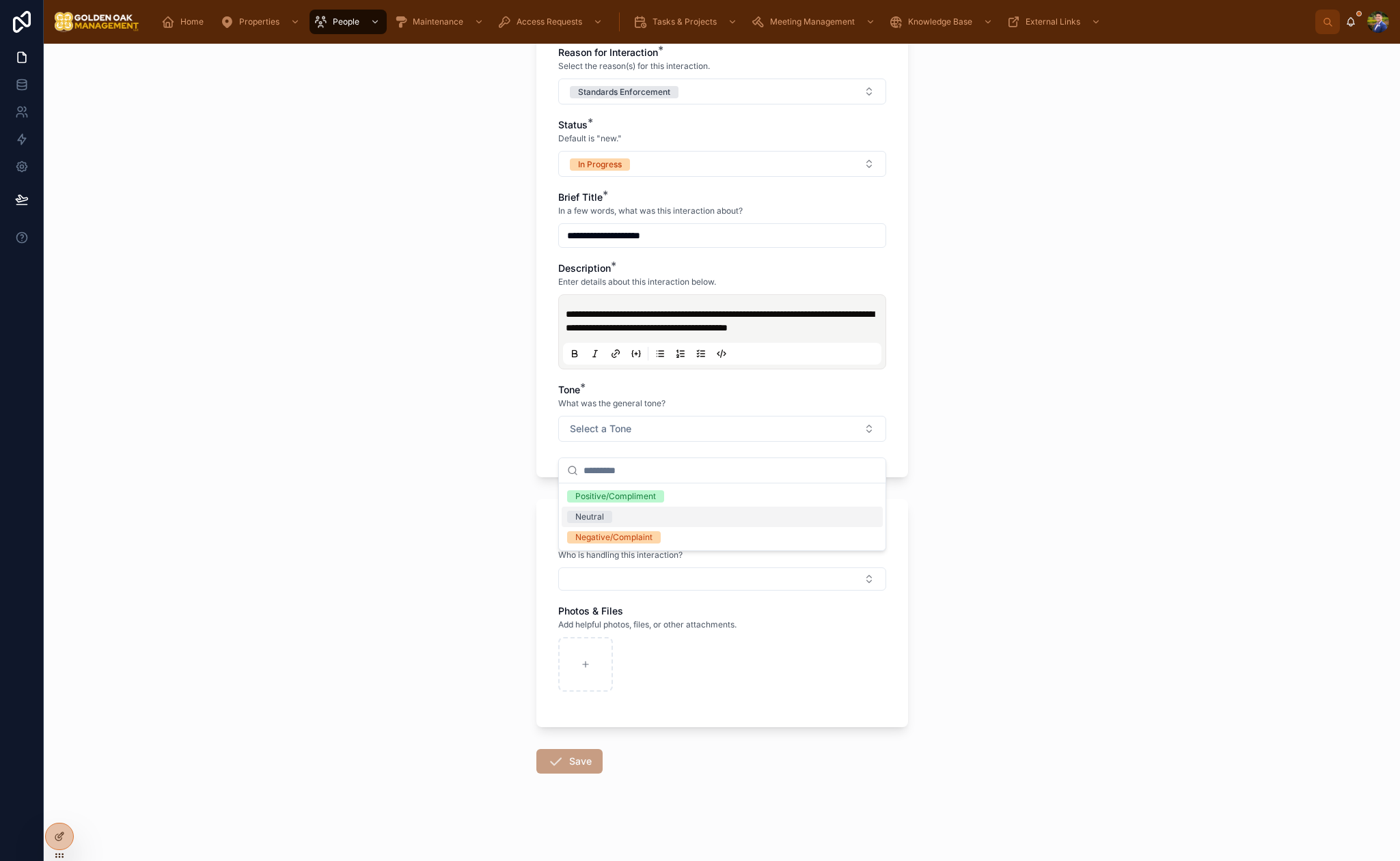
drag, startPoint x: 616, startPoint y: 521, endPoint x: 606, endPoint y: 518, distance: 10.4
click at [616, 521] on div "Neutral" at bounding box center [722, 517] width 321 height 20
click at [621, 583] on button "Select Button" at bounding box center [722, 579] width 328 height 23
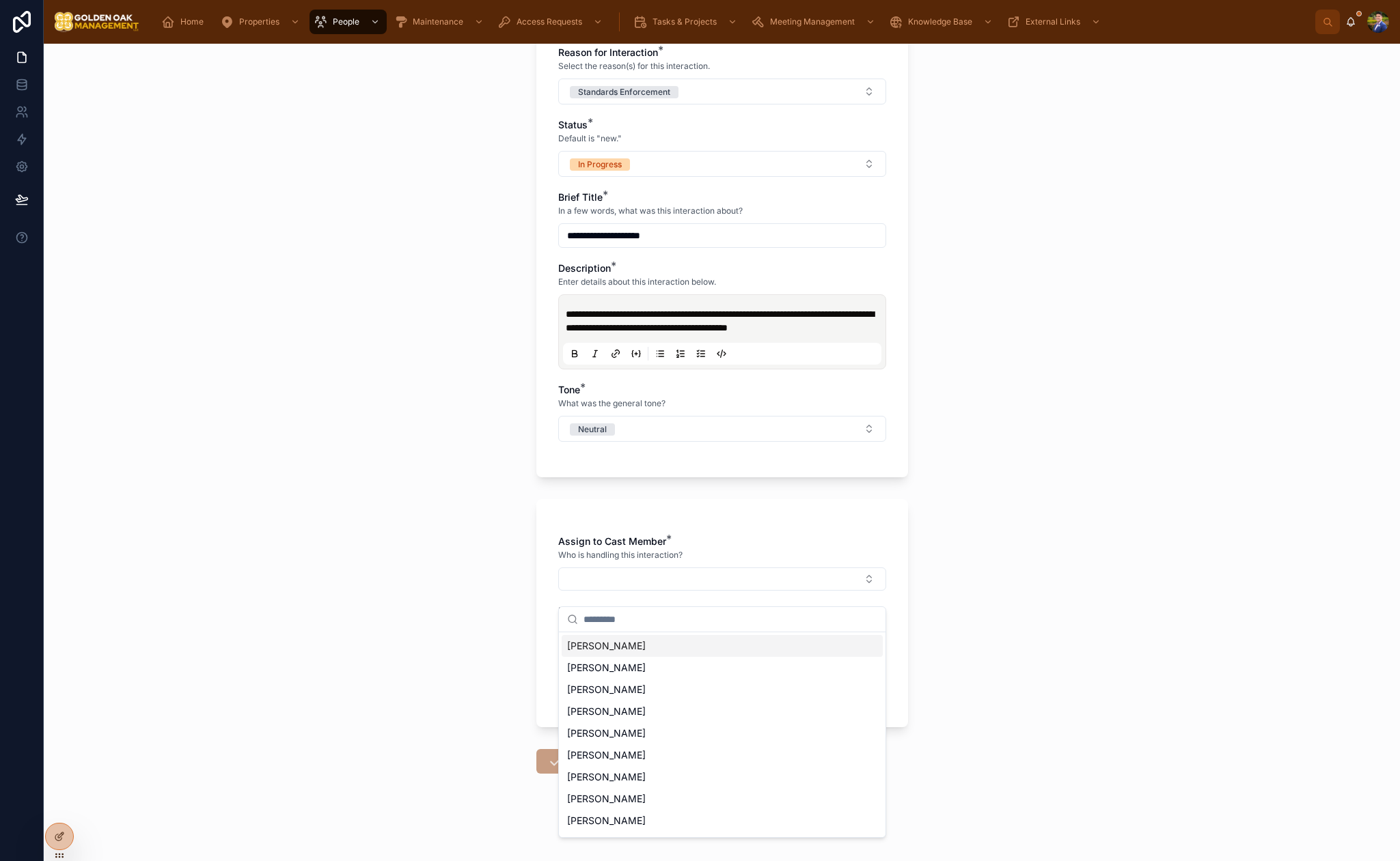
click at [614, 653] on div "[PERSON_NAME]" at bounding box center [722, 646] width 321 height 21
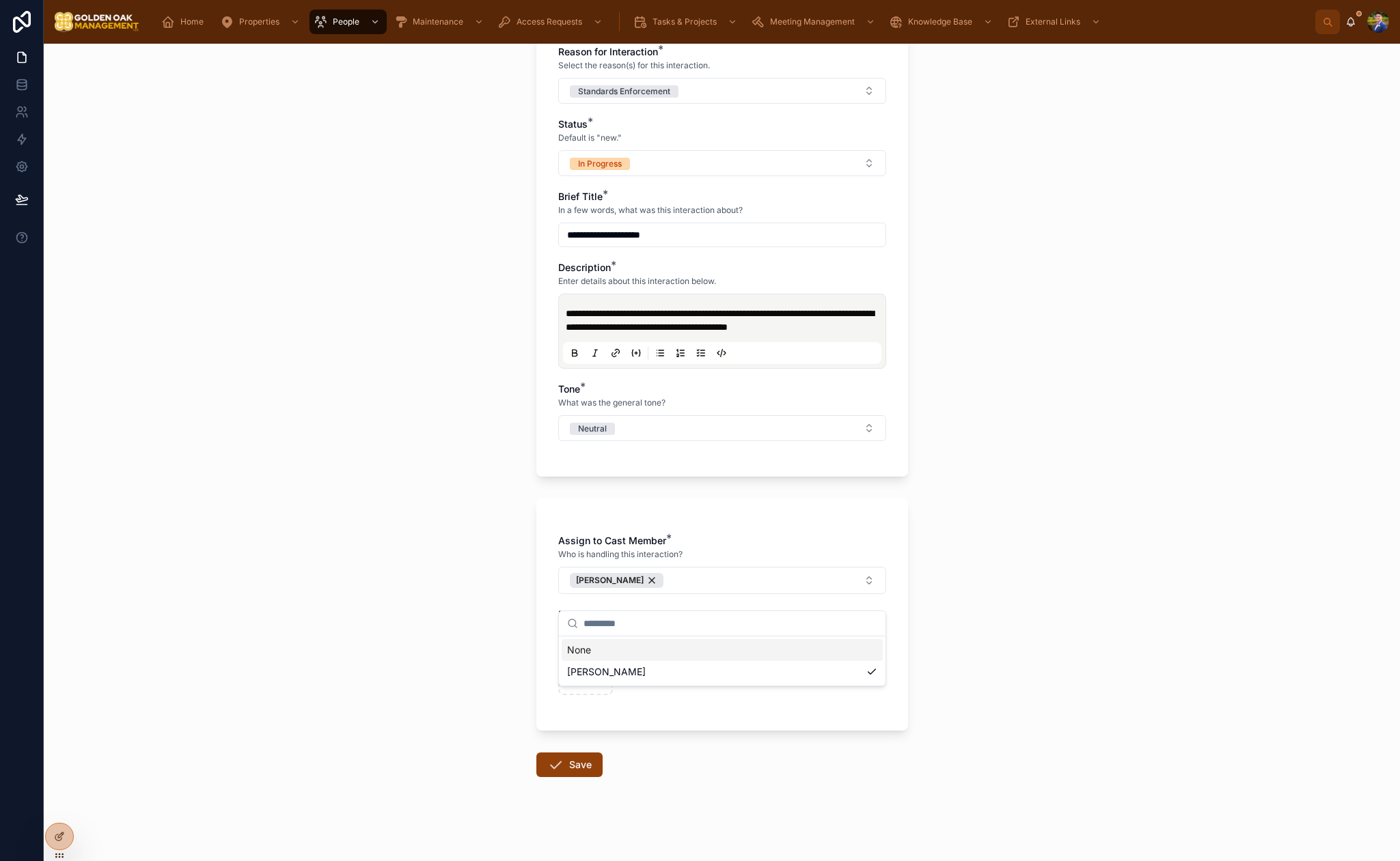
click at [477, 640] on div "**********" at bounding box center [722, 452] width 1356 height 817
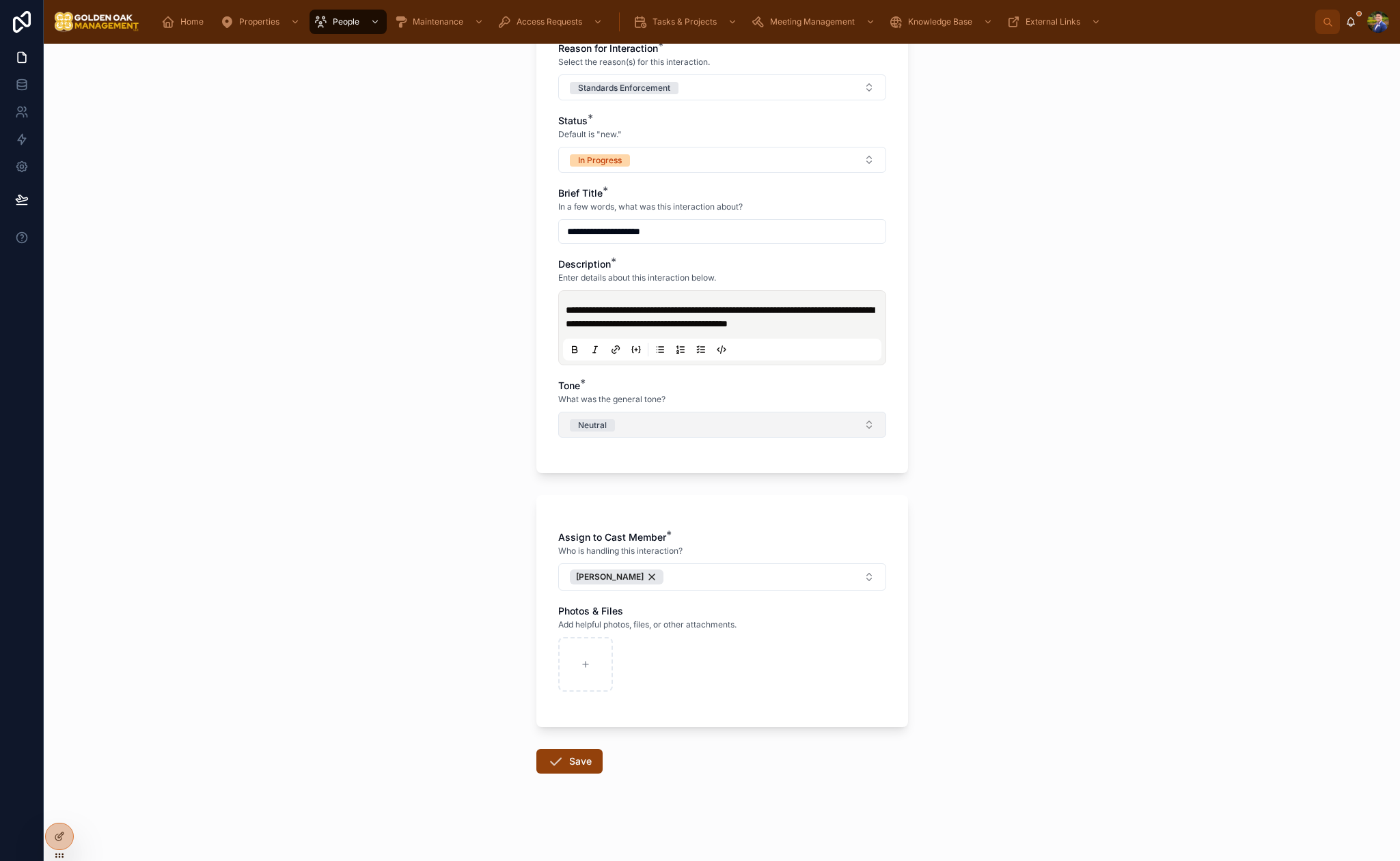
click at [635, 425] on button "Neutral" at bounding box center [722, 424] width 328 height 26
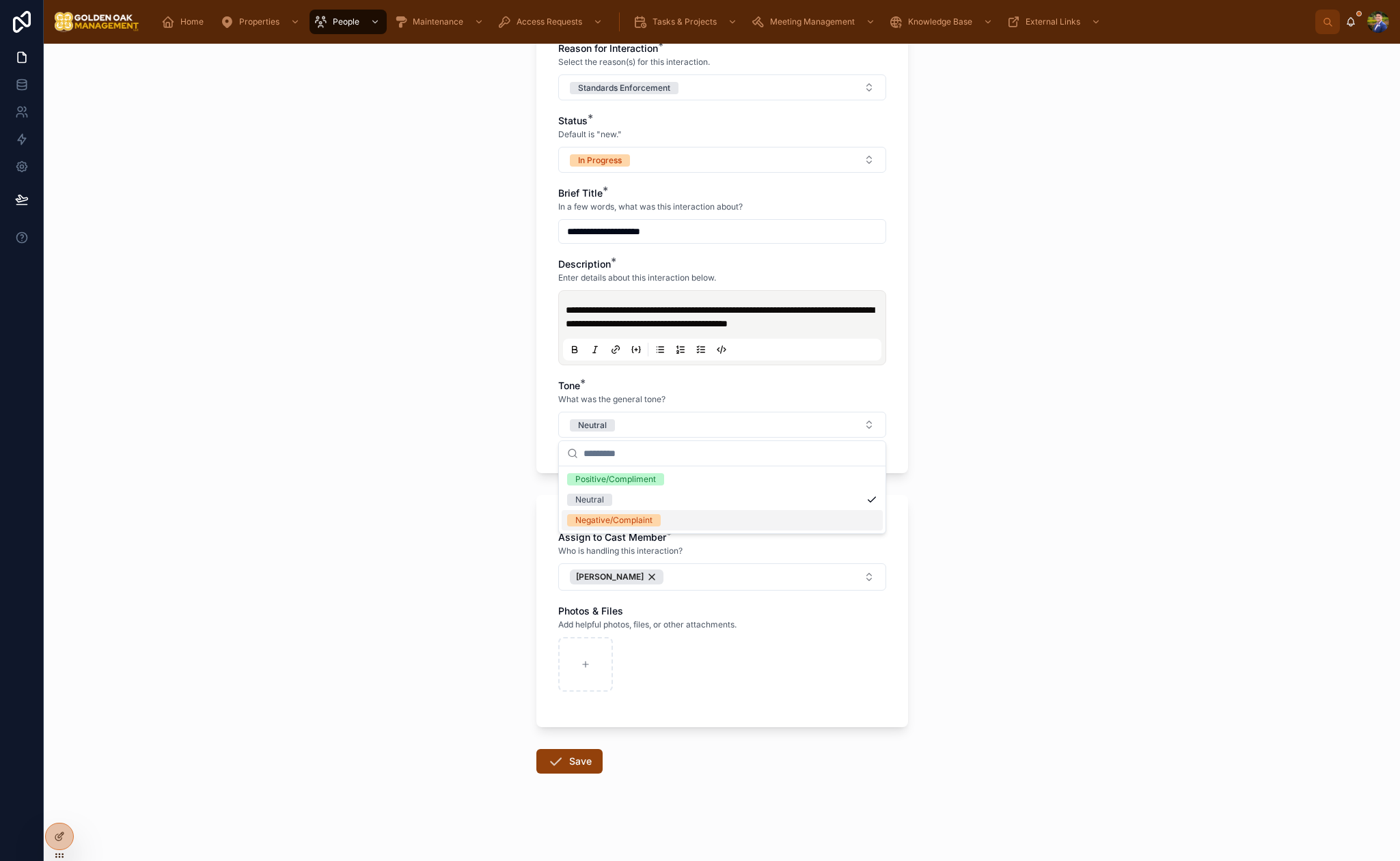
click at [587, 517] on div "Negative/Complaint" at bounding box center [614, 520] width 77 height 13
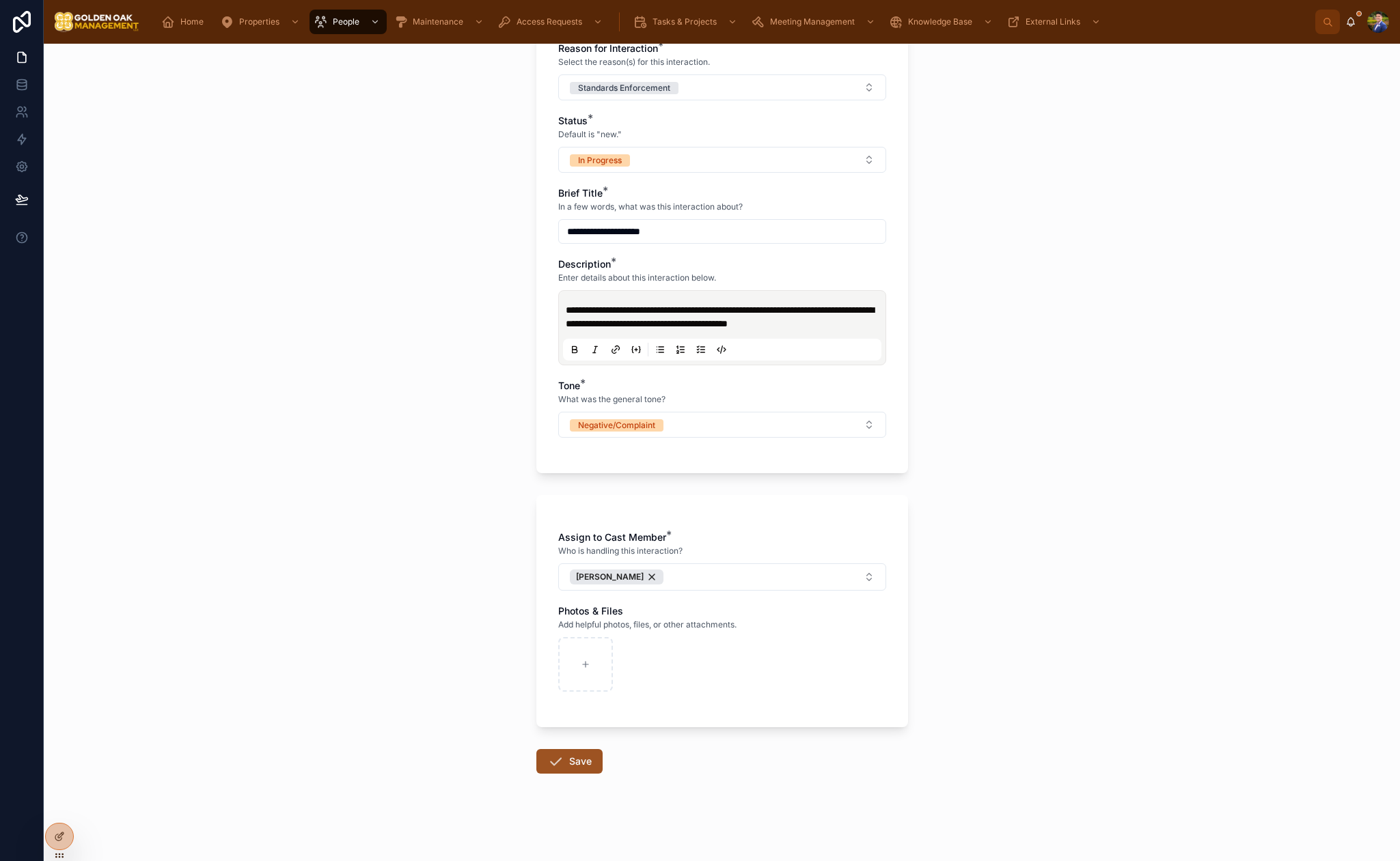
click at [564, 753] on button "Save" at bounding box center [570, 761] width 66 height 24
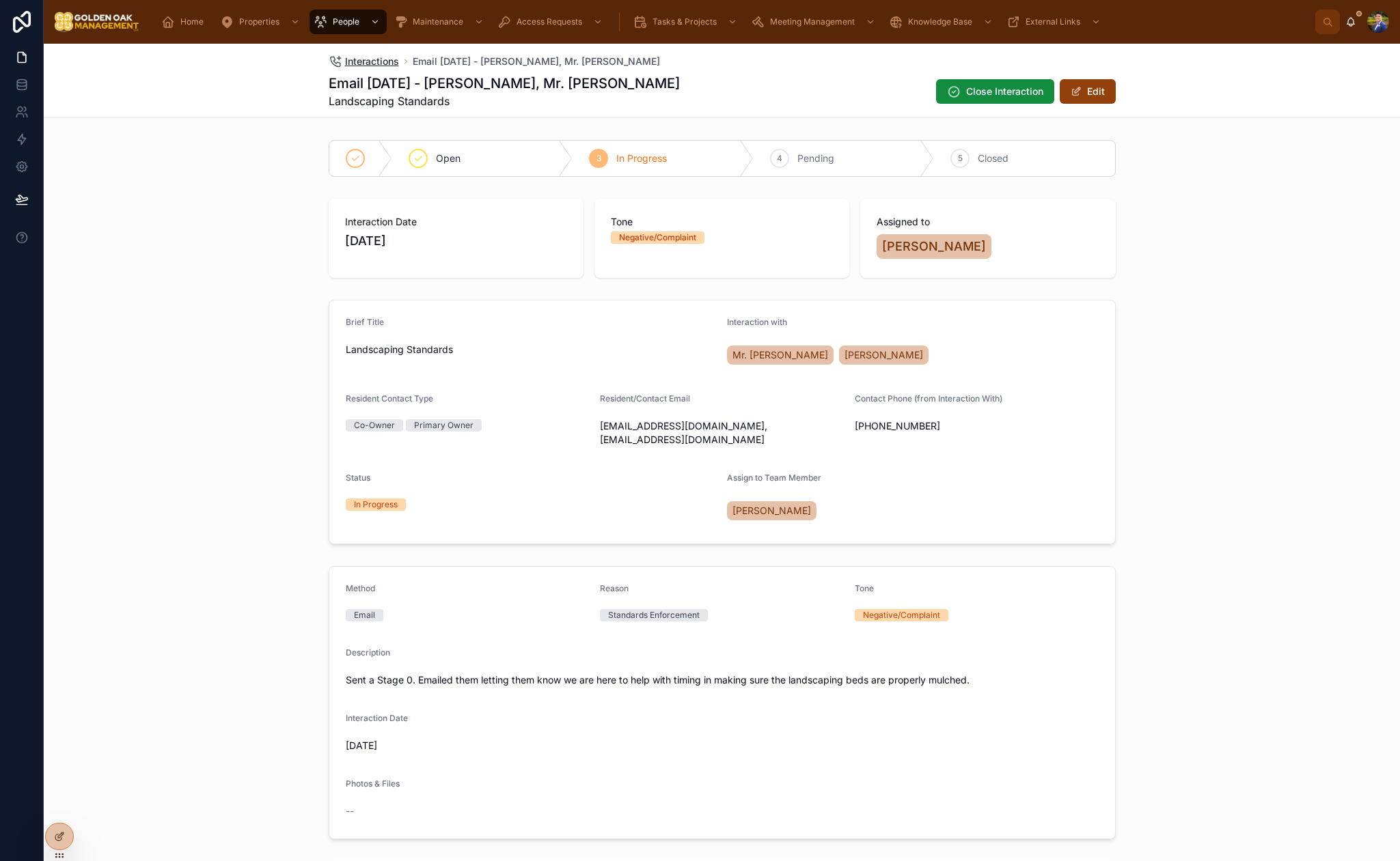
click at [359, 62] on span "Interactions" at bounding box center [372, 61] width 54 height 14
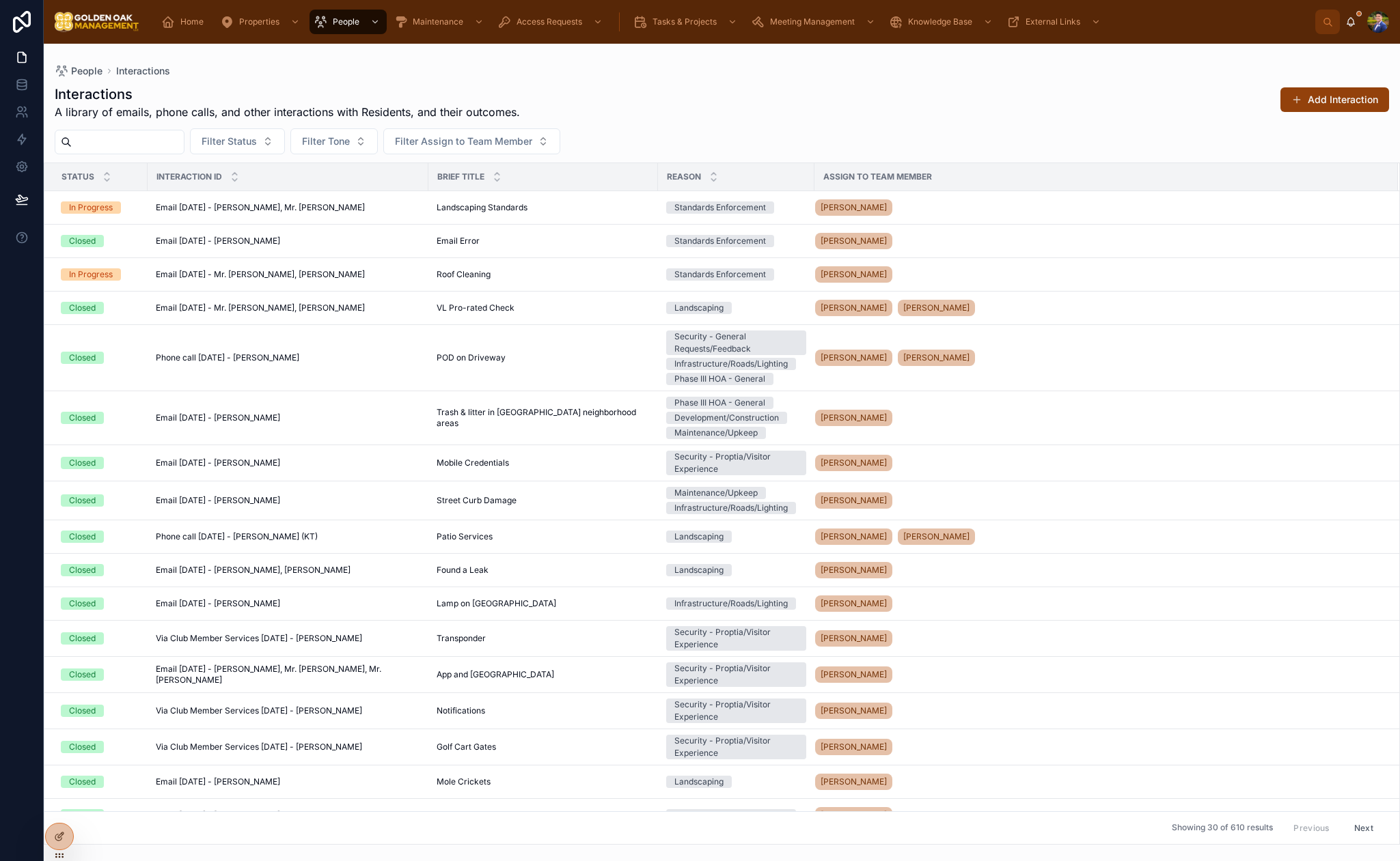
click at [112, 138] on input "text" at bounding box center [128, 142] width 112 height 20
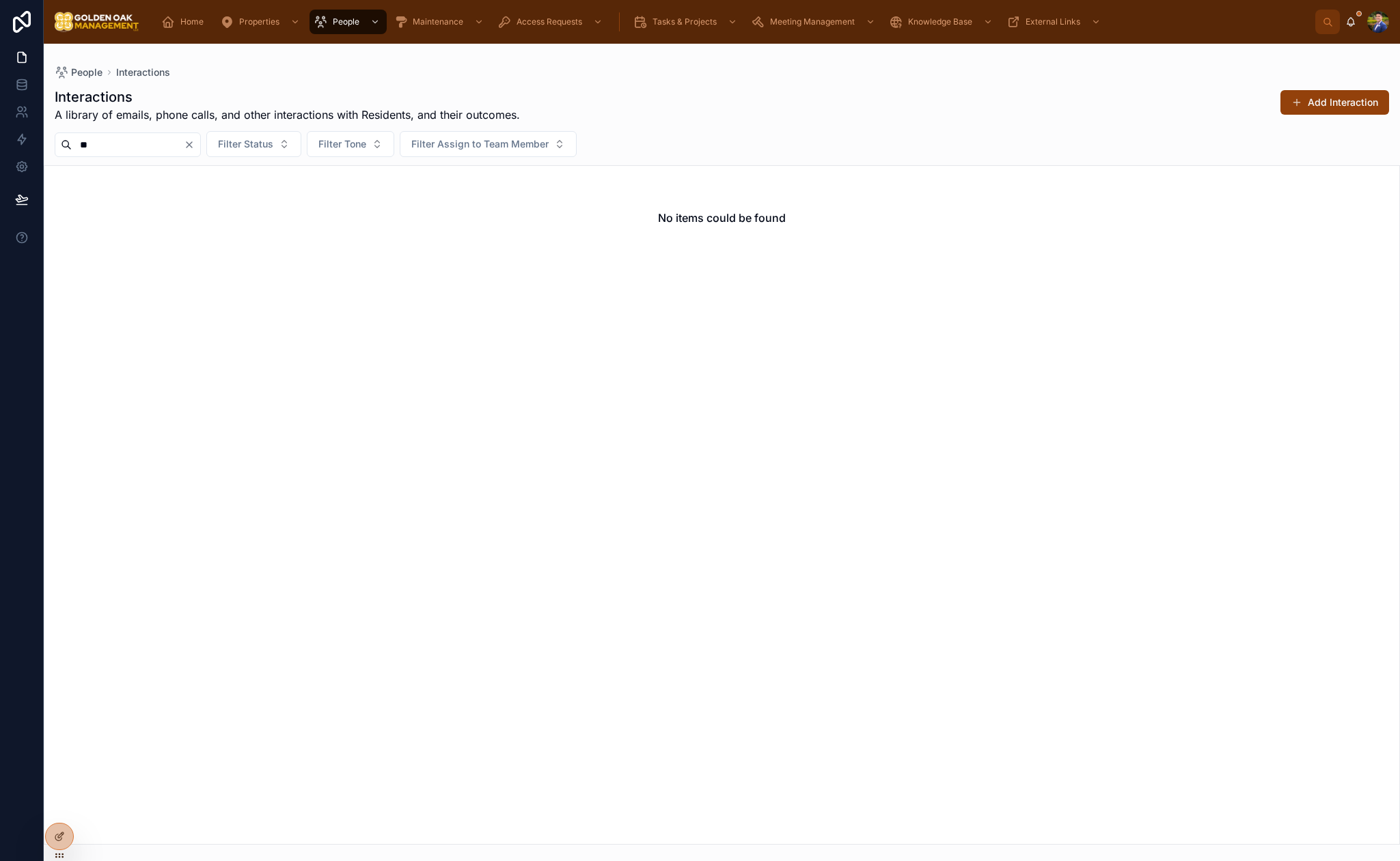
type input "*"
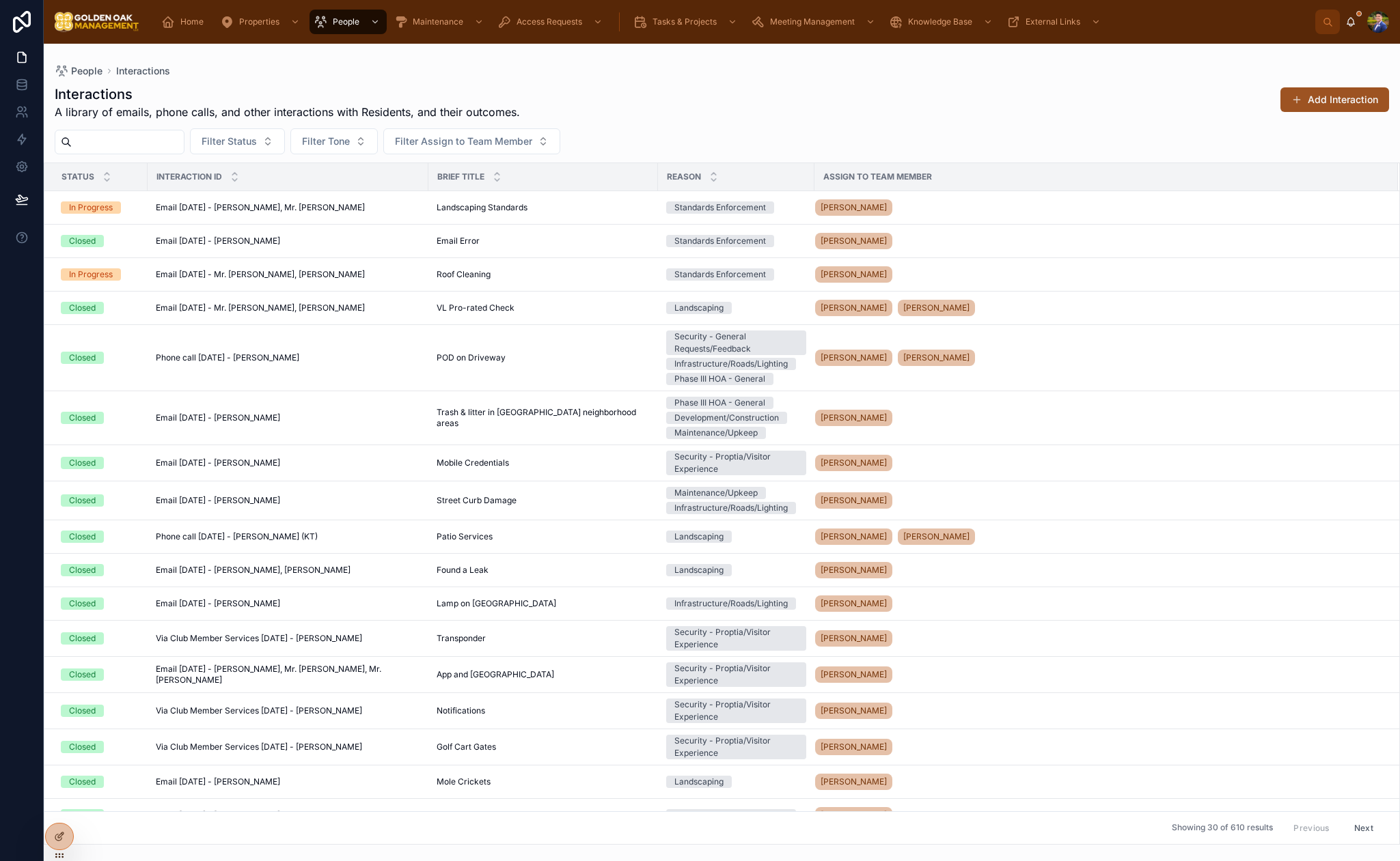
click at [1318, 107] on button "Add Interaction" at bounding box center [1334, 99] width 108 height 24
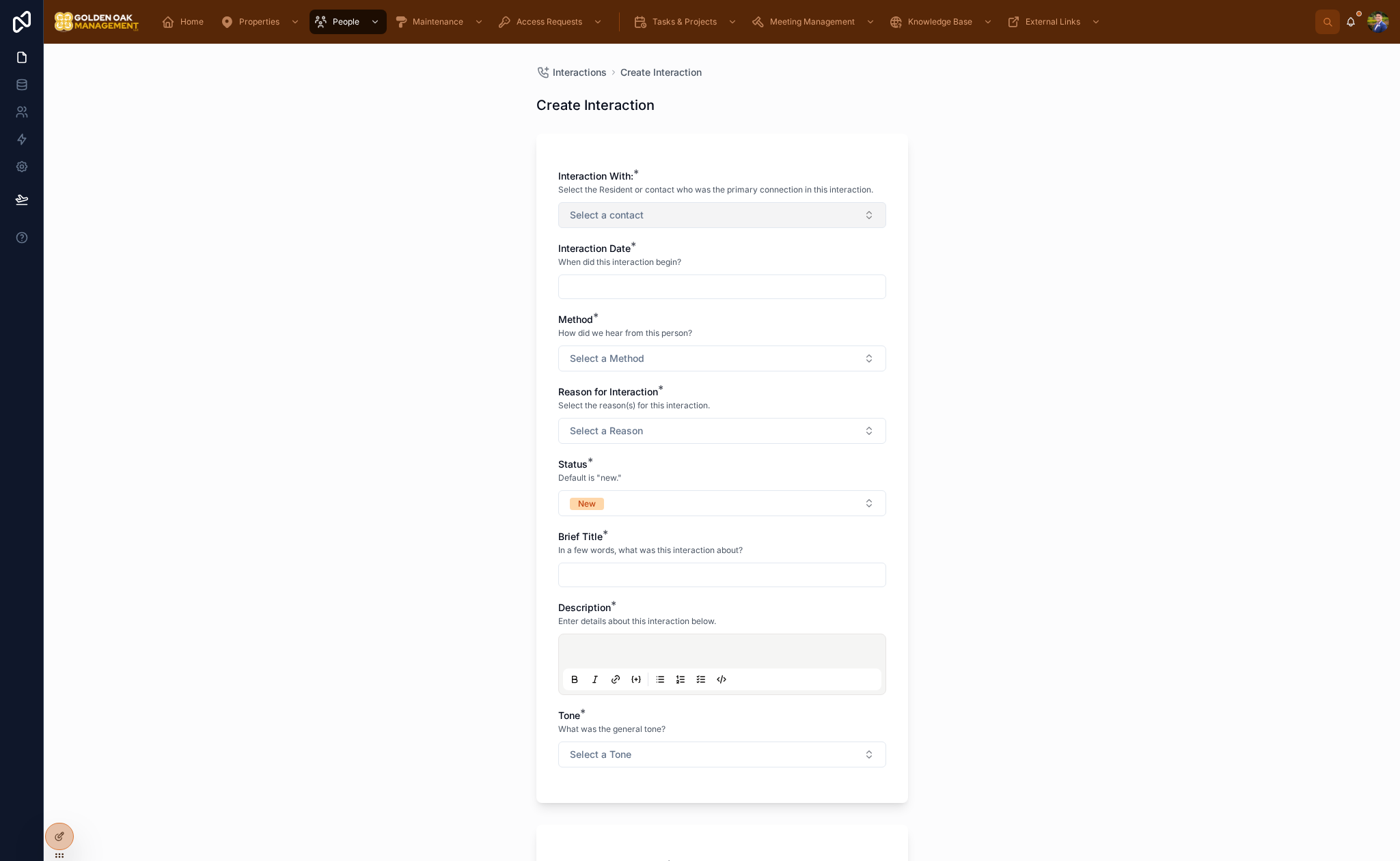
click at [652, 215] on button "Select a contact" at bounding box center [722, 215] width 328 height 26
type input "****"
click at [603, 272] on span "[PERSON_NAME]" at bounding box center [606, 270] width 79 height 14
click at [1094, 247] on div "Interactions Create Interaction Create Interaction Interaction With: * Select t…" at bounding box center [722, 452] width 1356 height 817
click at [656, 286] on input "text" at bounding box center [722, 289] width 327 height 20
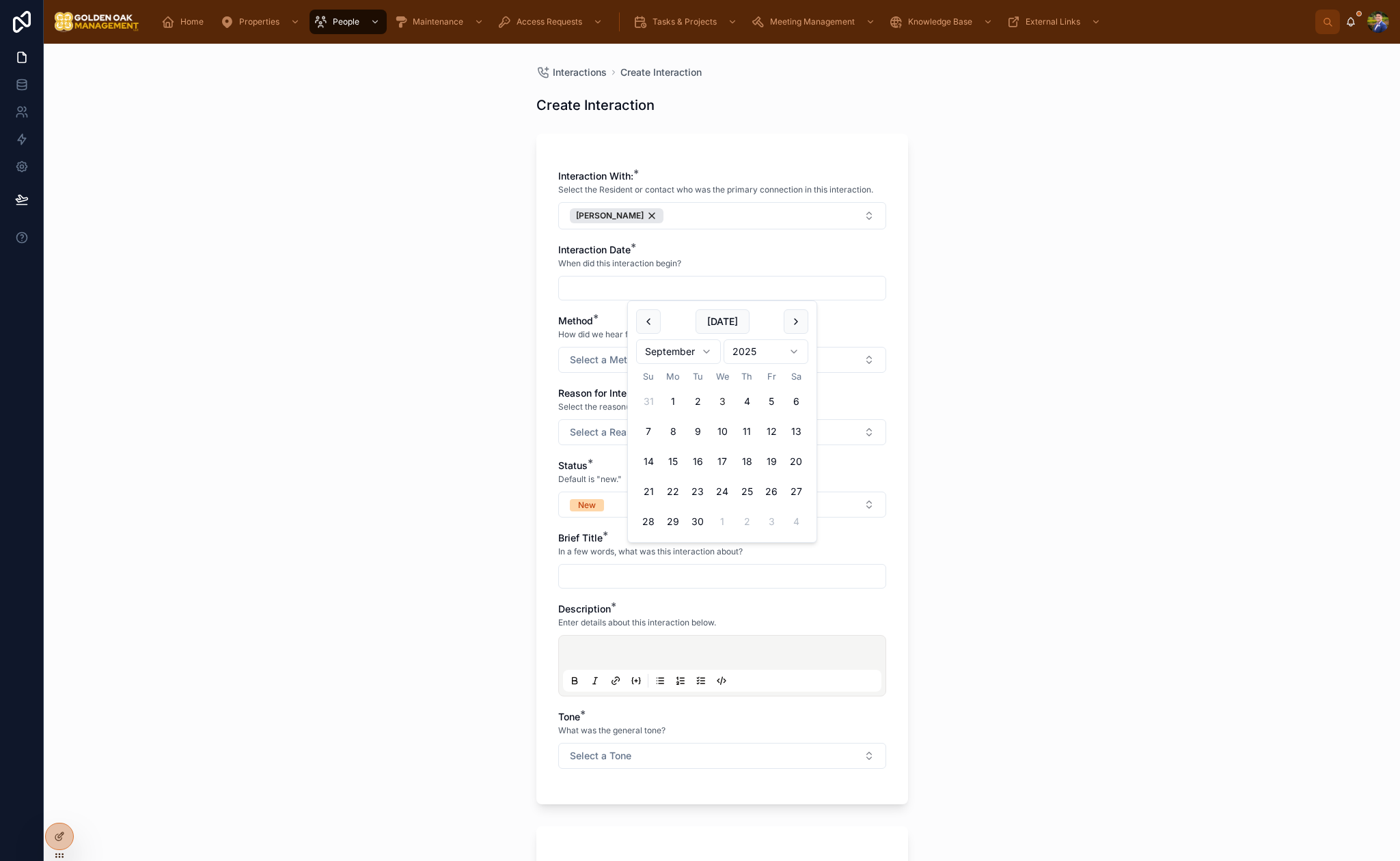
click at [719, 409] on button "3" at bounding box center [722, 401] width 24 height 24
type input "********"
drag, startPoint x: 564, startPoint y: 375, endPoint x: 570, endPoint y: 370, distance: 7.8
click at [564, 375] on div "Interaction With: * Select the Resident or contact who was the primary connecti…" at bounding box center [722, 476] width 328 height 613
click at [591, 354] on span "Select a Method" at bounding box center [607, 360] width 74 height 14
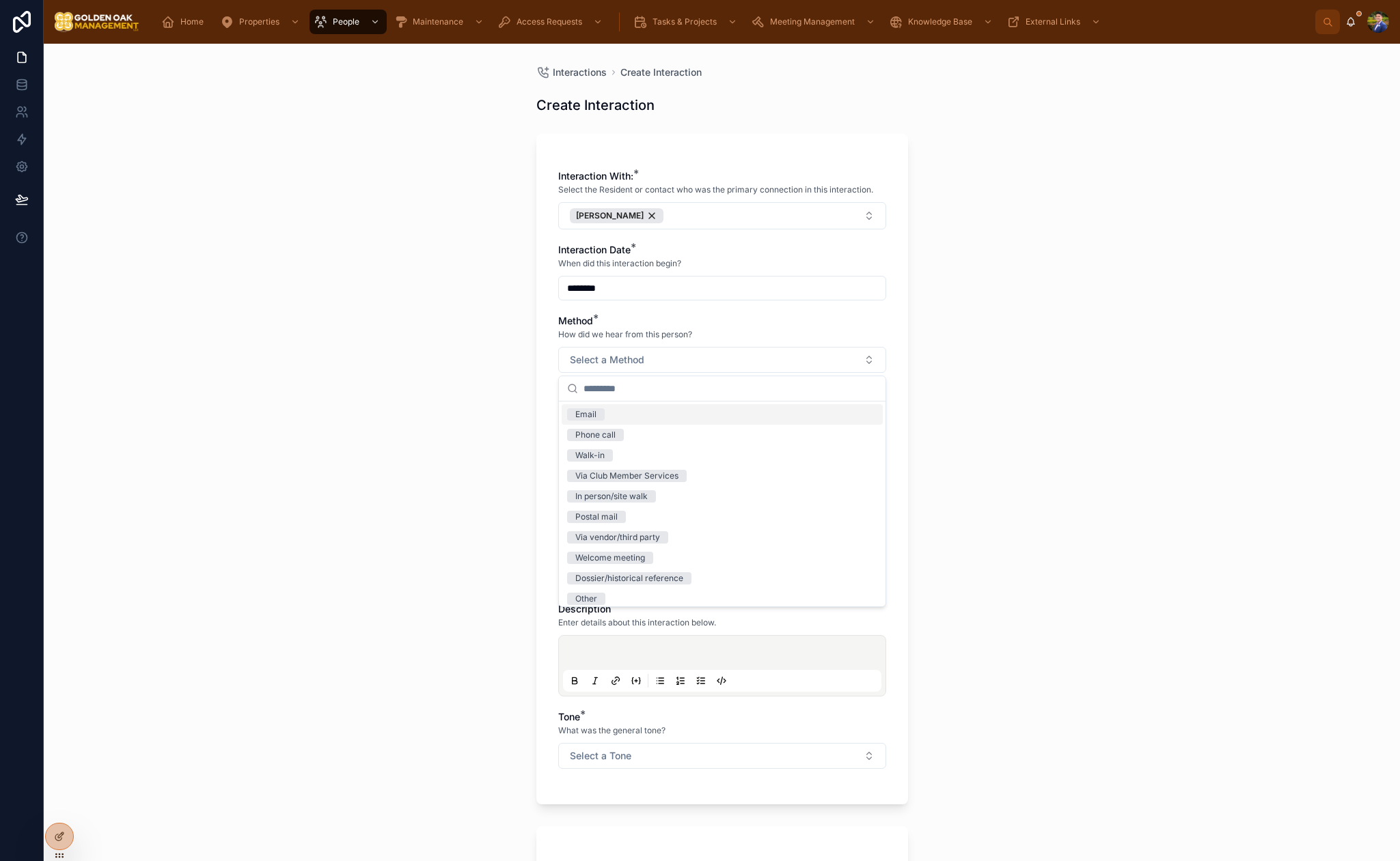
drag, startPoint x: 620, startPoint y: 419, endPoint x: 596, endPoint y: 423, distance: 24.3
click at [620, 419] on div "Email" at bounding box center [722, 414] width 321 height 20
drag, startPoint x: 507, startPoint y: 429, endPoint x: 521, endPoint y: 429, distance: 14.0
click at [509, 429] on div "Interactions Create Interaction Create Interaction Interaction With: * Select t…" at bounding box center [722, 452] width 1356 height 817
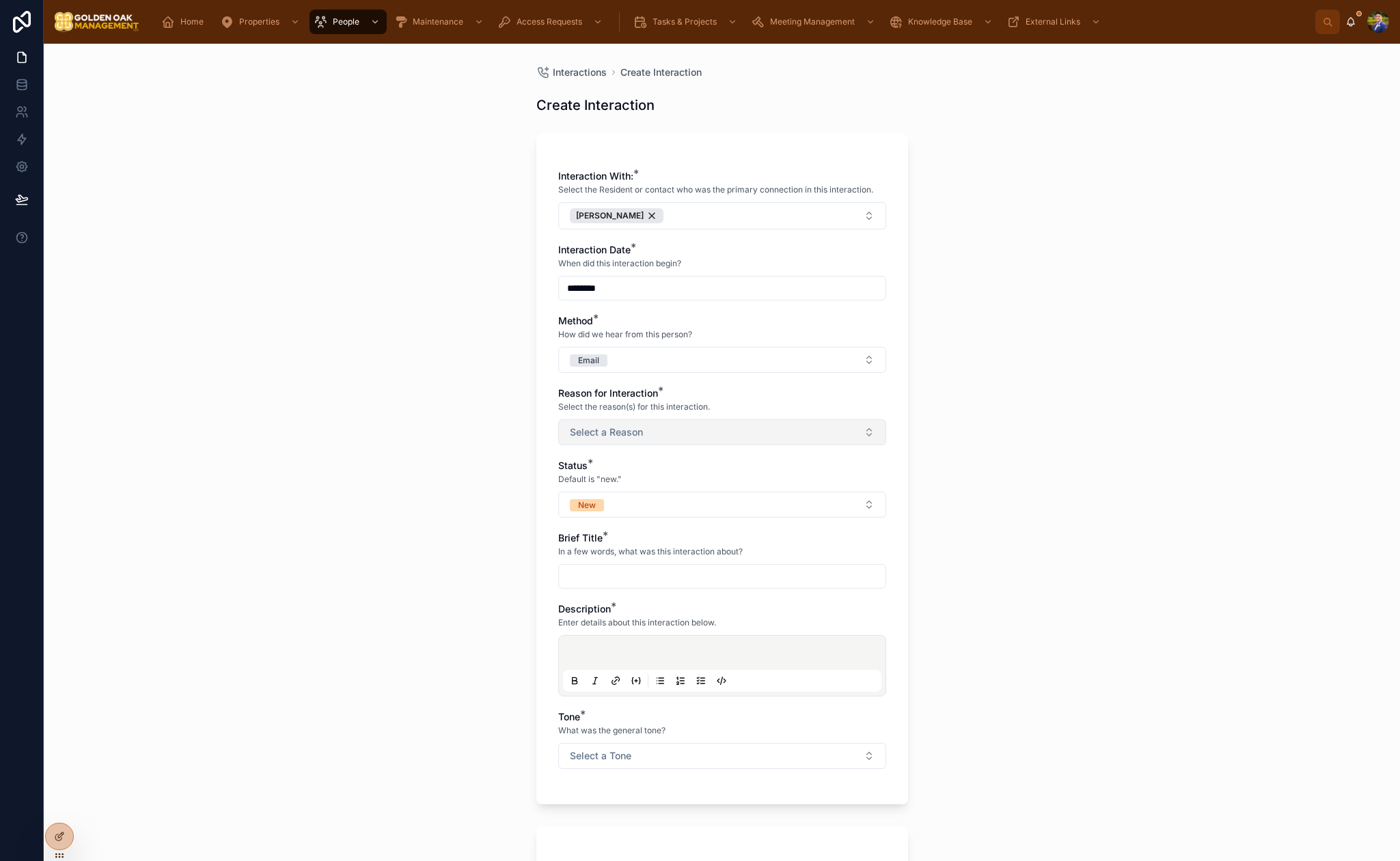
click at [624, 430] on span "Select a Reason" at bounding box center [606, 432] width 73 height 14
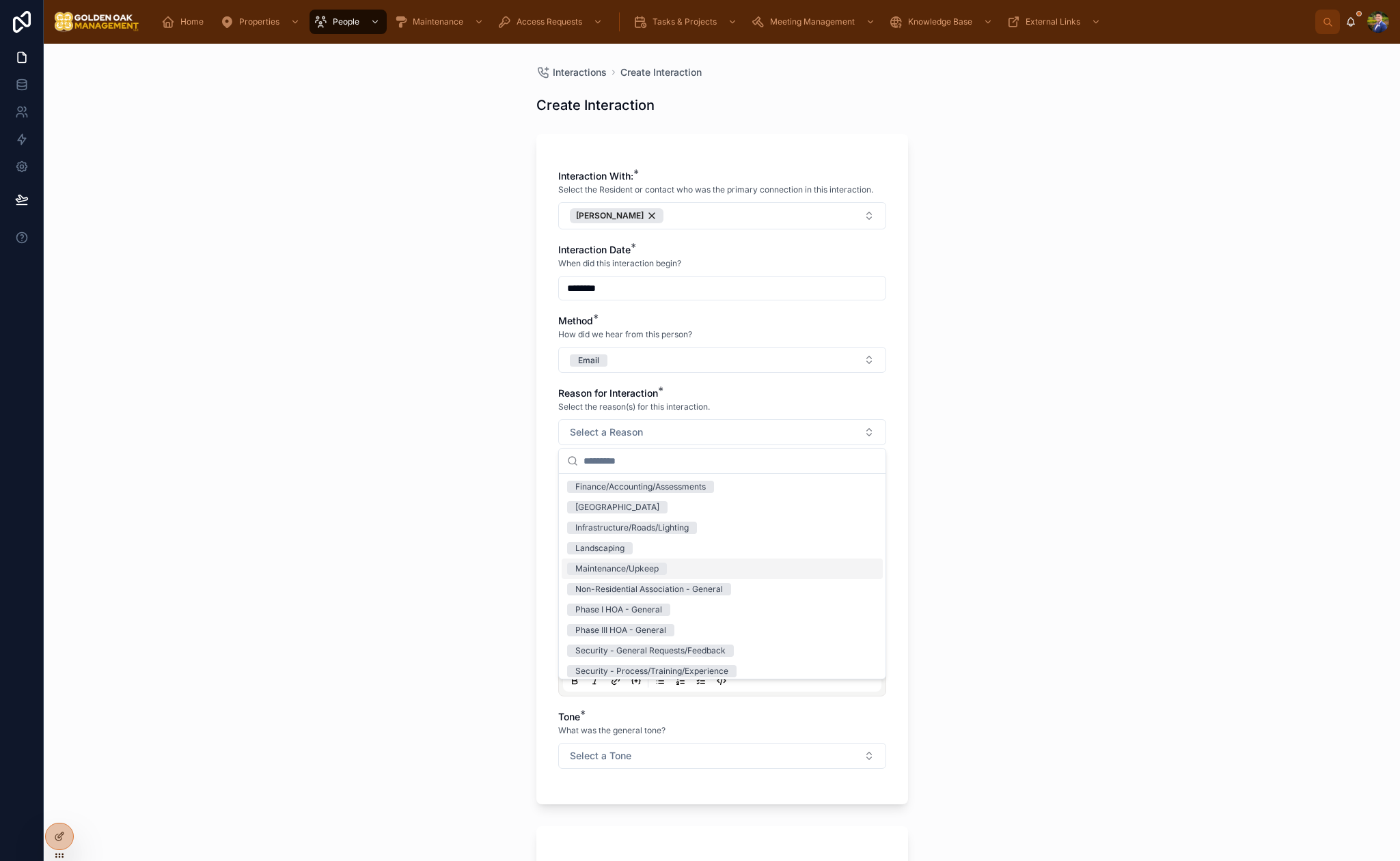
scroll to position [83, 0]
click at [646, 551] on div "Landscaping" at bounding box center [722, 546] width 321 height 20
drag, startPoint x: 438, startPoint y: 542, endPoint x: 626, endPoint y: 498, distance: 193.1
click at [439, 542] on div "Interactions Create Interaction Create Interaction Interaction With: * Select t…" at bounding box center [722, 452] width 1356 height 817
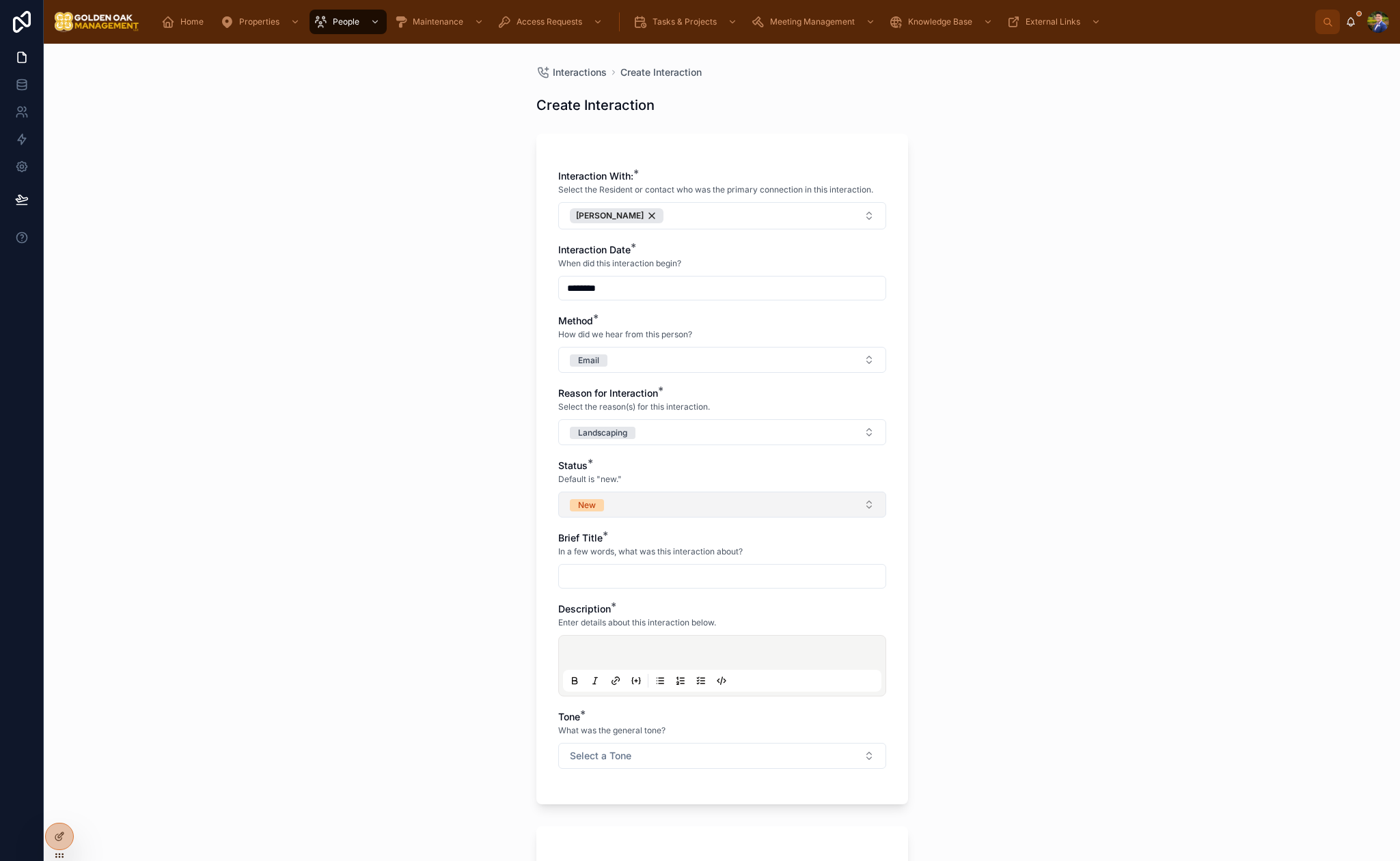
click at [635, 502] on button "New" at bounding box center [722, 504] width 328 height 26
click at [623, 620] on div "Pending" at bounding box center [722, 620] width 321 height 20
click at [410, 571] on div "Interactions Create Interaction Create Interaction Interaction With: * Select t…" at bounding box center [722, 452] width 1356 height 817
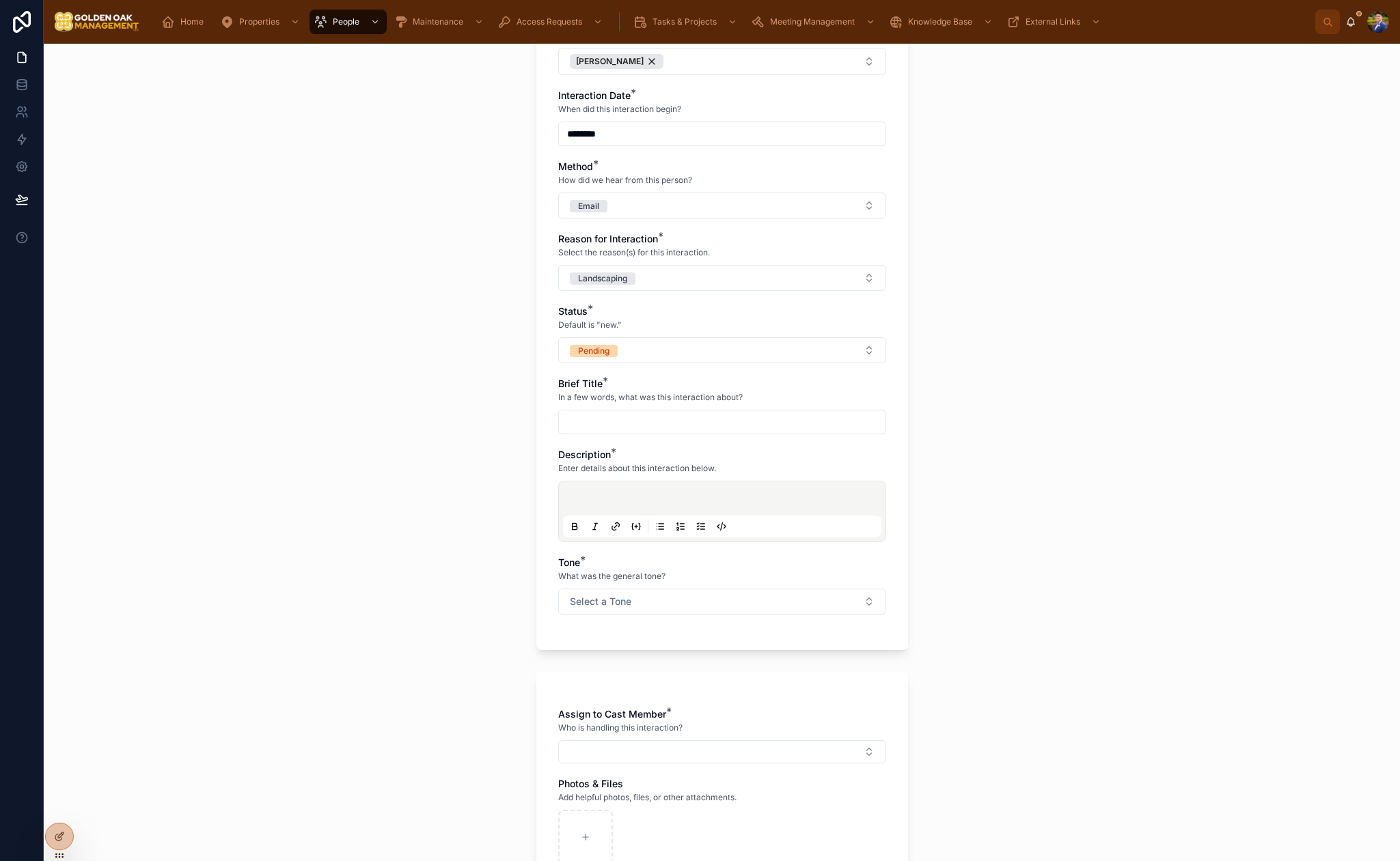
scroll to position [165, 0]
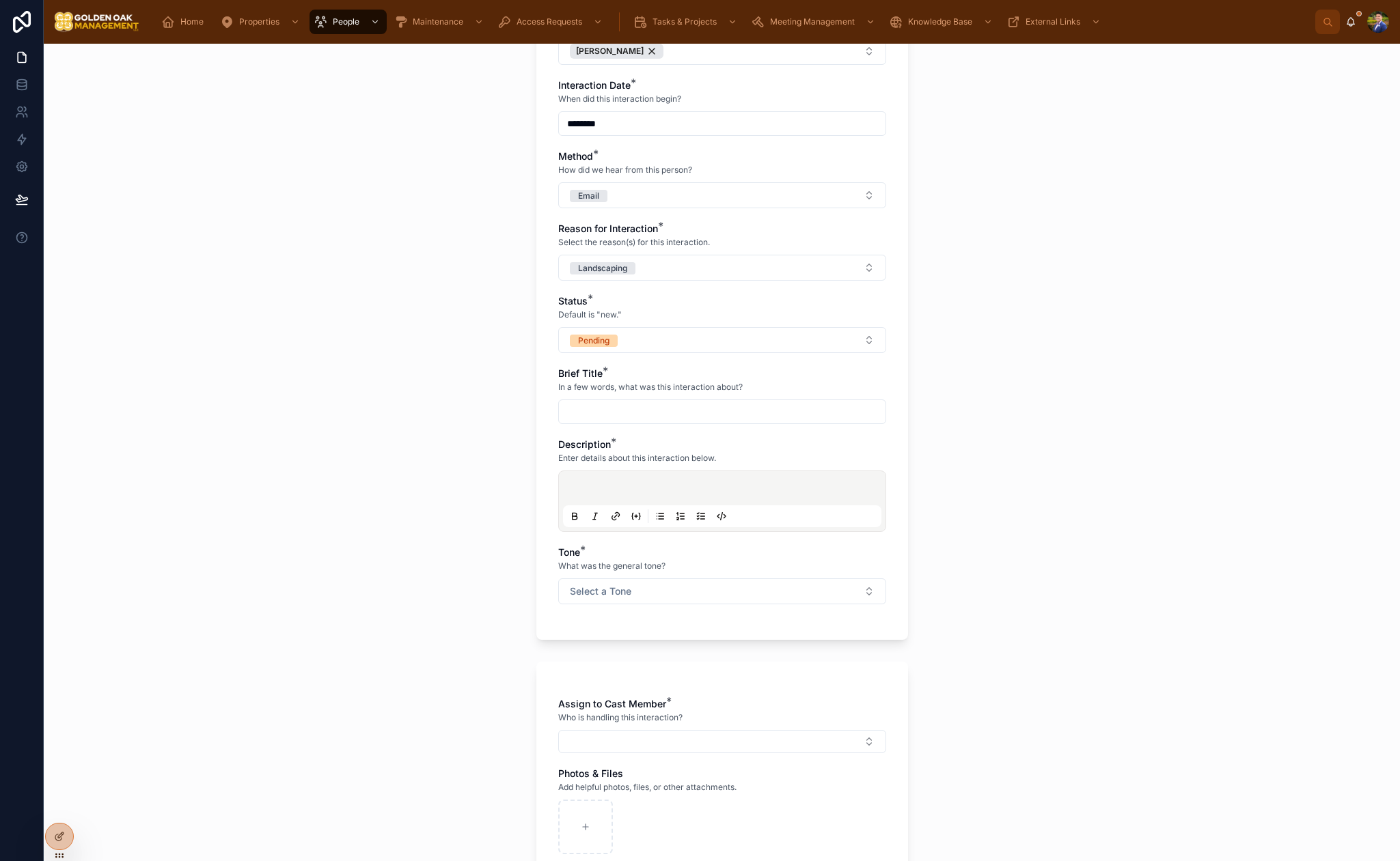
click at [631, 400] on div at bounding box center [722, 411] width 328 height 24
click at [630, 405] on input "text" at bounding box center [722, 412] width 327 height 20
type input "**********"
click at [680, 492] on p at bounding box center [725, 490] width 318 height 14
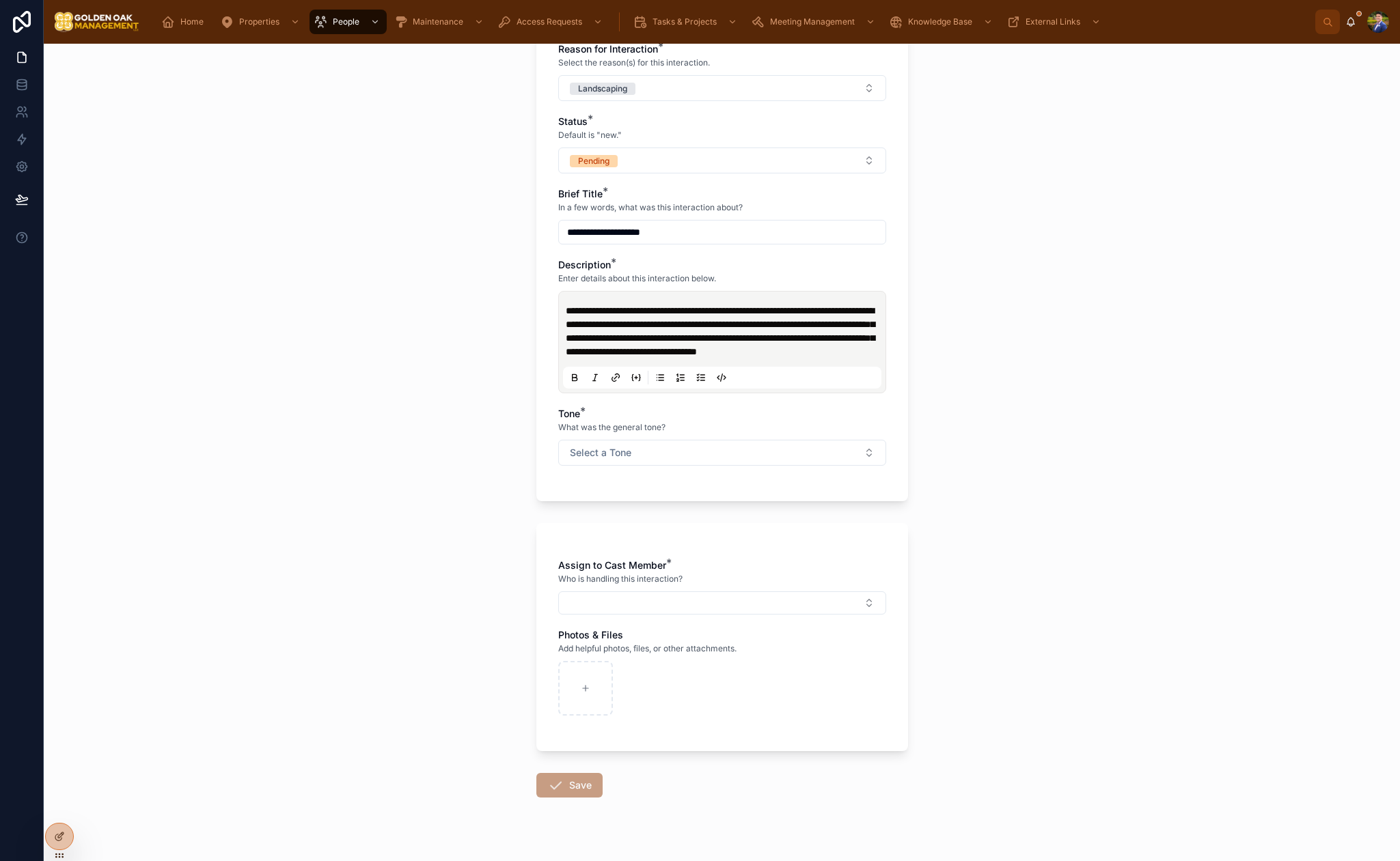
scroll to position [382, 0]
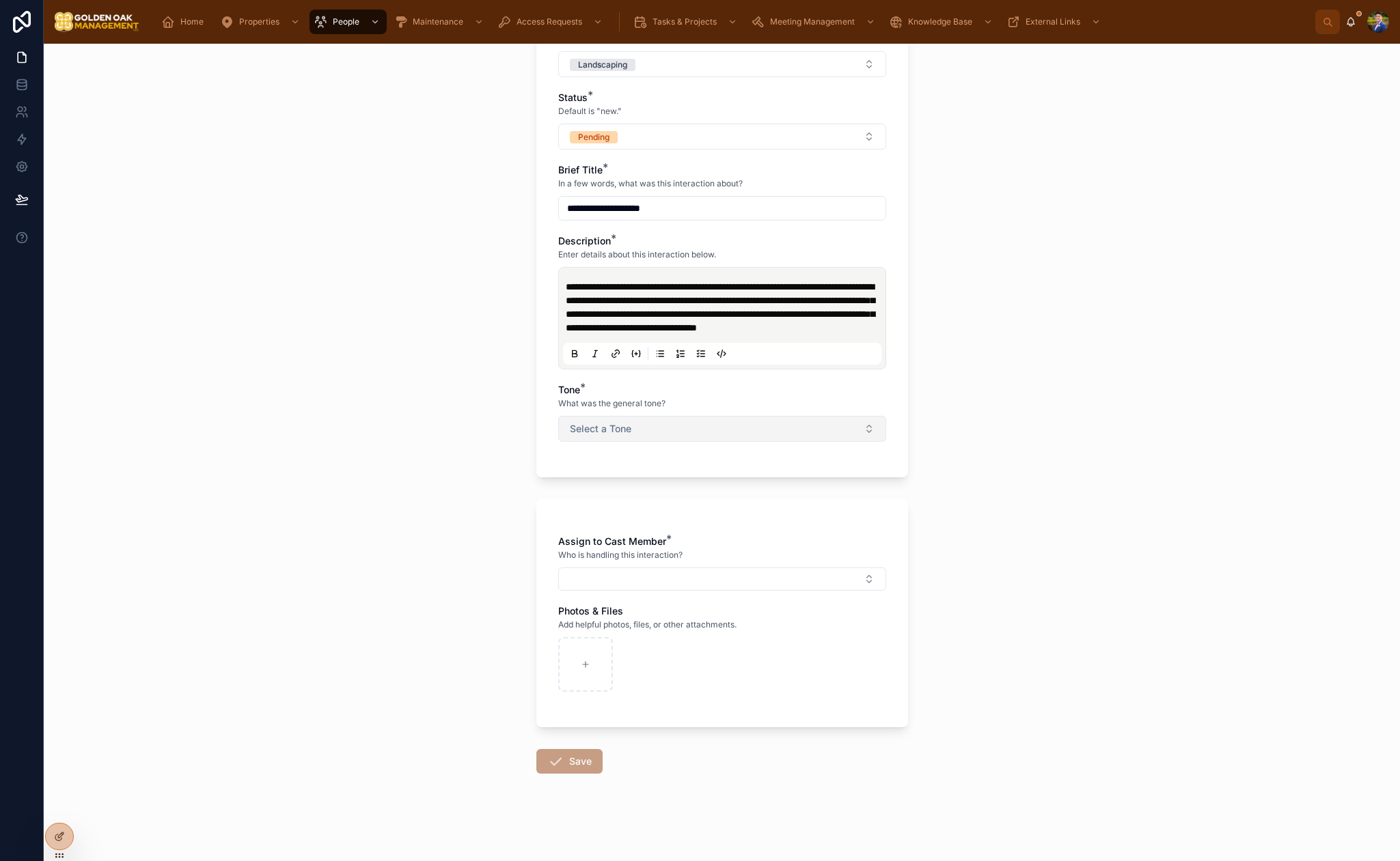
click at [639, 421] on button "Select a Tone" at bounding box center [722, 429] width 328 height 26
click at [601, 516] on div "Negative/Complaint" at bounding box center [722, 524] width 321 height 20
click at [661, 575] on button "Select Button" at bounding box center [722, 579] width 328 height 23
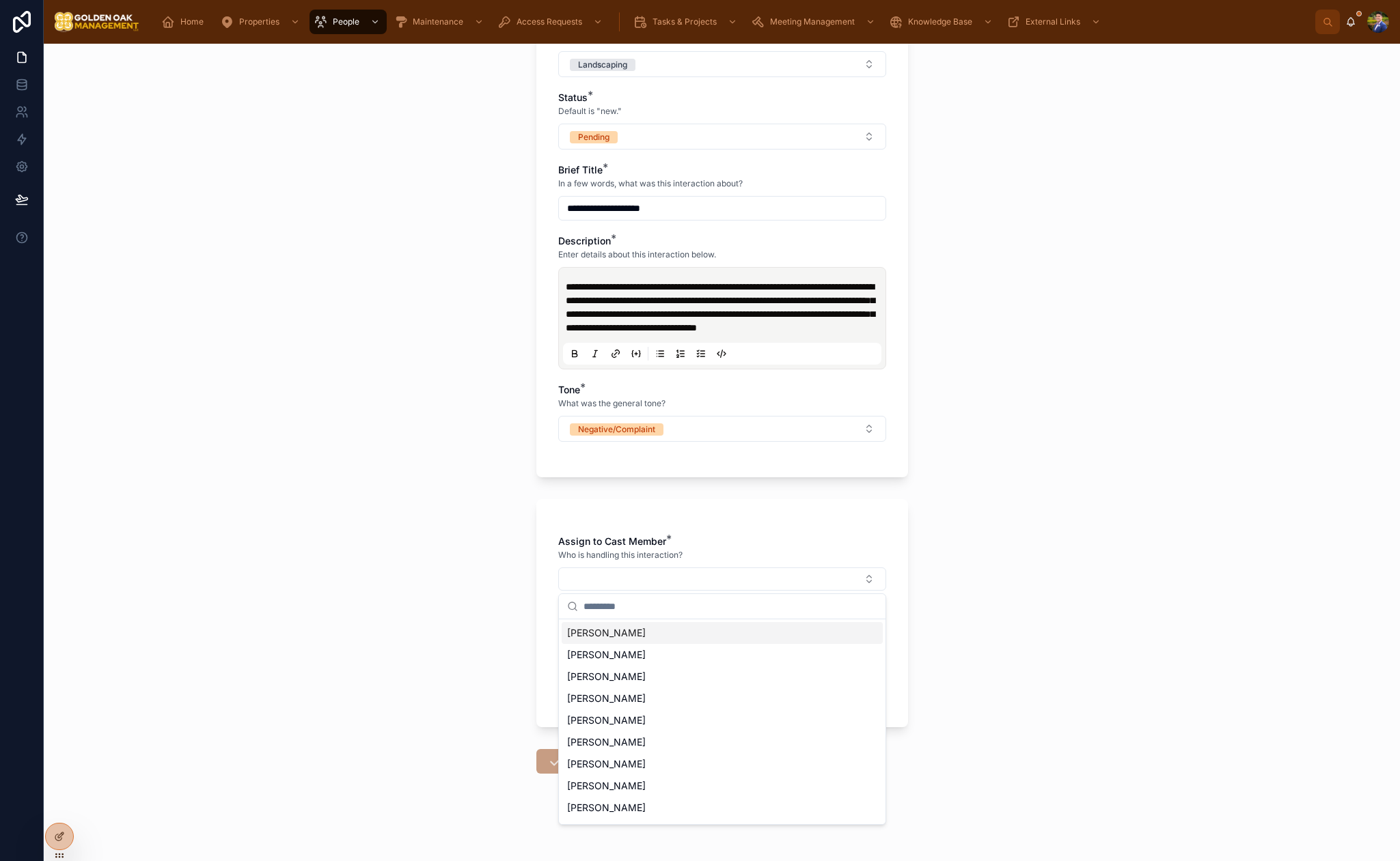
click at [614, 638] on span "[PERSON_NAME]" at bounding box center [606, 633] width 79 height 14
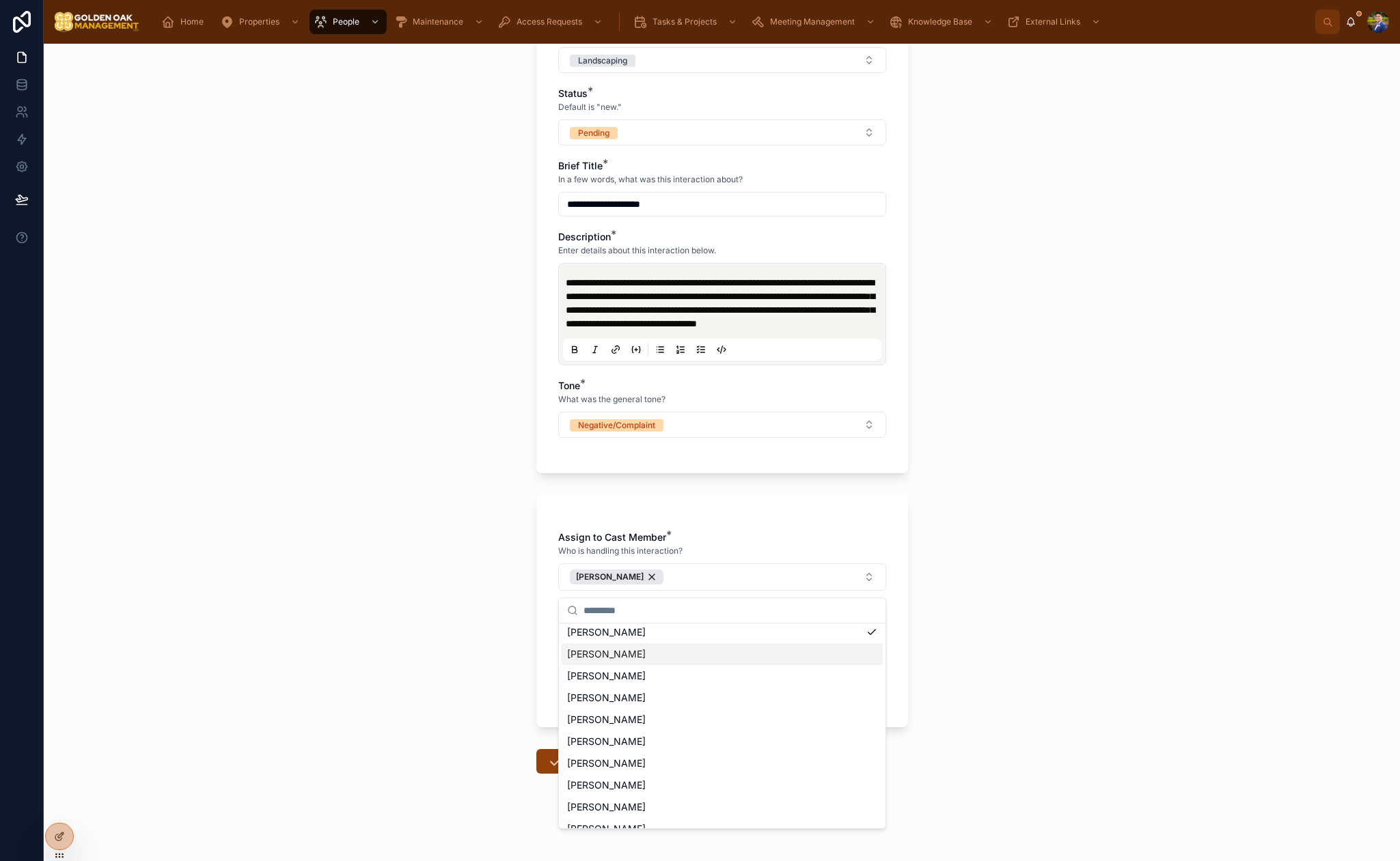
scroll to position [41, 0]
drag, startPoint x: 622, startPoint y: 772, endPoint x: 594, endPoint y: 763, distance: 29.4
click at [621, 772] on div "[PERSON_NAME]" at bounding box center [722, 771] width 321 height 21
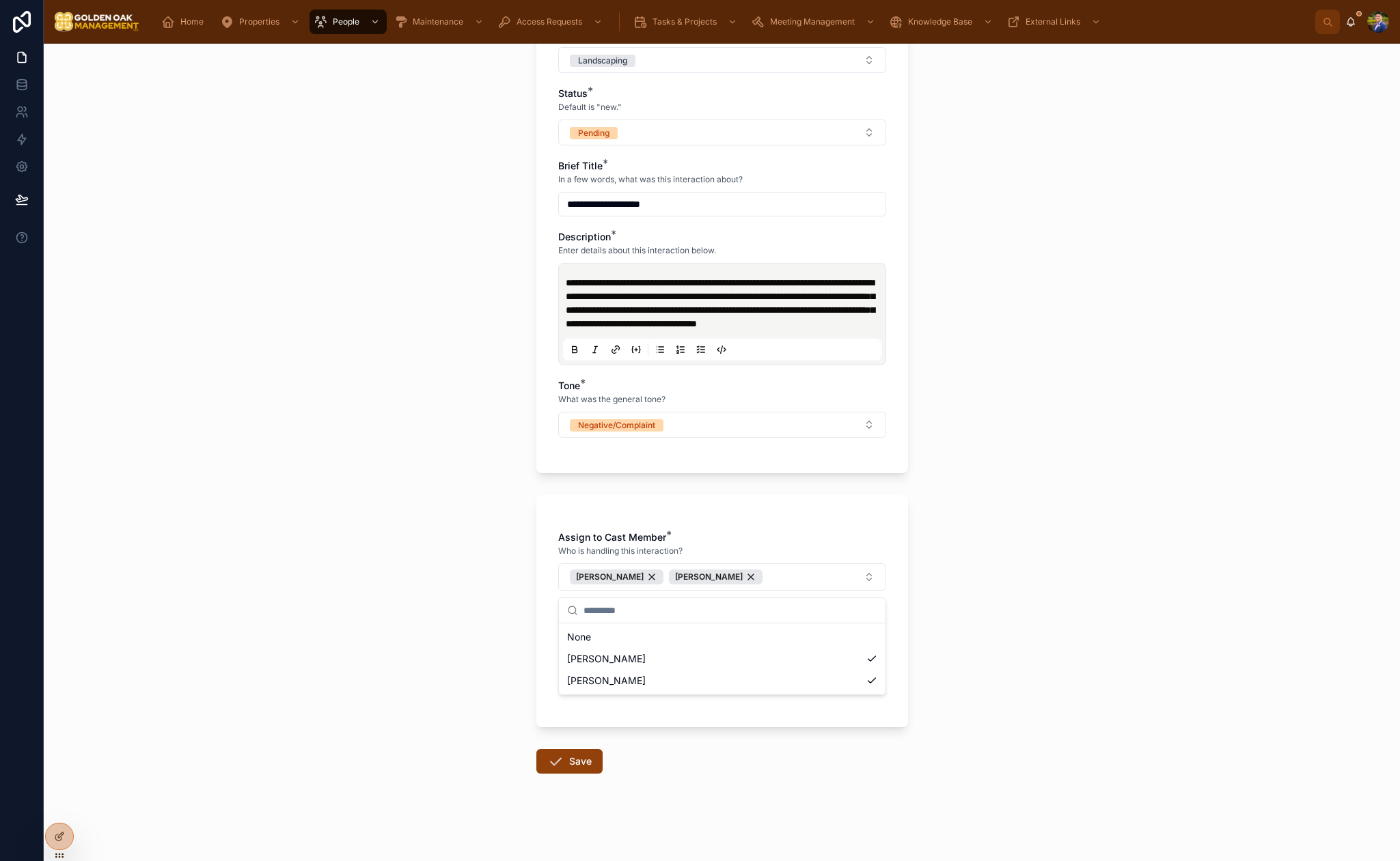
scroll to position [0, 0]
click at [434, 696] on div "**********" at bounding box center [722, 452] width 1356 height 817
click at [581, 771] on button "Save" at bounding box center [570, 761] width 66 height 24
